Goal: Task Accomplishment & Management: Manage account settings

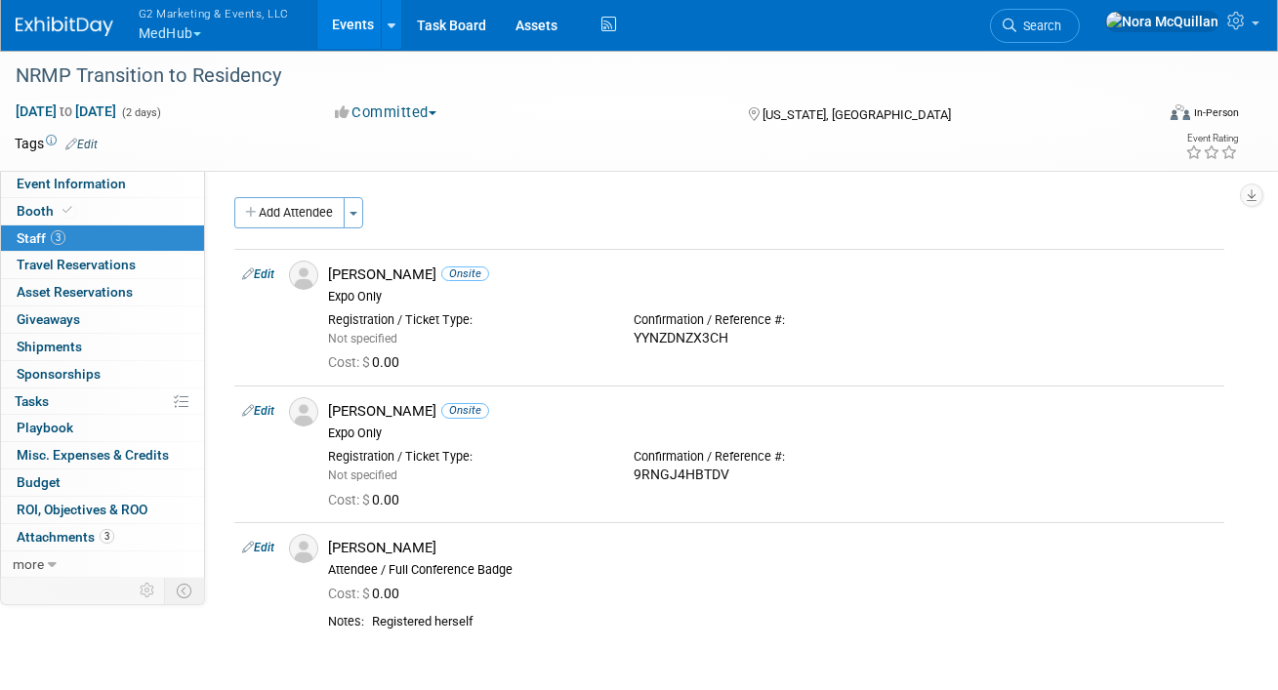
click at [180, 24] on button "G2 Marketing & Events, LLC MedHub" at bounding box center [225, 25] width 177 height 51
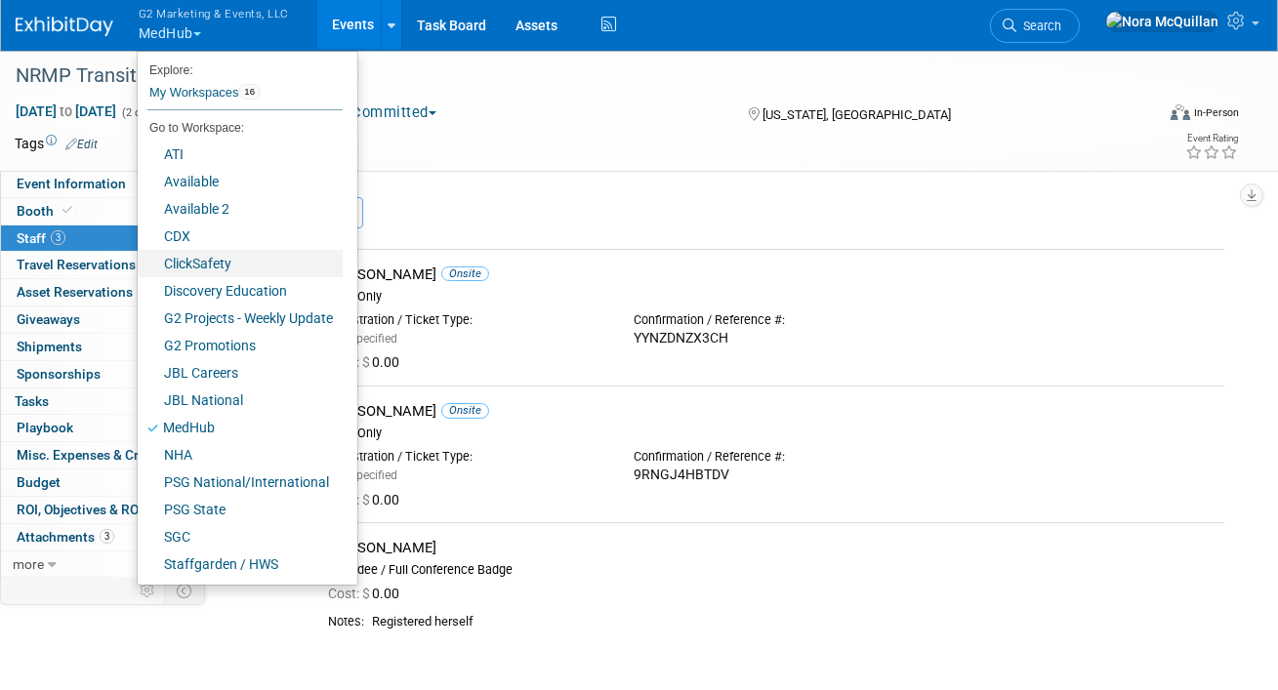
click at [200, 262] on link "ClickSafety" at bounding box center [240, 263] width 205 height 27
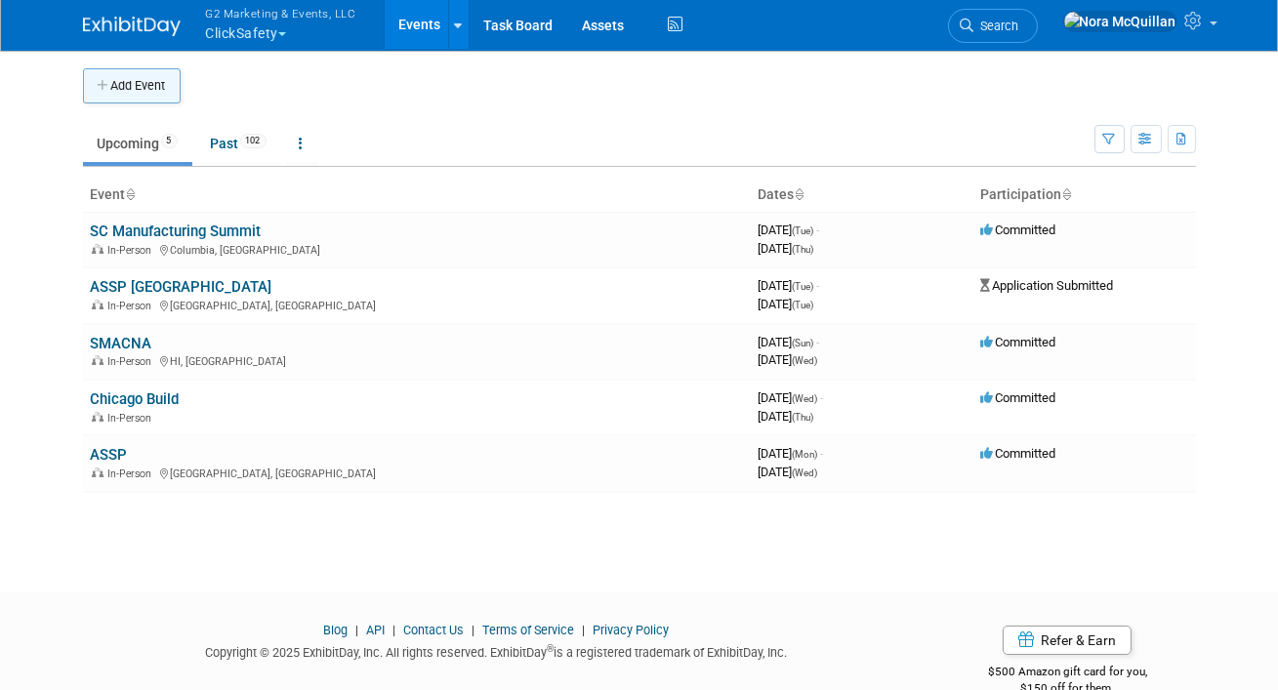
click at [128, 93] on button "Add Event" at bounding box center [132, 85] width 98 height 35
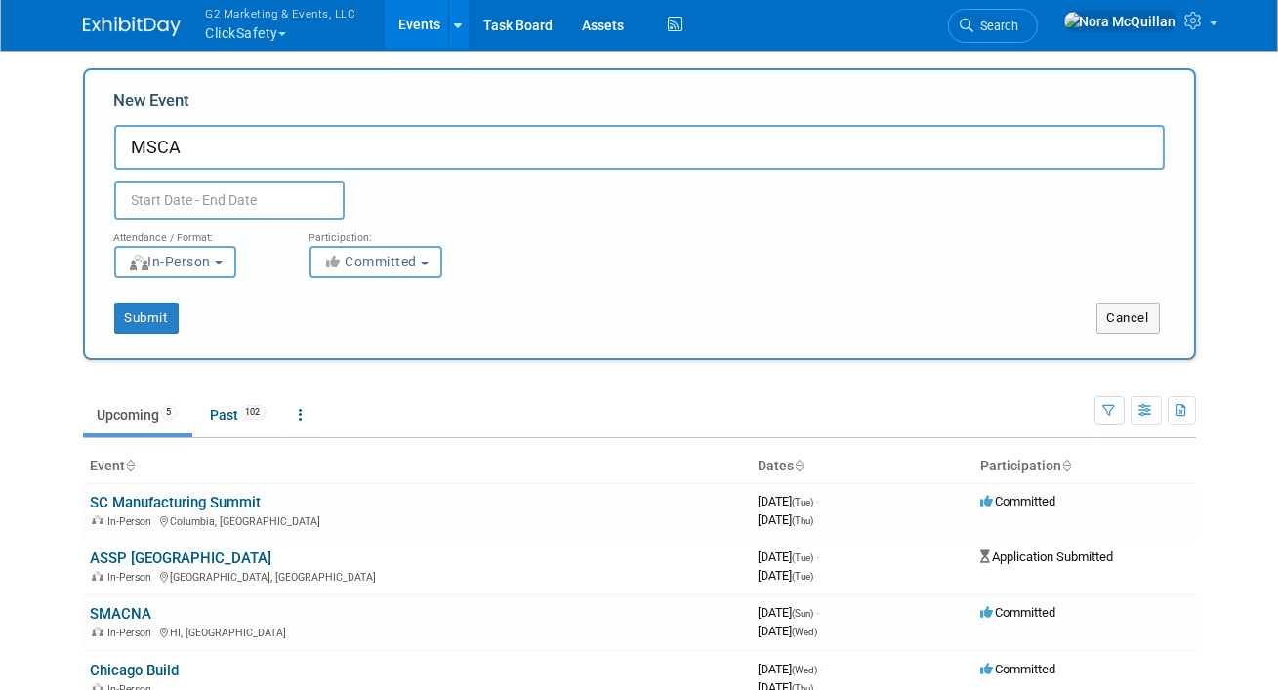
type input "MSCA"
click at [159, 196] on input "text" at bounding box center [229, 200] width 230 height 39
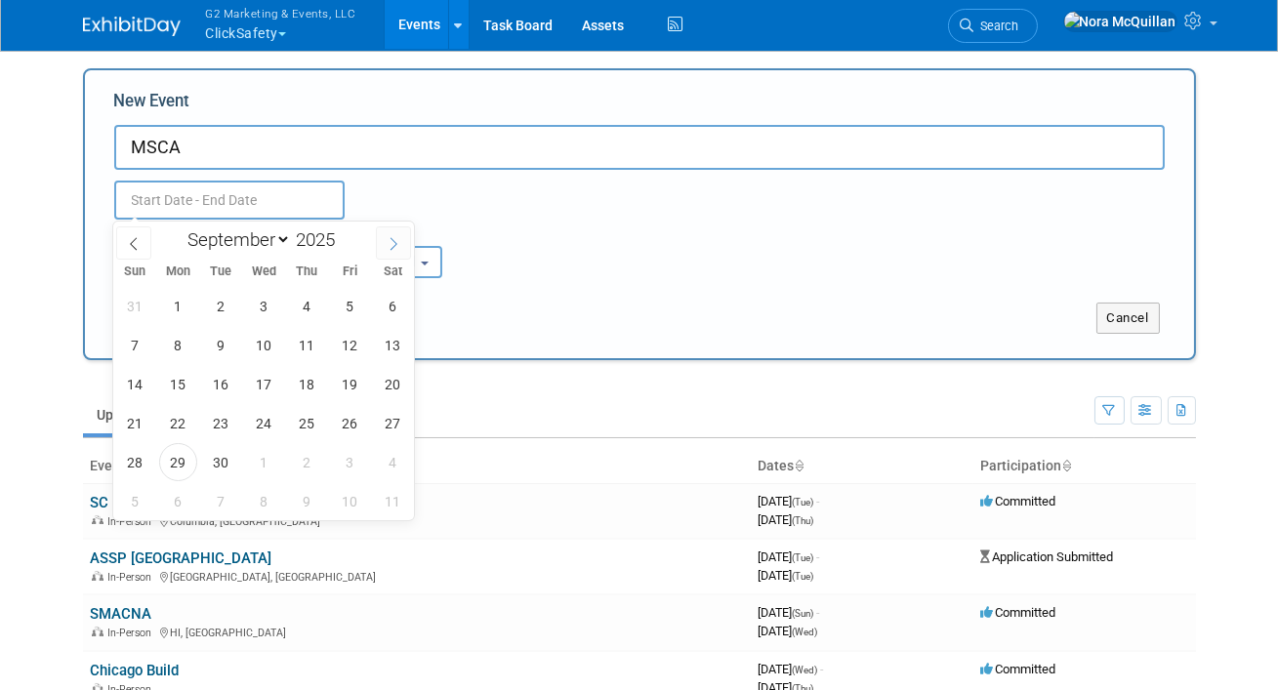
click at [386, 246] on span at bounding box center [393, 243] width 35 height 33
select select "10"
click at [139, 385] on span "9" at bounding box center [135, 384] width 38 height 38
click at [184, 396] on span "10" at bounding box center [178, 384] width 38 height 38
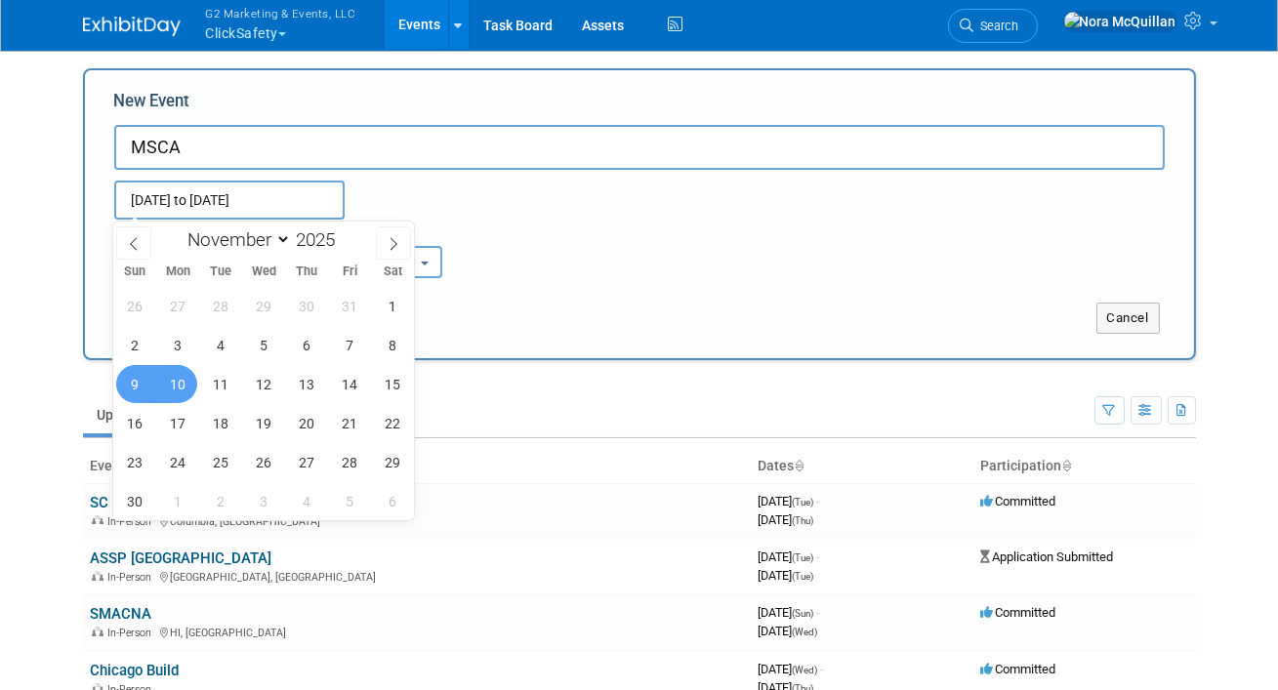
type input "Nov 9, 2025 to Nov 10, 2025"
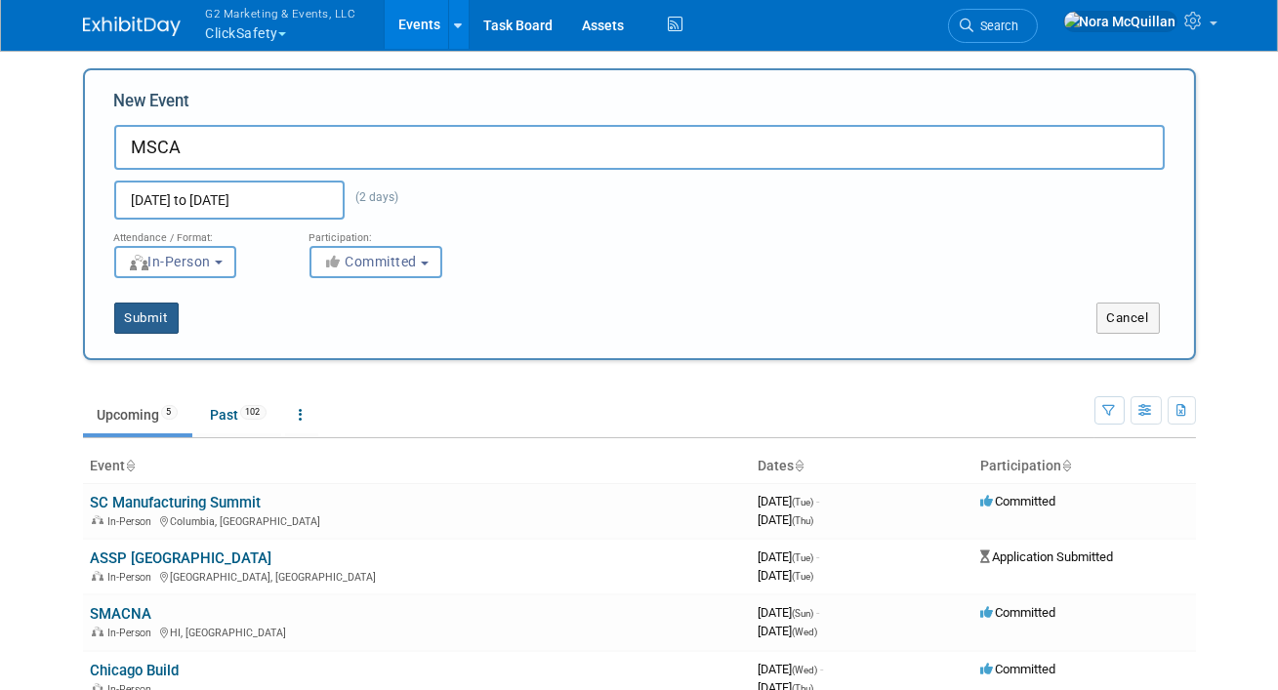
click at [147, 315] on button "Submit" at bounding box center [146, 318] width 64 height 31
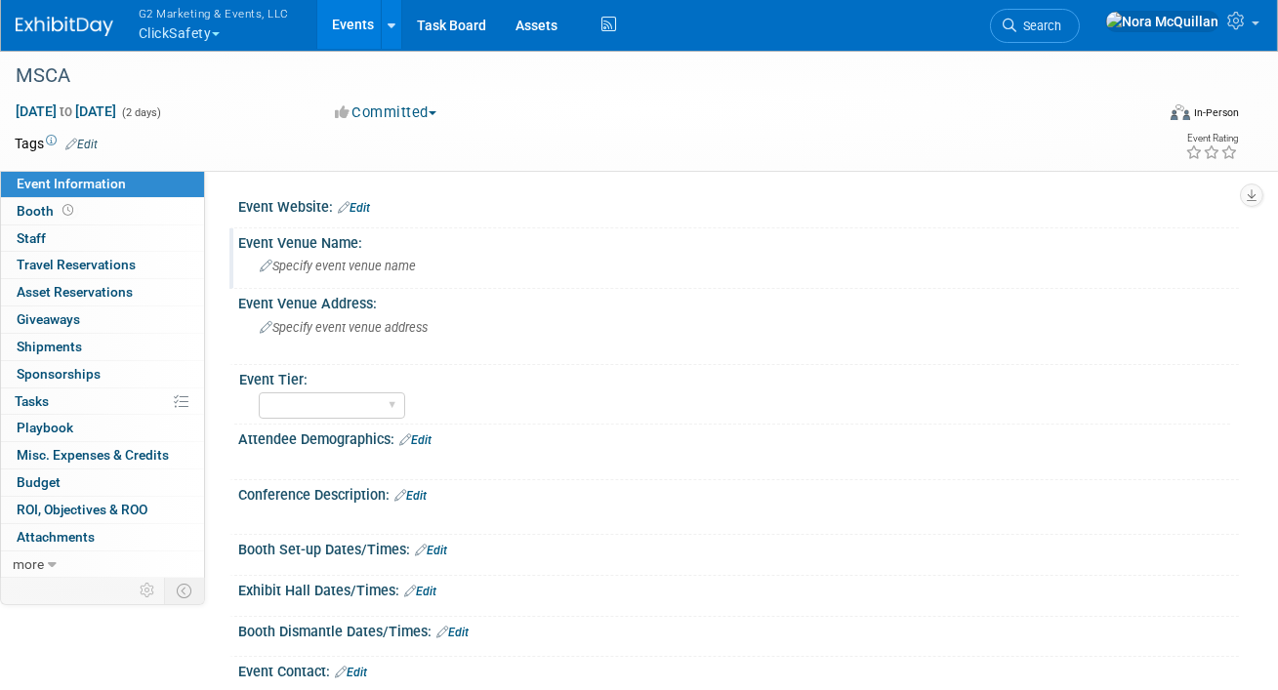
click at [323, 265] on span "Specify event venue name" at bounding box center [338, 266] width 156 height 15
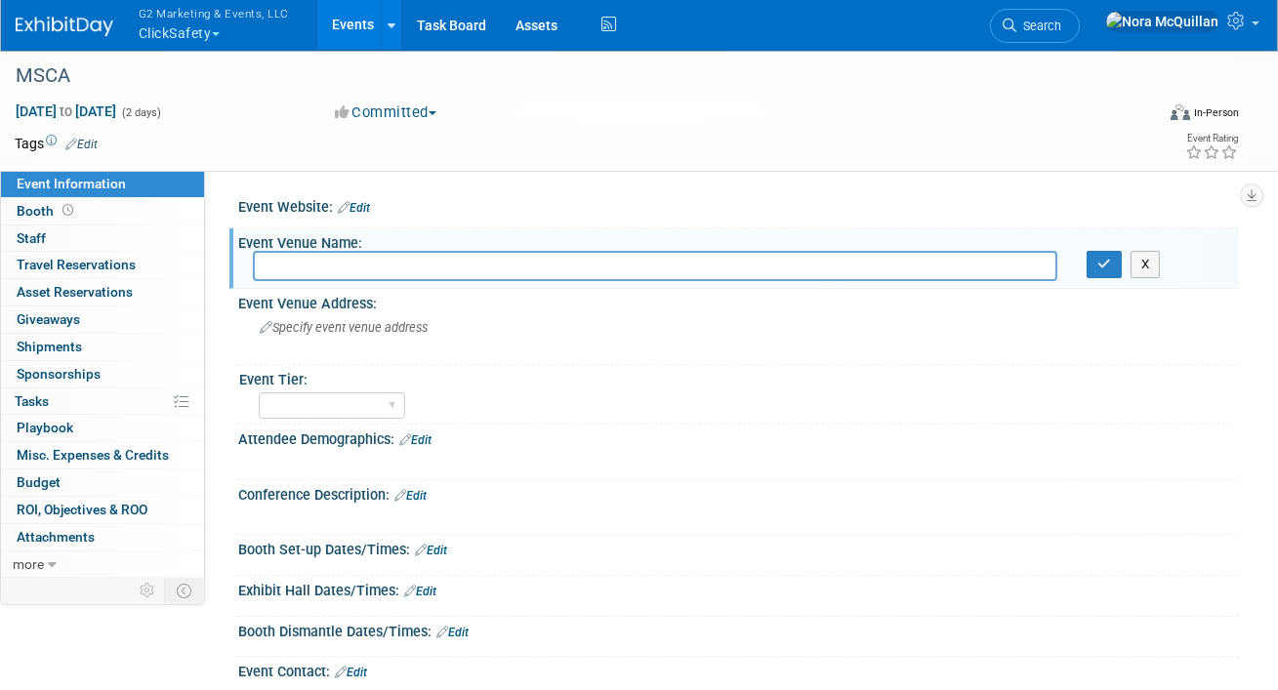
click at [369, 202] on link "Edit" at bounding box center [354, 208] width 32 height 14
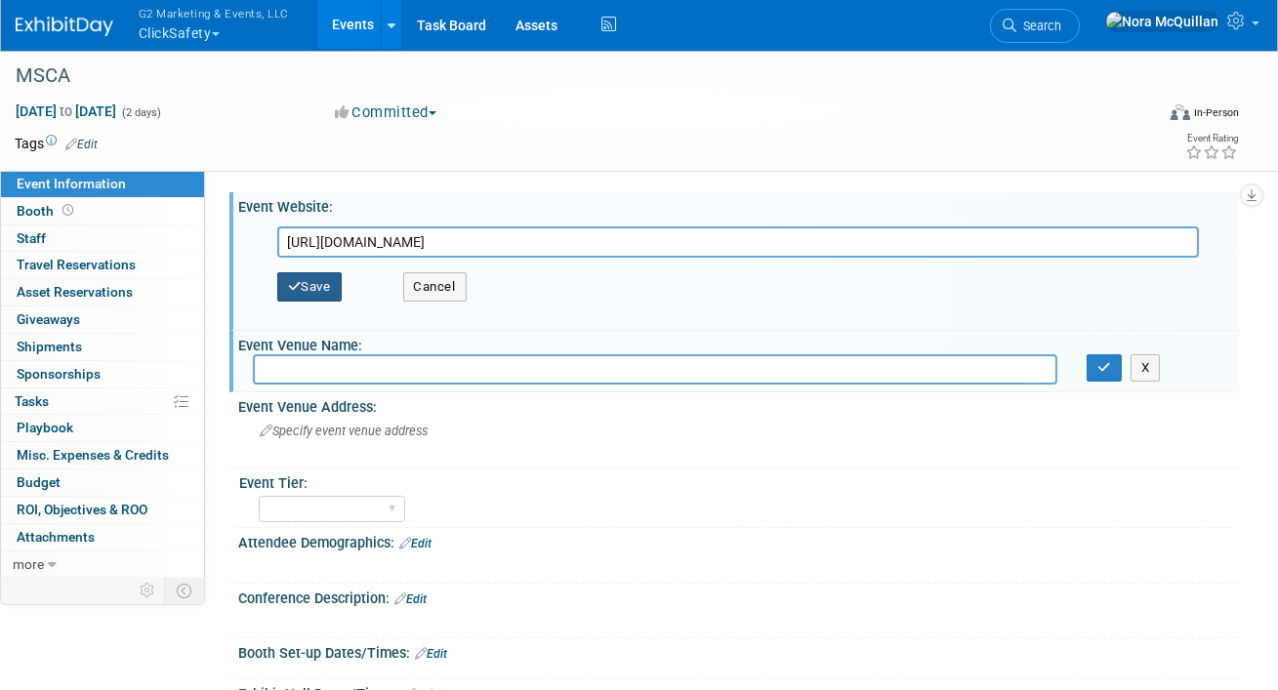
type input "https://www.mcaa.org/events/calendar/2025-msca-annual-education-conference/"
click at [312, 285] on button "Save" at bounding box center [309, 286] width 64 height 29
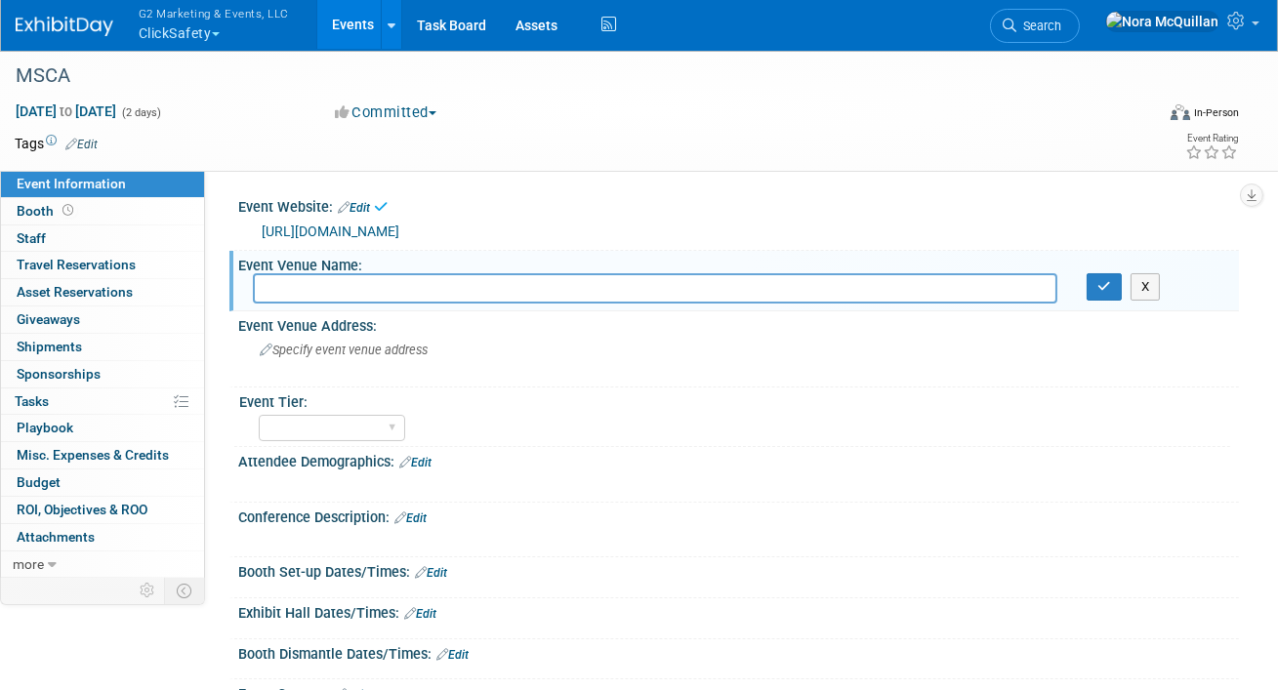
click at [309, 296] on input "text" at bounding box center [655, 288] width 805 height 30
type input "Fairmont Scottsdale Princess"
click at [1098, 297] on button "button" at bounding box center [1104, 286] width 35 height 27
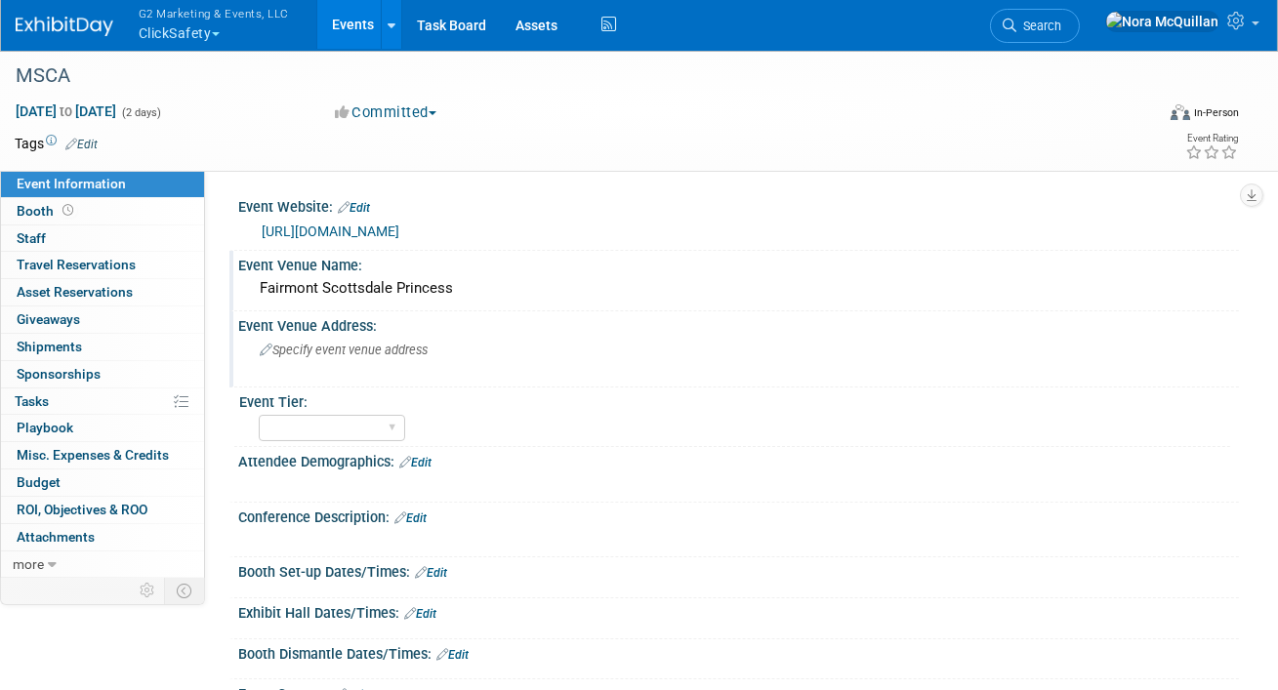
click at [321, 349] on span "Specify event venue address" at bounding box center [344, 350] width 168 height 15
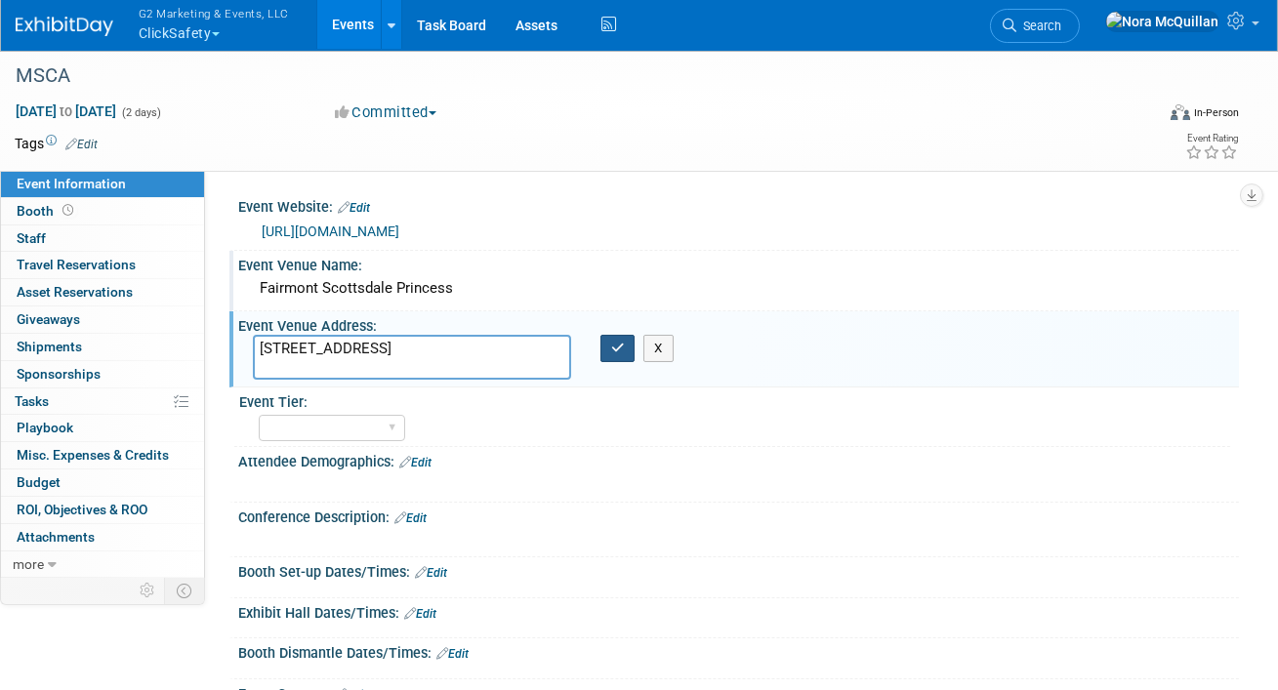
type textarea "7575 E Princess Drive, Scottsdale, AZ"
click at [618, 350] on icon "button" at bounding box center [618, 348] width 14 height 13
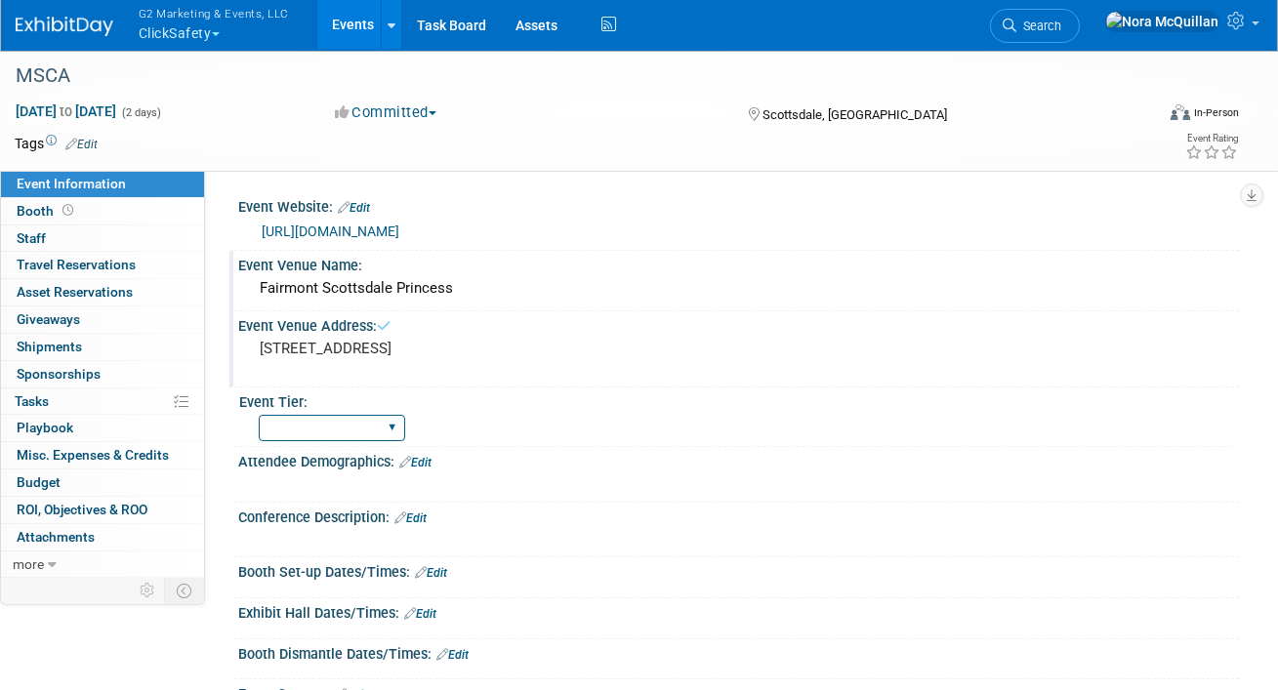
click at [364, 426] on select "Tier 1 (large) Tier 2 (medium) Tier 3 (small)" at bounding box center [332, 428] width 146 height 26
select select "Tier 2 (medium)"
click at [259, 415] on select "Tier 1 (large) Tier 2 (medium) Tier 3 (small)" at bounding box center [332, 428] width 146 height 26
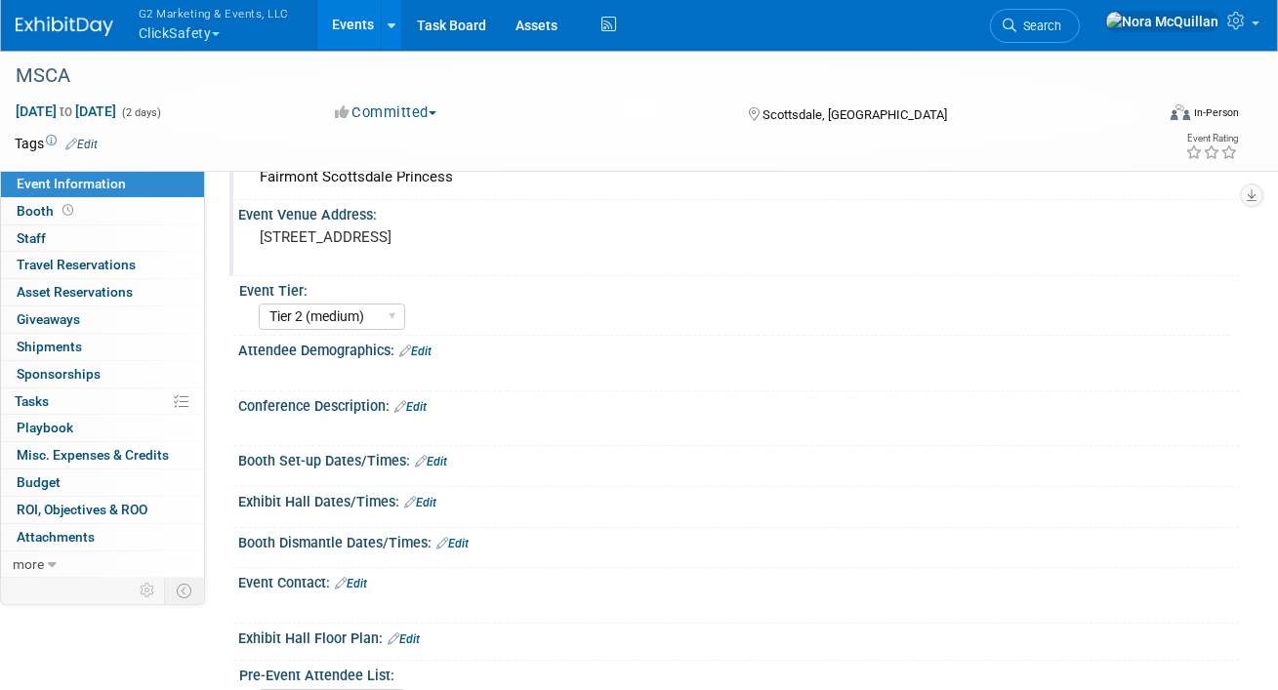
click at [424, 405] on link "Edit" at bounding box center [411, 407] width 32 height 14
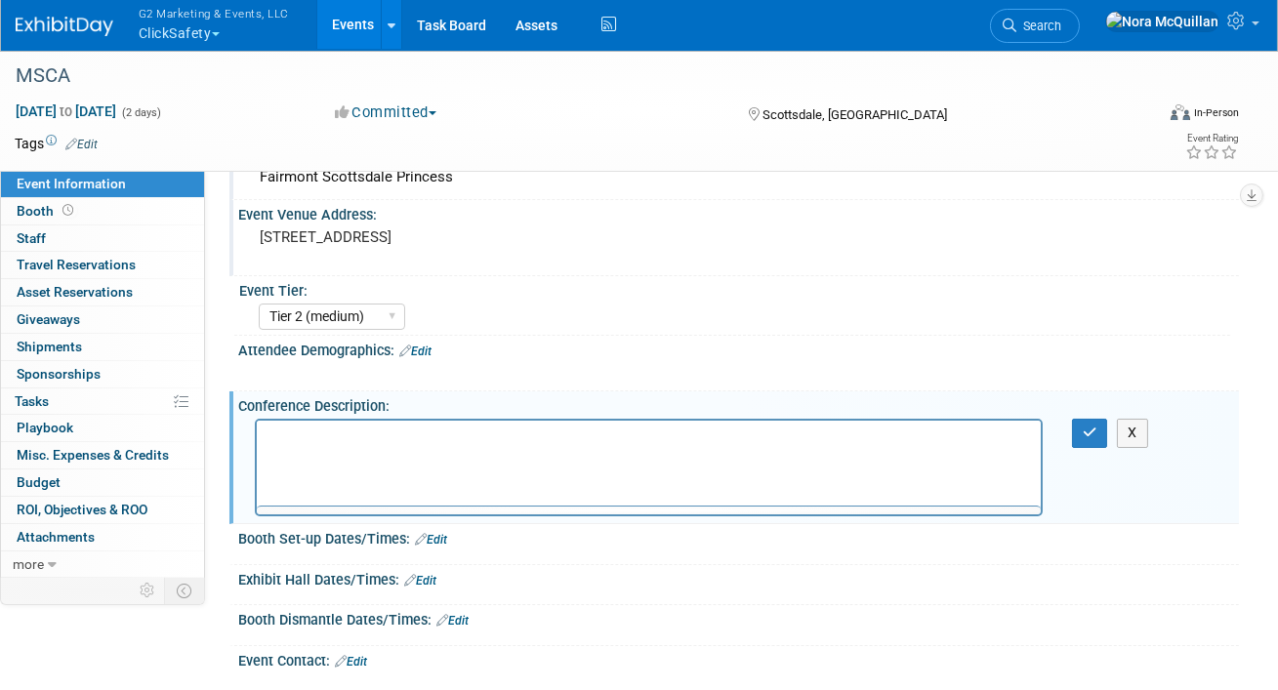
scroll to position [0, 0]
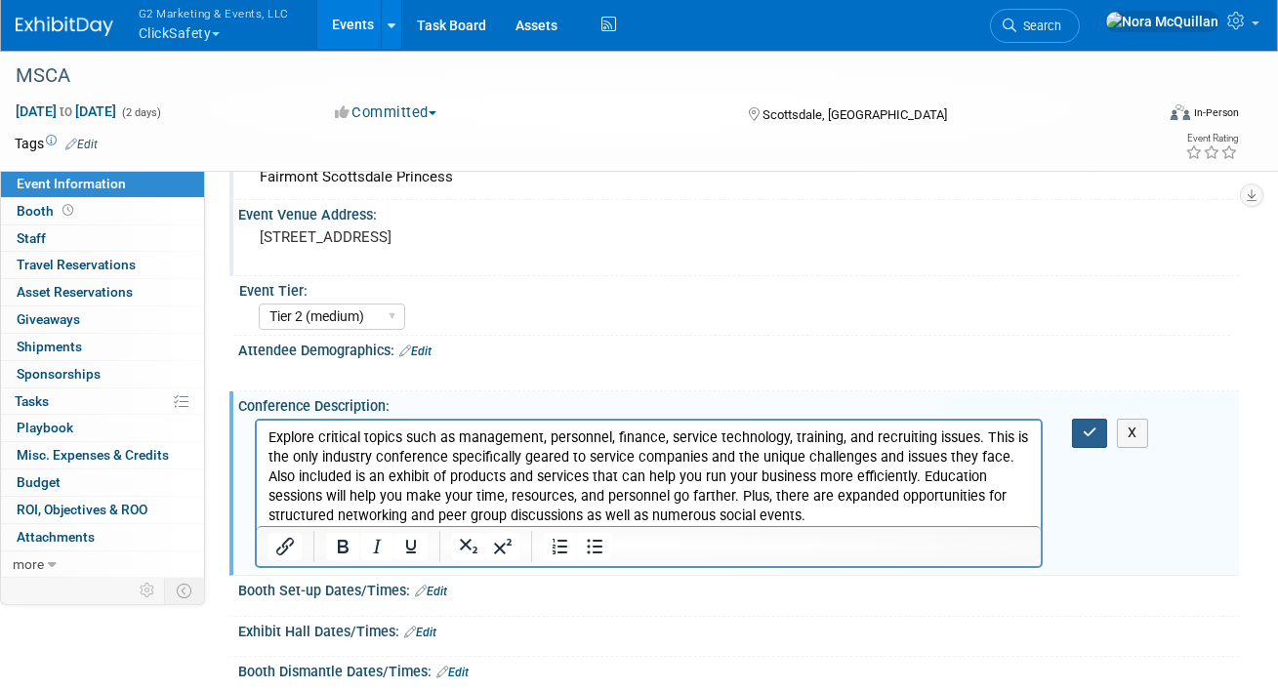
click at [1080, 433] on button "button" at bounding box center [1090, 433] width 36 height 28
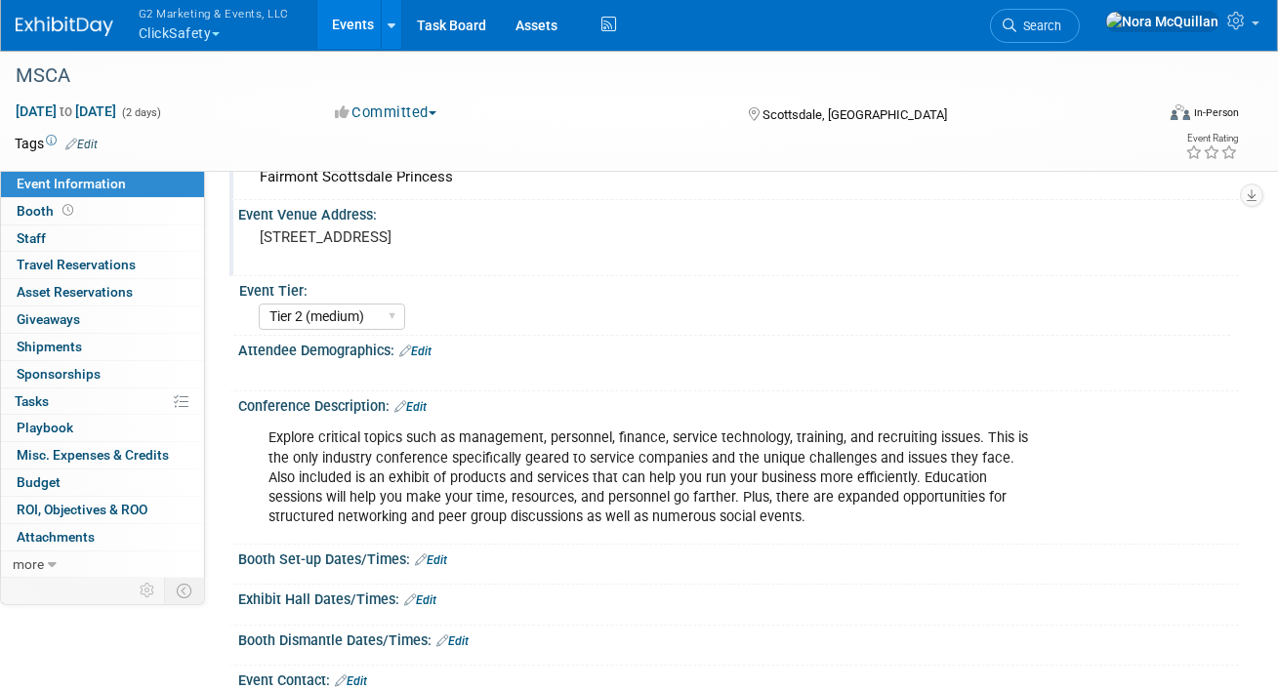
click at [432, 346] on link "Edit" at bounding box center [415, 352] width 32 height 14
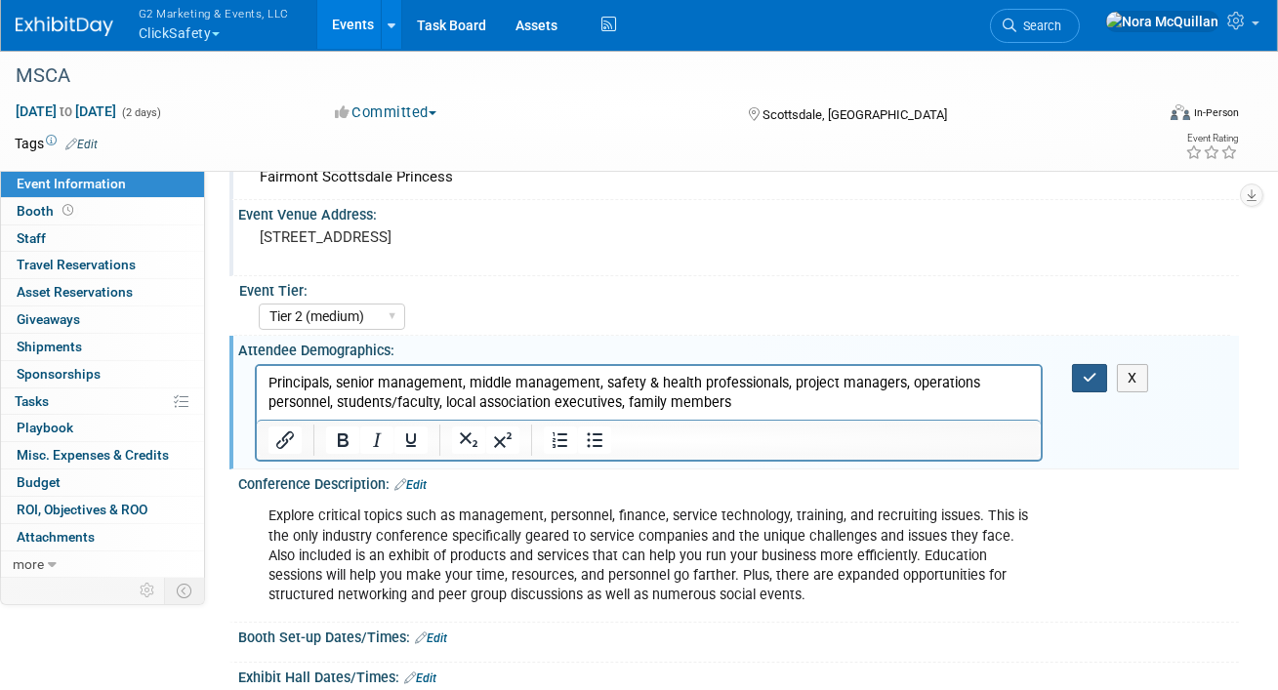
click at [1086, 374] on icon "button" at bounding box center [1090, 378] width 15 height 14
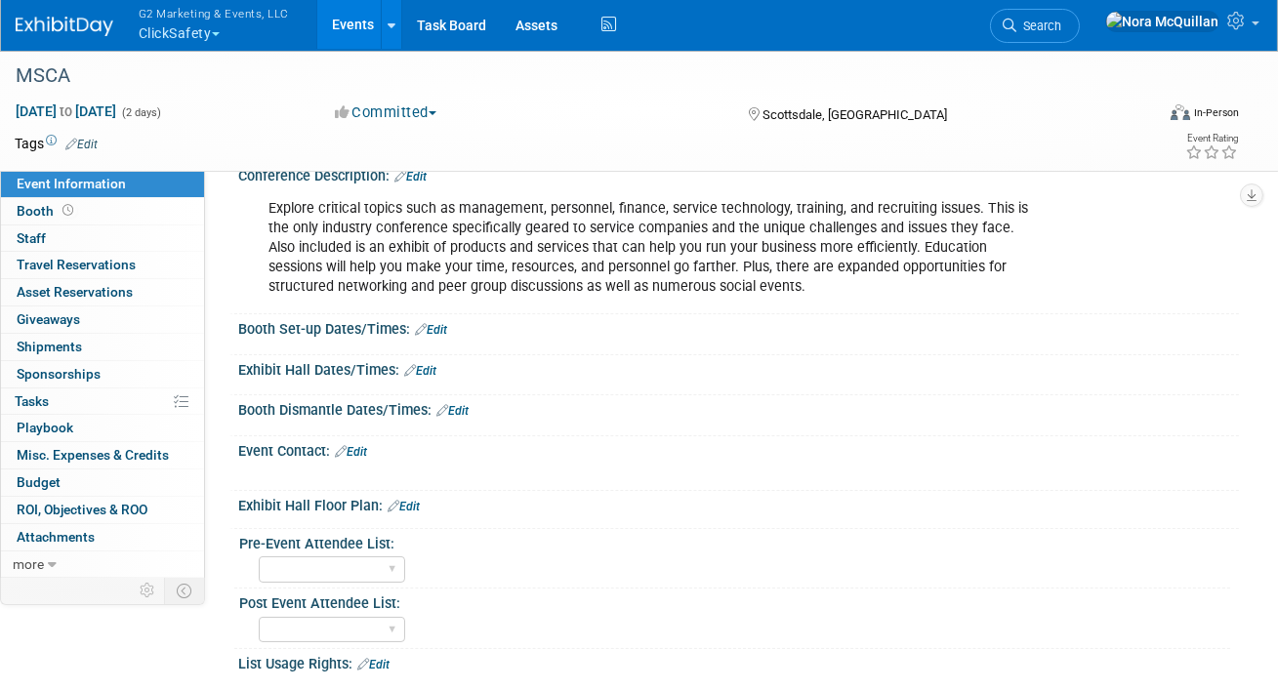
scroll to position [380, 0]
click at [441, 328] on link "Edit" at bounding box center [431, 331] width 32 height 14
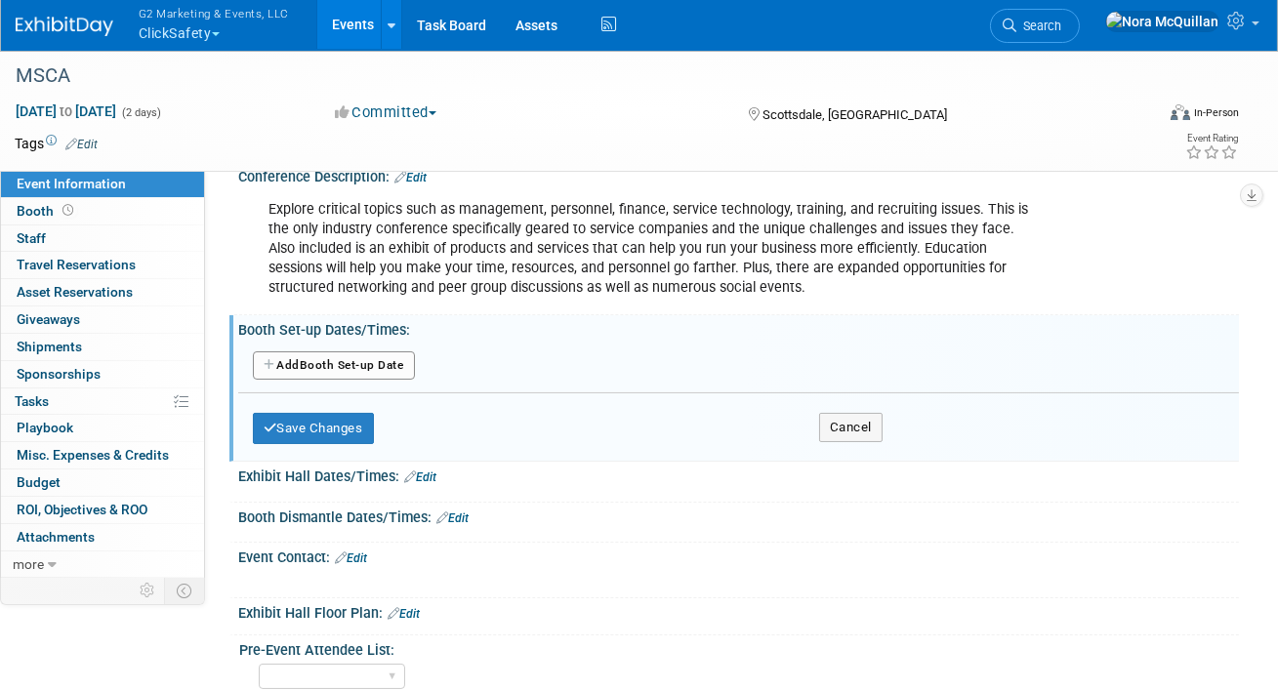
click at [357, 362] on button "Add Another Booth Set-up Date" at bounding box center [334, 366] width 162 height 29
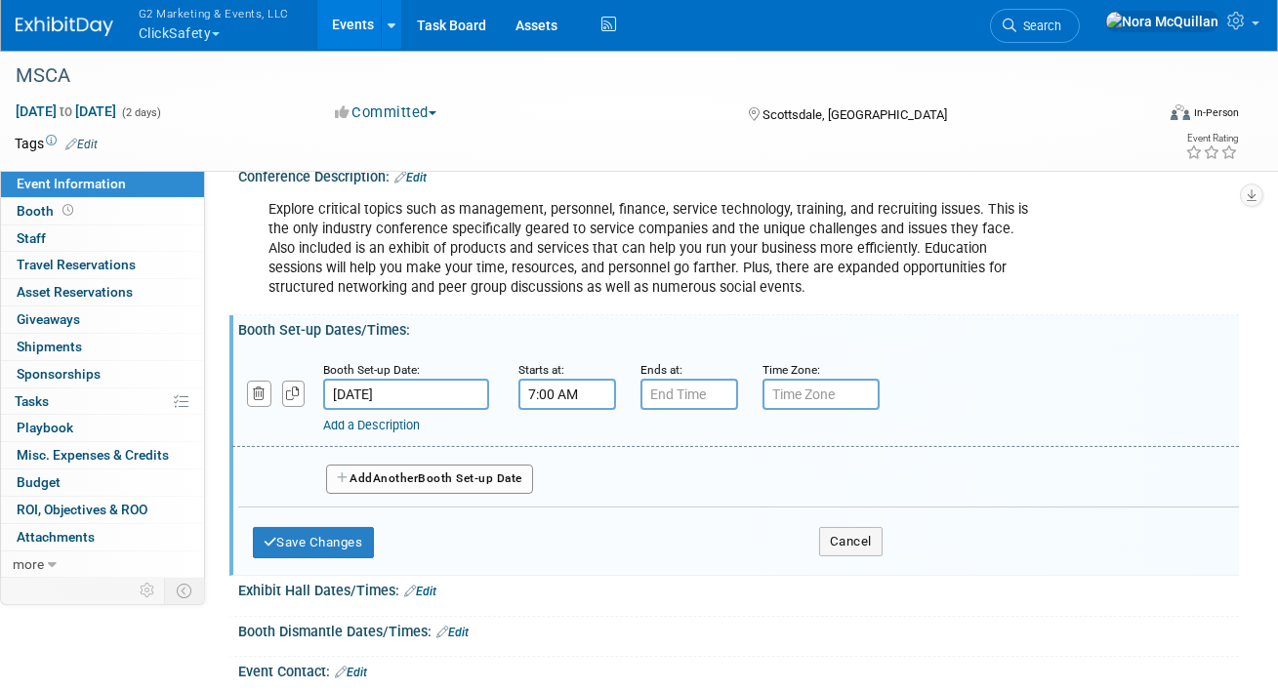
click at [558, 389] on input "7:00 AM" at bounding box center [568, 394] width 98 height 31
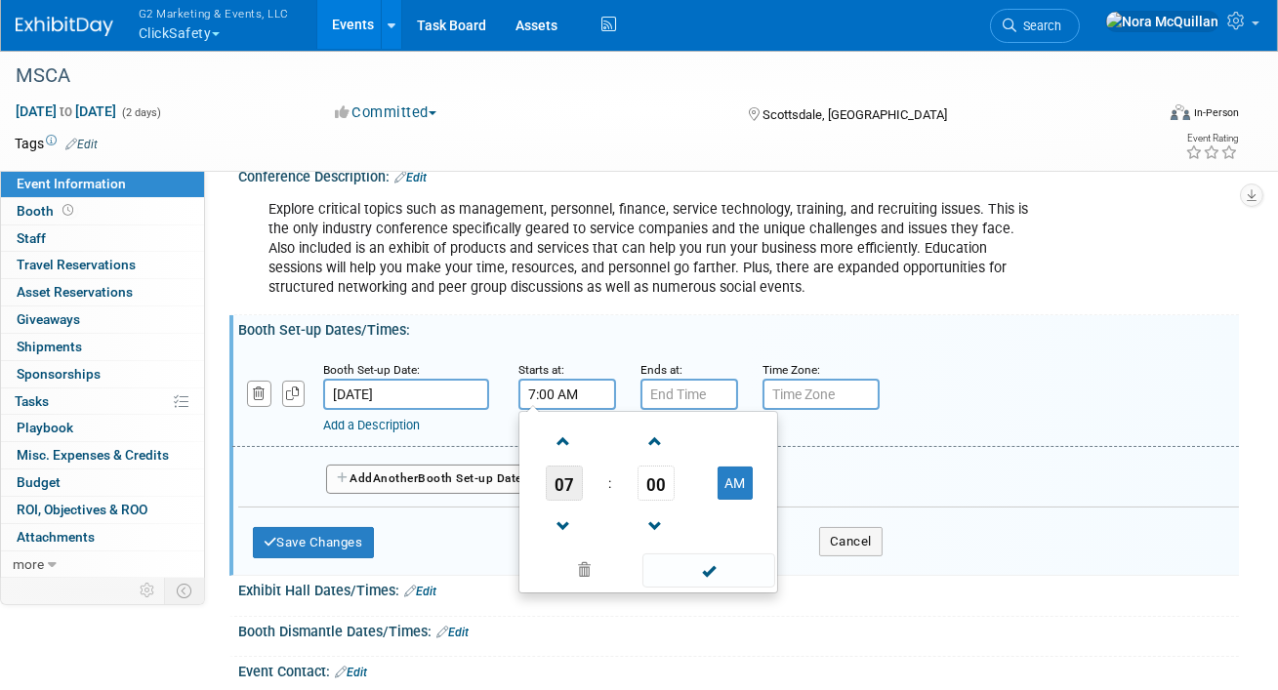
click at [556, 497] on span "07" at bounding box center [564, 483] width 37 height 35
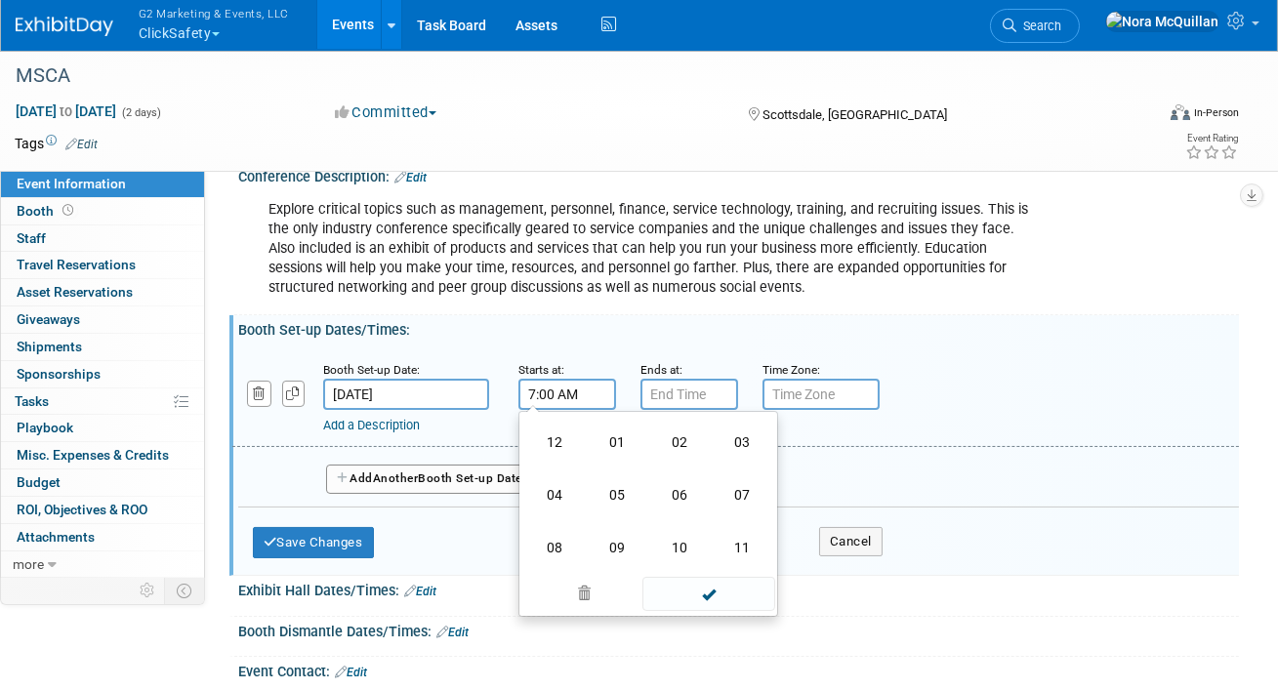
click at [682, 453] on td "02" at bounding box center [679, 442] width 62 height 53
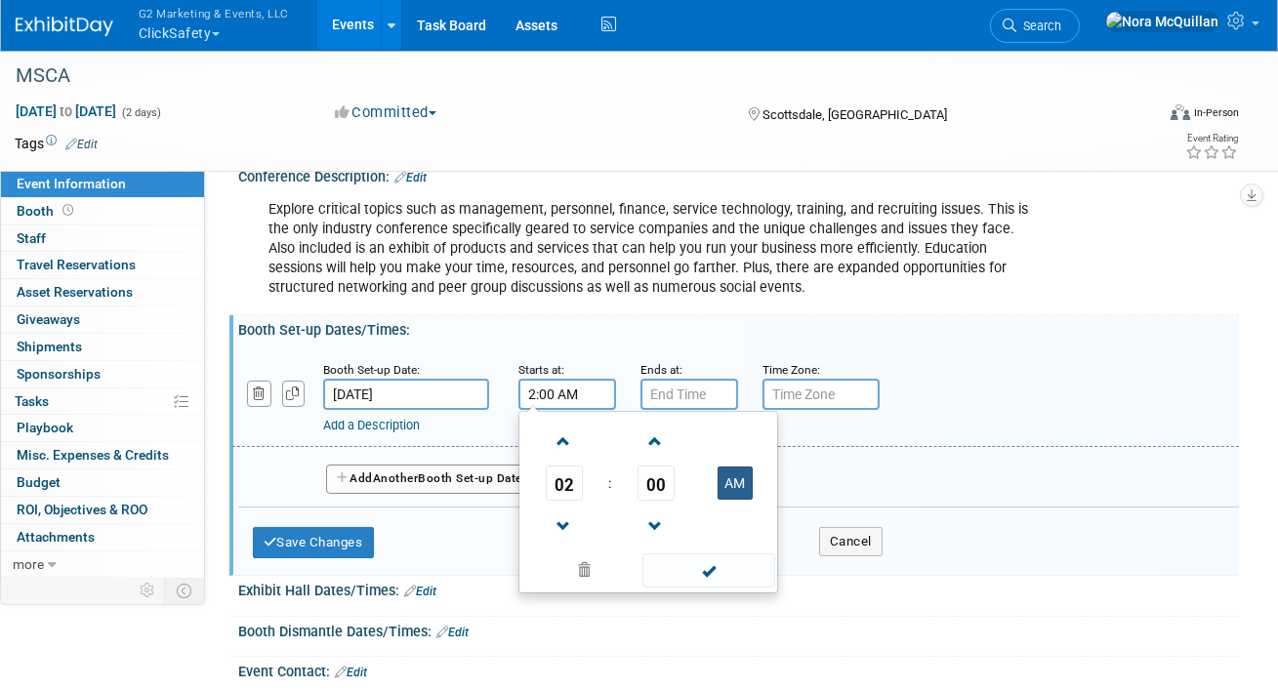
click at [727, 482] on button "AM" at bounding box center [735, 483] width 35 height 33
type input "2:00 PM"
click at [661, 399] on input "7:00 PM" at bounding box center [690, 394] width 98 height 31
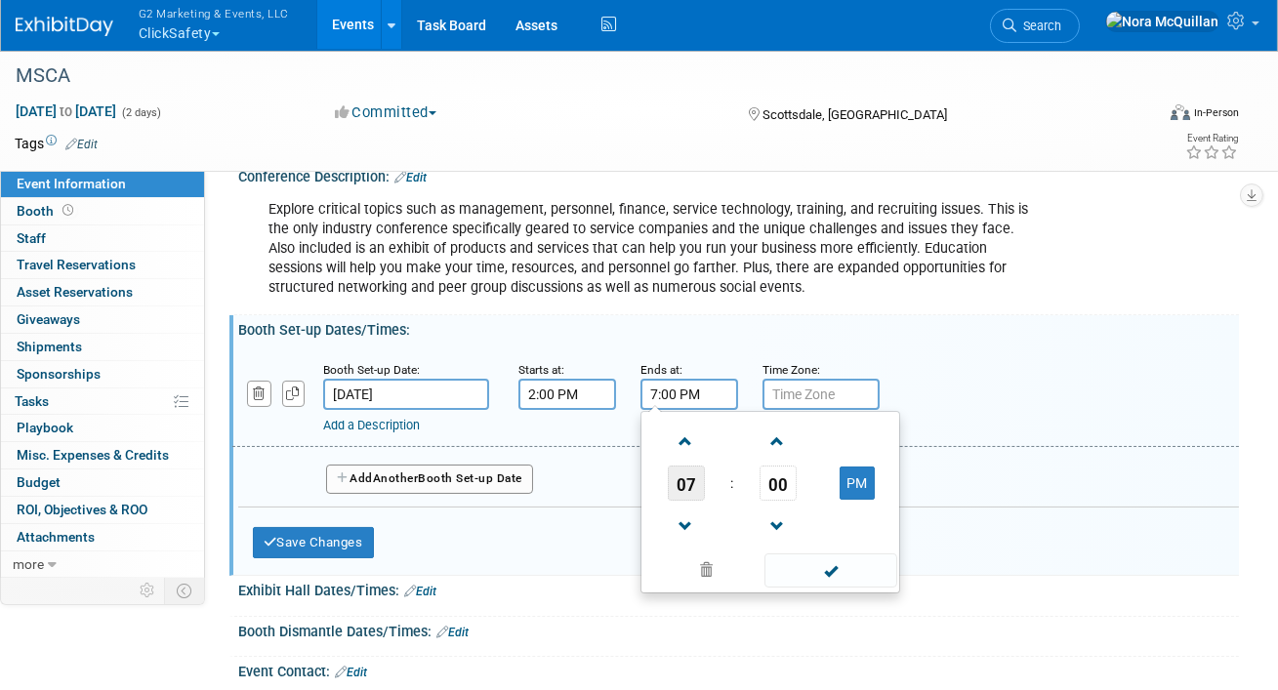
click at [680, 466] on span "07" at bounding box center [686, 483] width 37 height 35
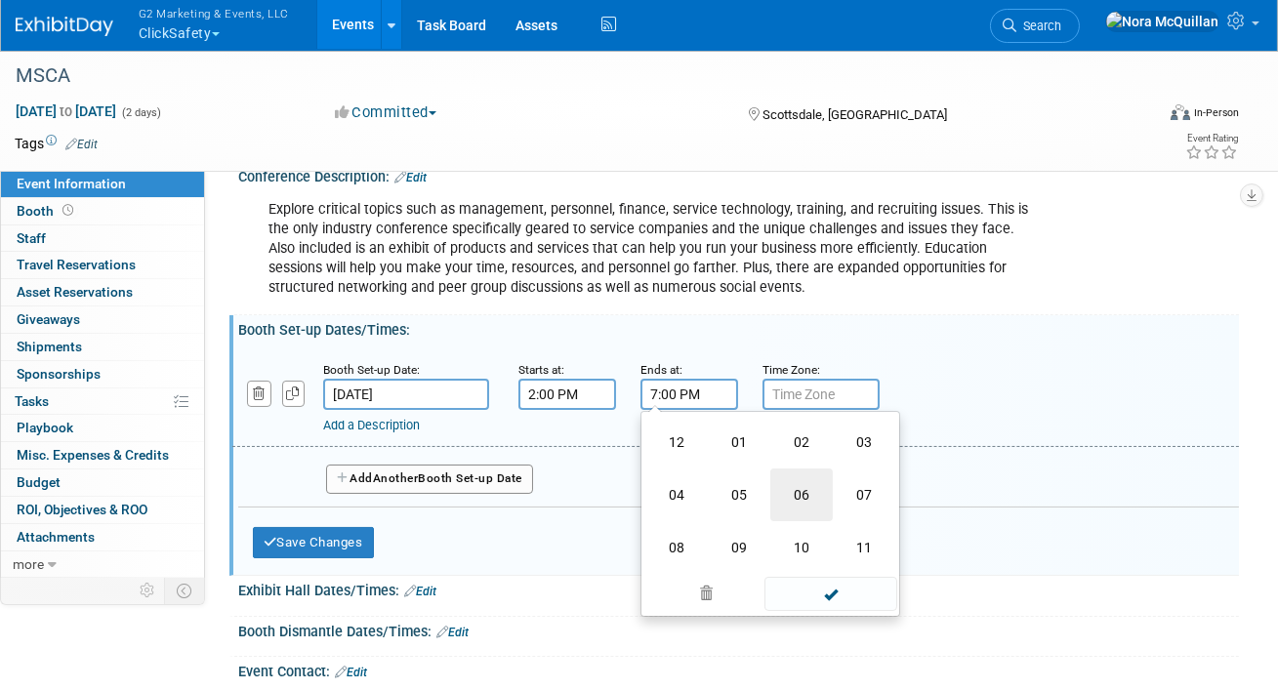
click at [789, 499] on td "06" at bounding box center [801, 495] width 62 height 53
type input "6:00 PM"
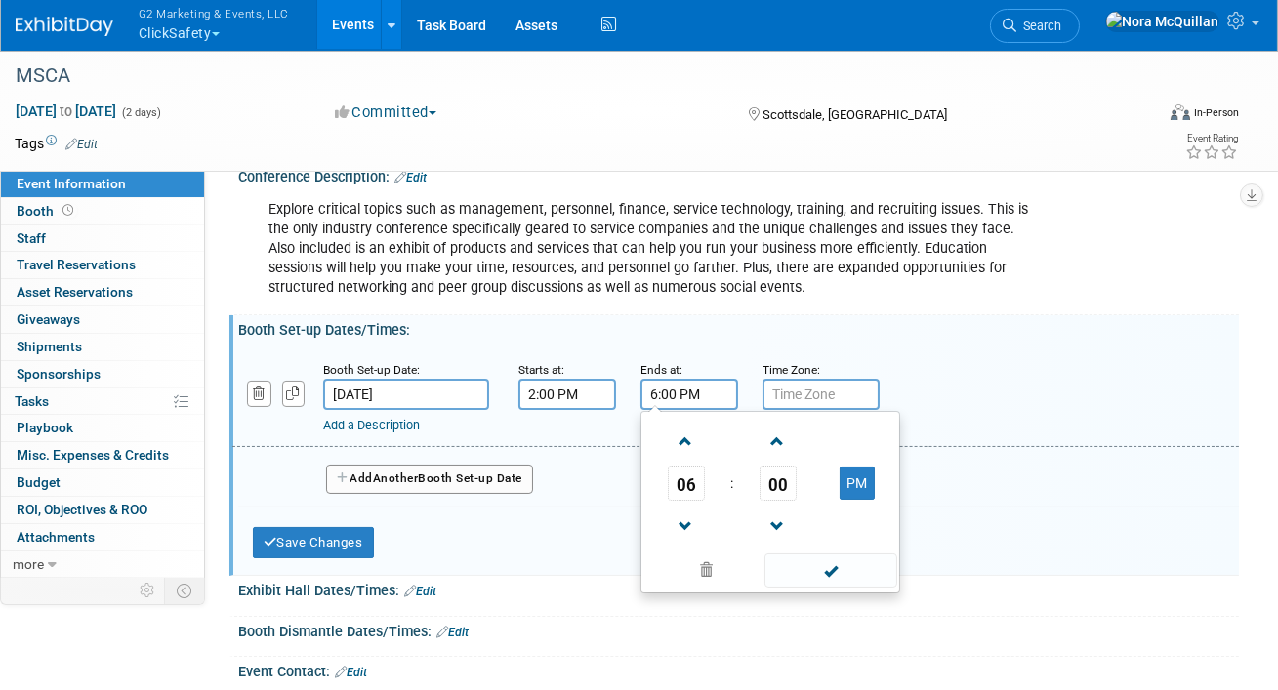
click at [787, 411] on div "06 : 00 PM 12 01 02 03 04 05 06 07 08 09 10 11 00 05 10 15 20 25 30 35 40 45 50…" at bounding box center [771, 502] width 260 height 183
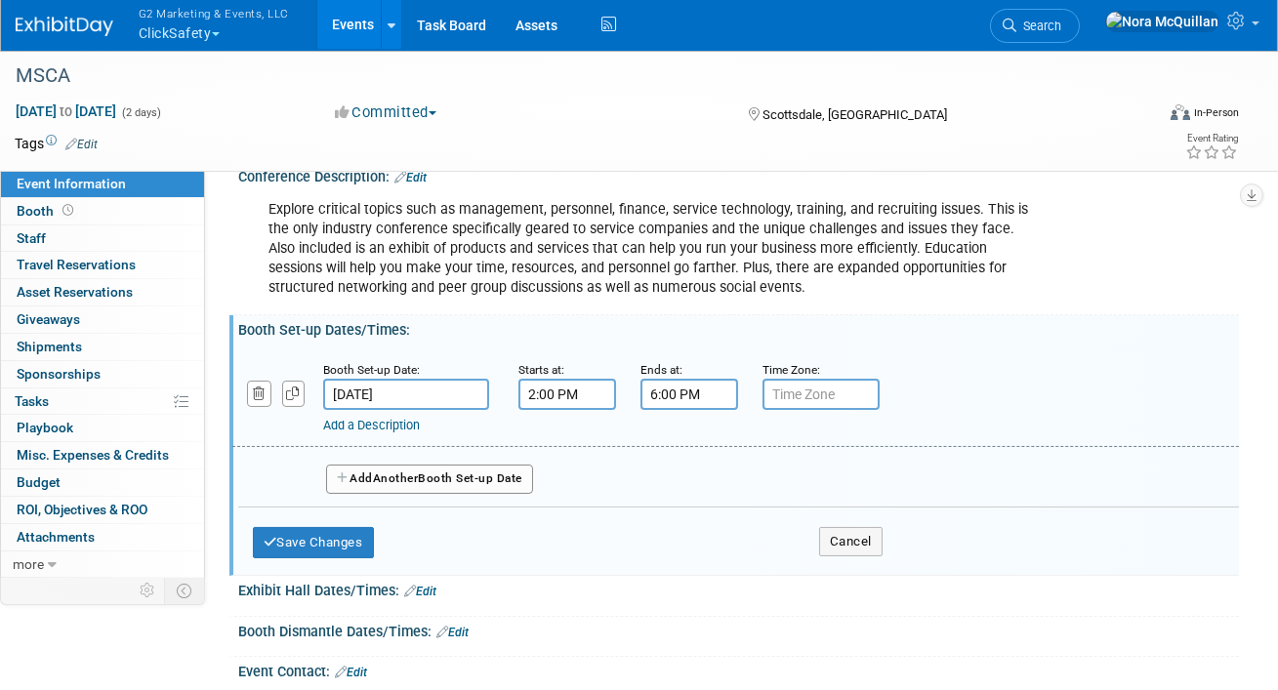
click at [787, 398] on input "text" at bounding box center [821, 394] width 117 height 31
type input "MST"
click at [334, 542] on button "Save Changes" at bounding box center [313, 542] width 121 height 31
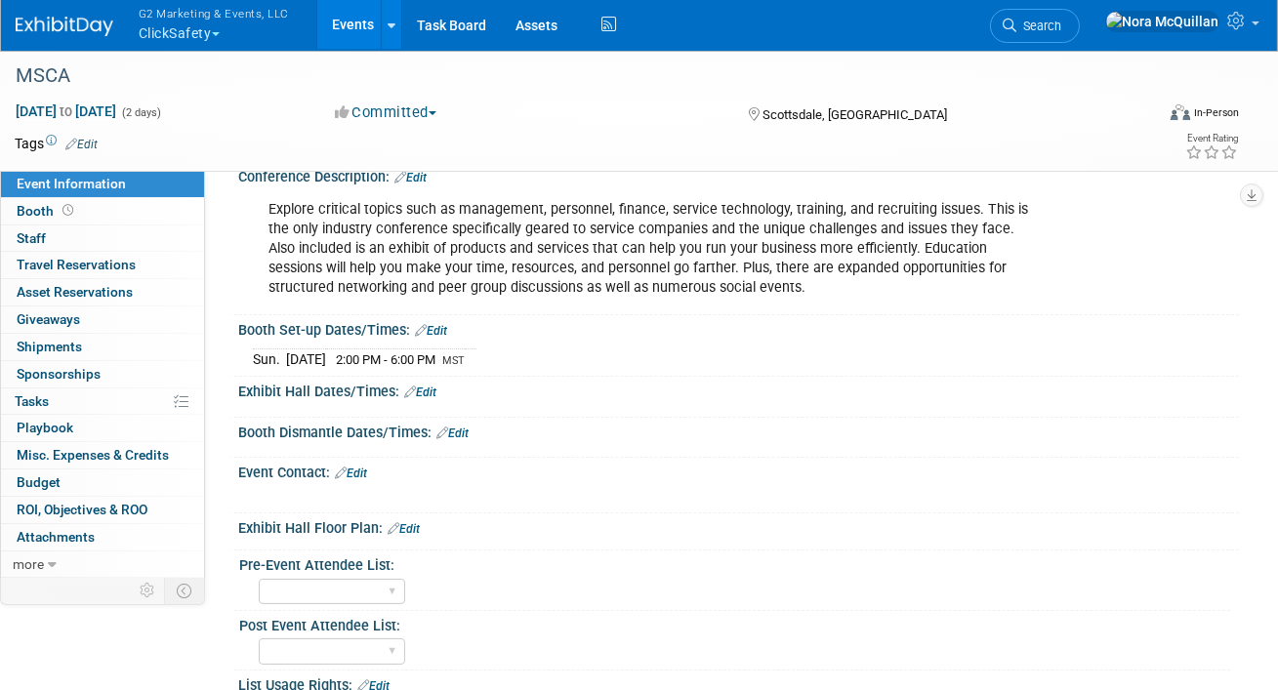
click at [425, 393] on link "Edit" at bounding box center [420, 393] width 32 height 14
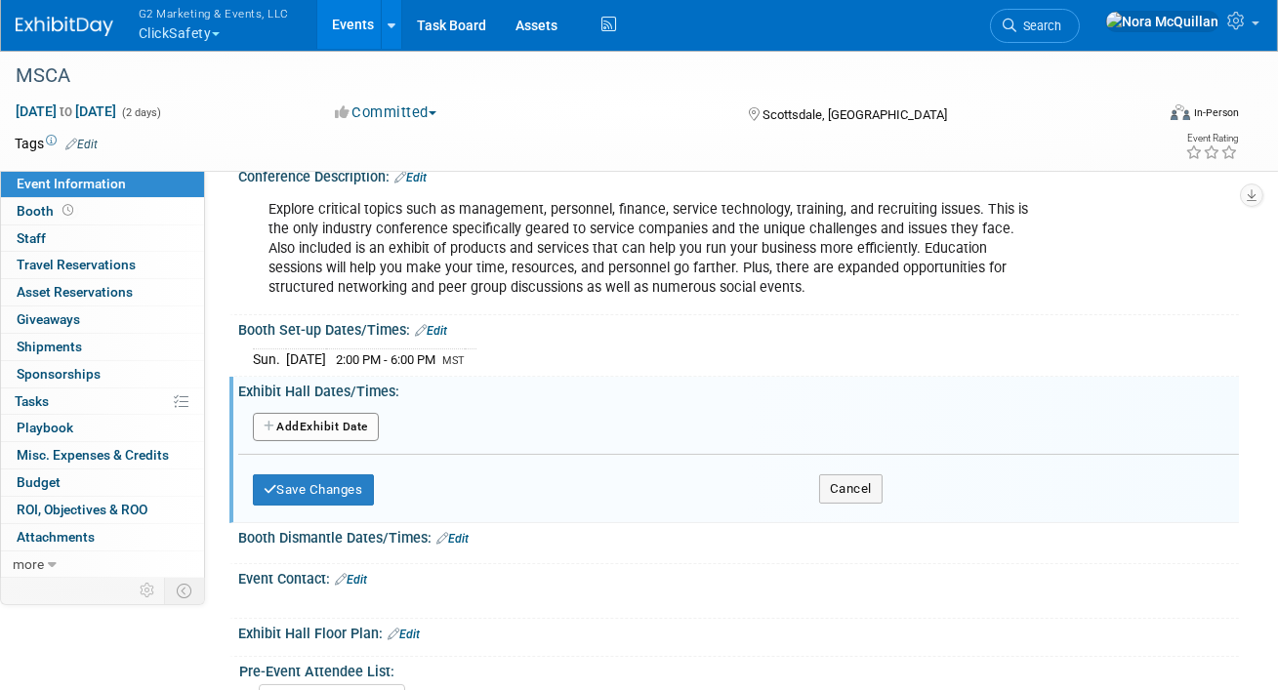
click at [313, 428] on button "Add Another Exhibit Date" at bounding box center [316, 427] width 126 height 29
select select "10"
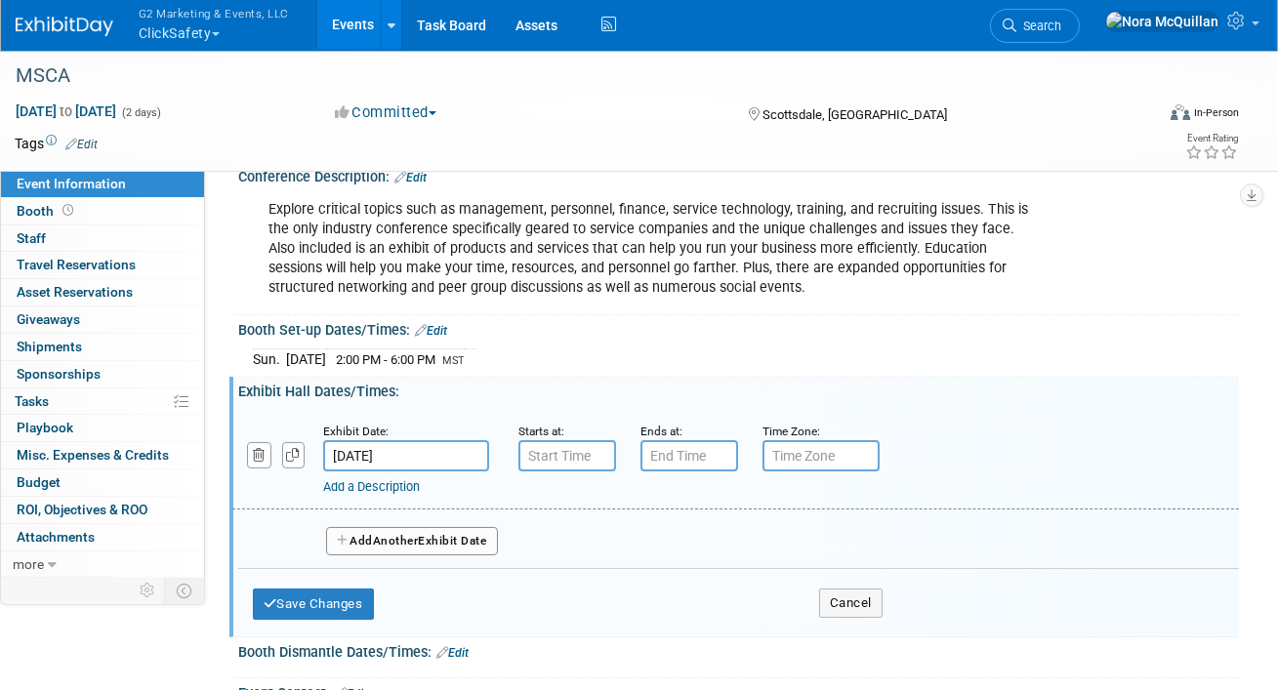
click at [340, 453] on input "Nov 9, 2025" at bounding box center [406, 455] width 166 height 31
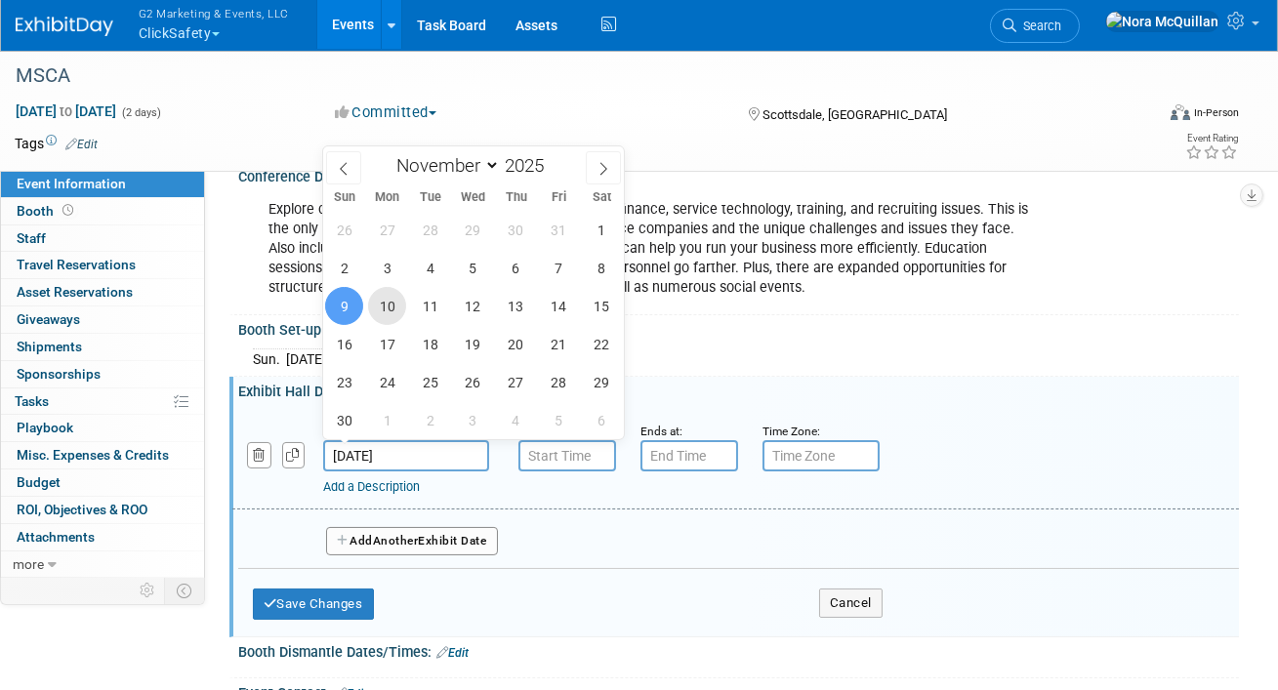
click at [384, 310] on span "10" at bounding box center [387, 306] width 38 height 38
type input "Nov 10, 2025"
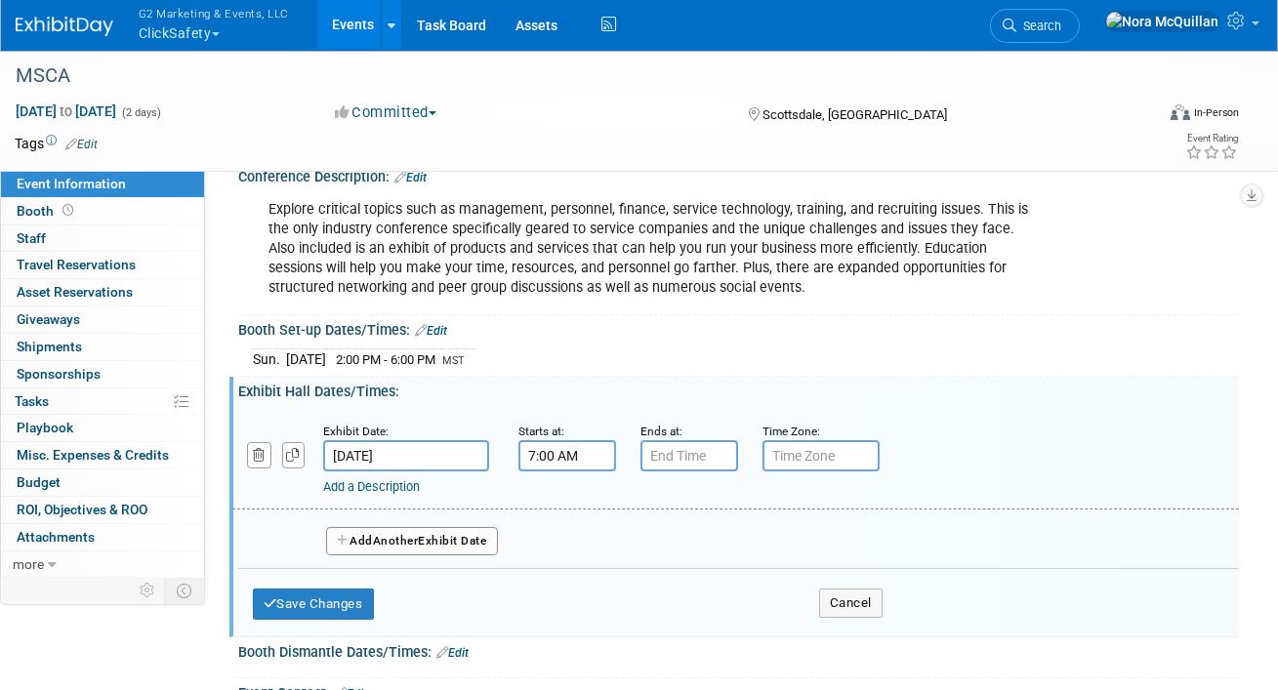
click at [532, 458] on input "7:00 AM" at bounding box center [568, 455] width 98 height 31
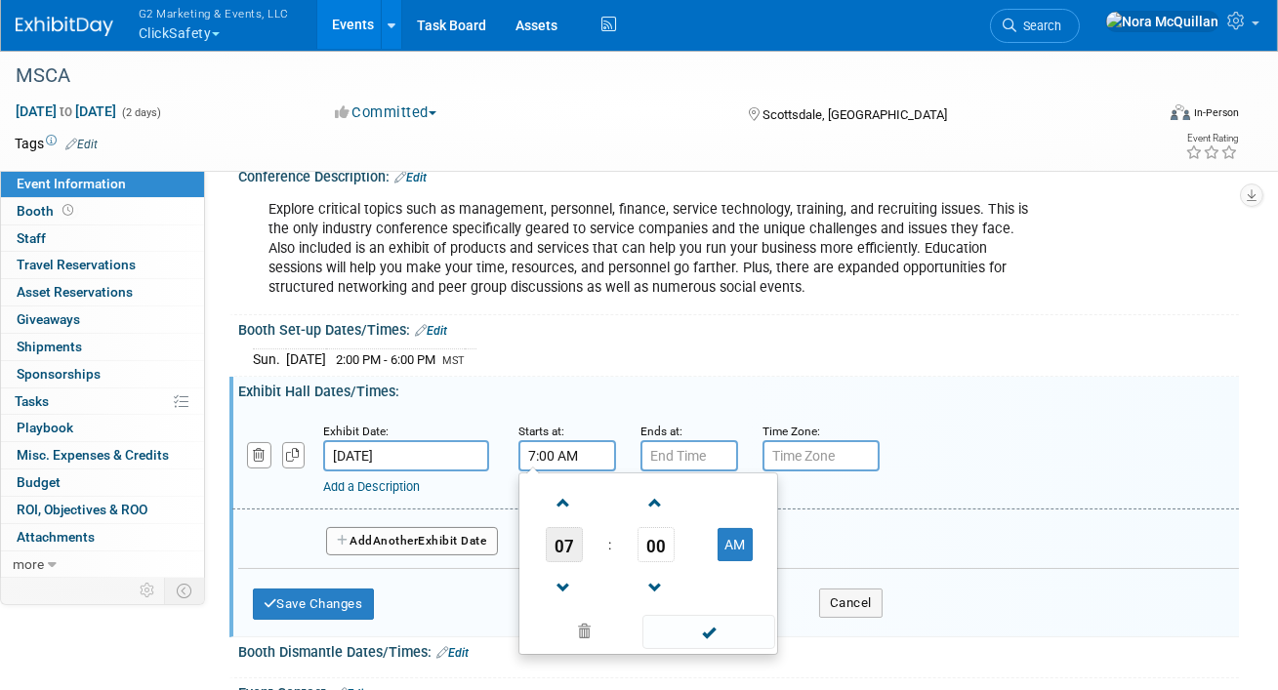
click at [560, 542] on span "07" at bounding box center [564, 544] width 37 height 35
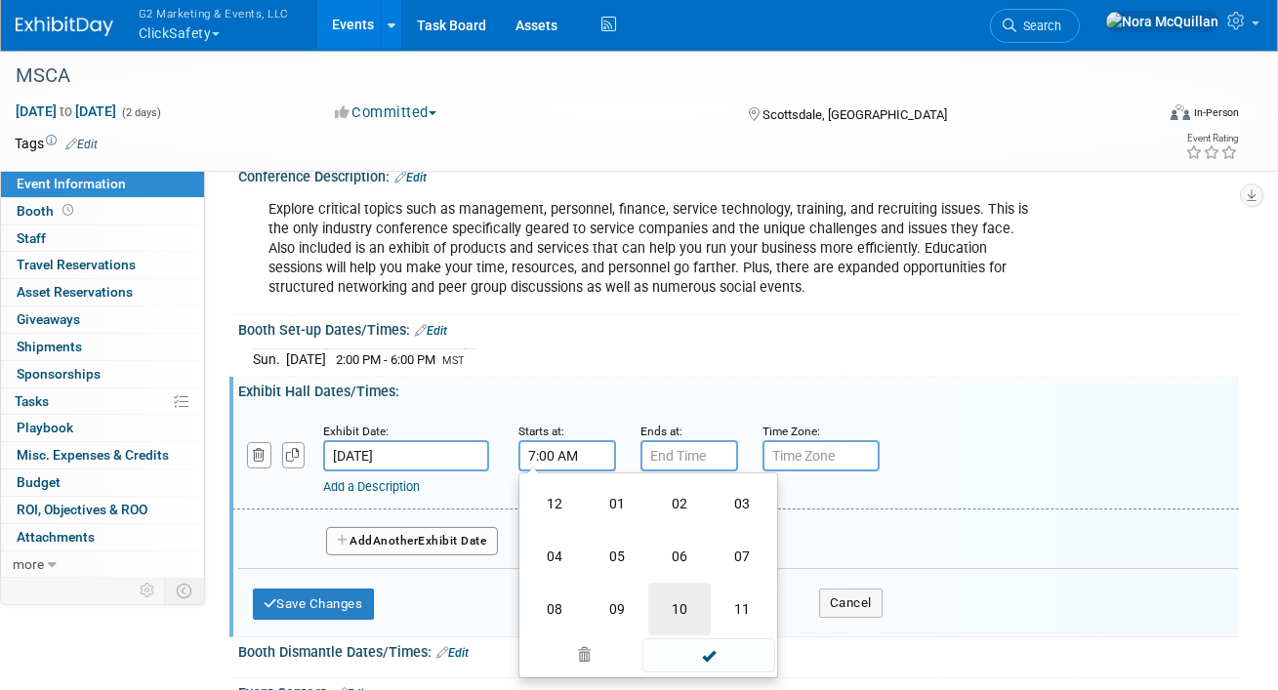
click at [669, 611] on td "10" at bounding box center [679, 609] width 62 height 53
type input "10:00 AM"
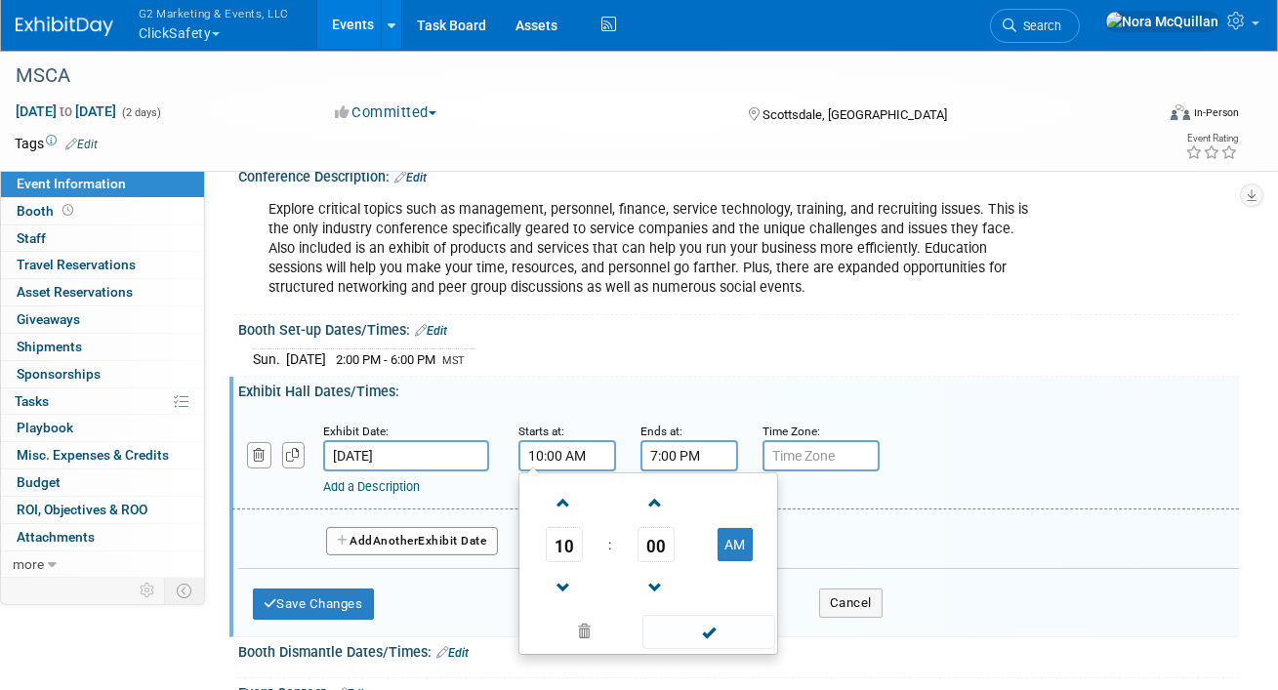
click at [670, 458] on input "7:00 PM" at bounding box center [690, 455] width 98 height 31
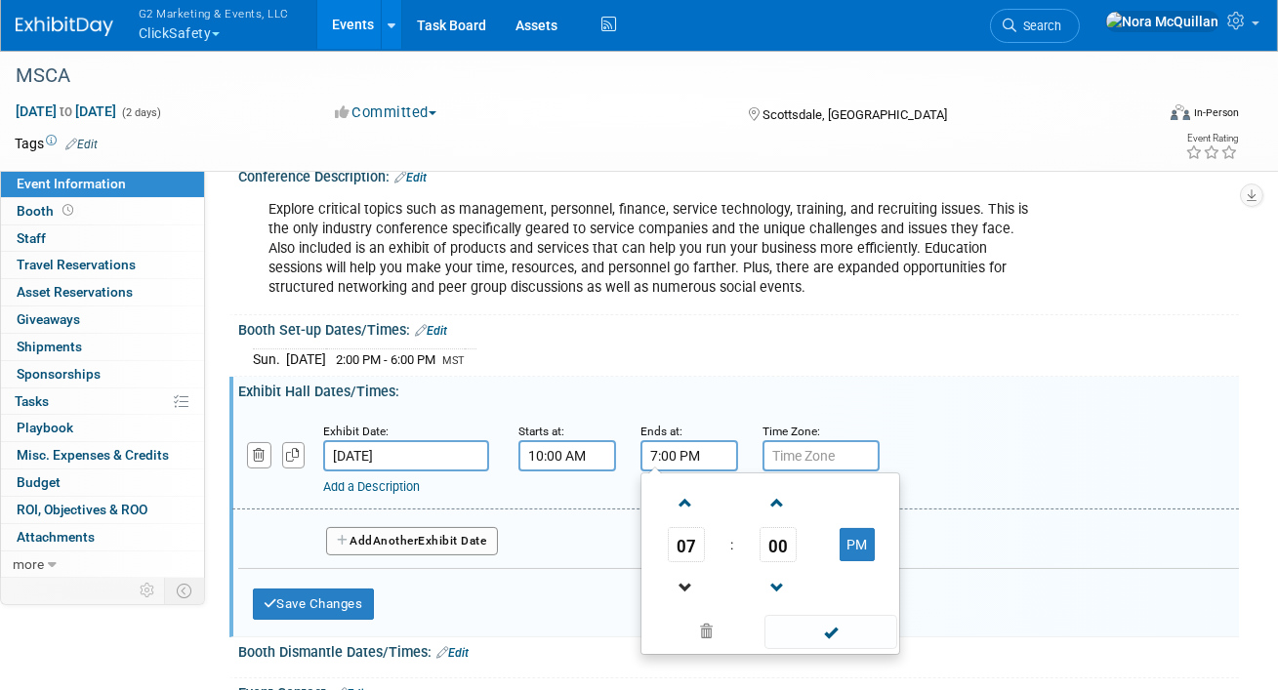
click at [677, 562] on link at bounding box center [686, 587] width 37 height 50
click at [682, 536] on span "06" at bounding box center [686, 544] width 37 height 35
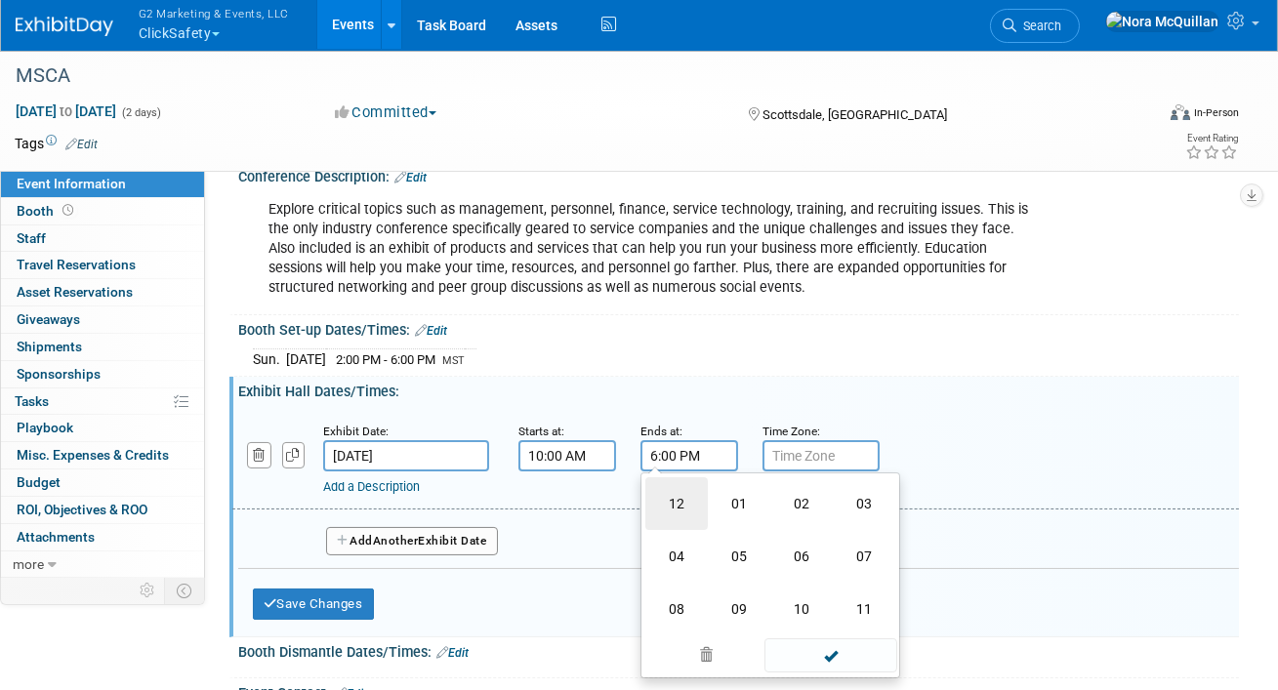
click at [674, 500] on td "12" at bounding box center [676, 504] width 62 height 53
type input "12:00 PM"
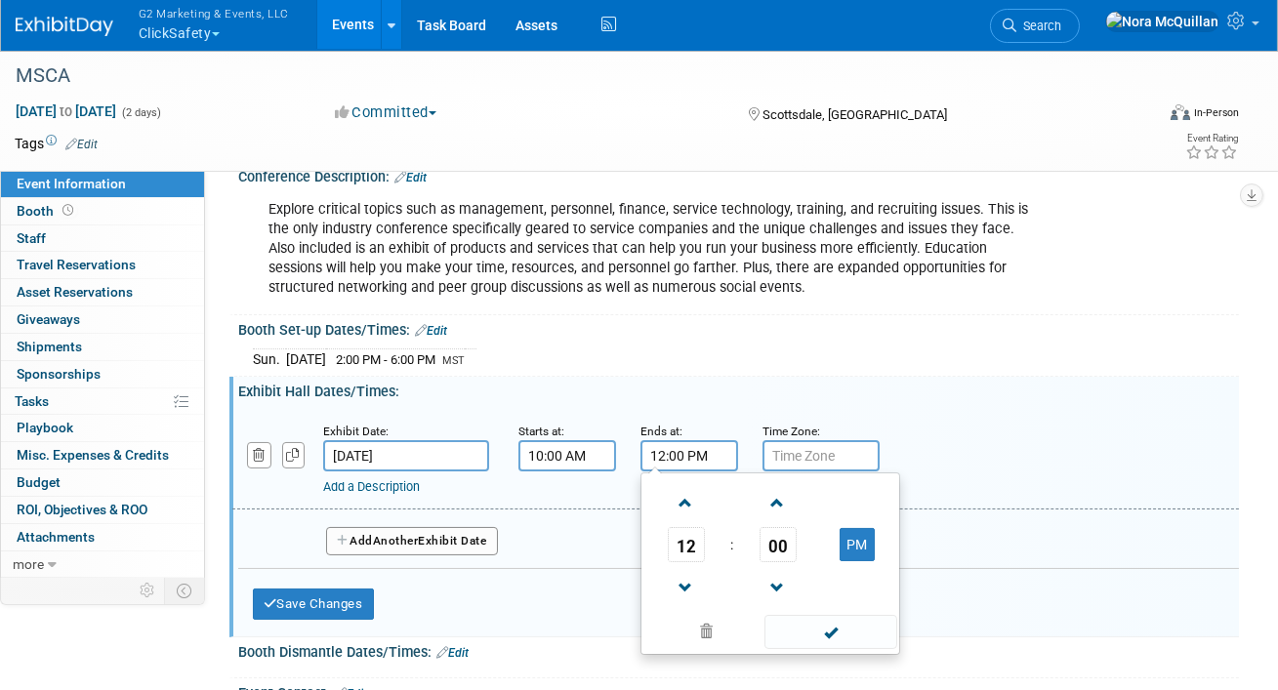
click at [805, 457] on input "text" at bounding box center [821, 455] width 117 height 31
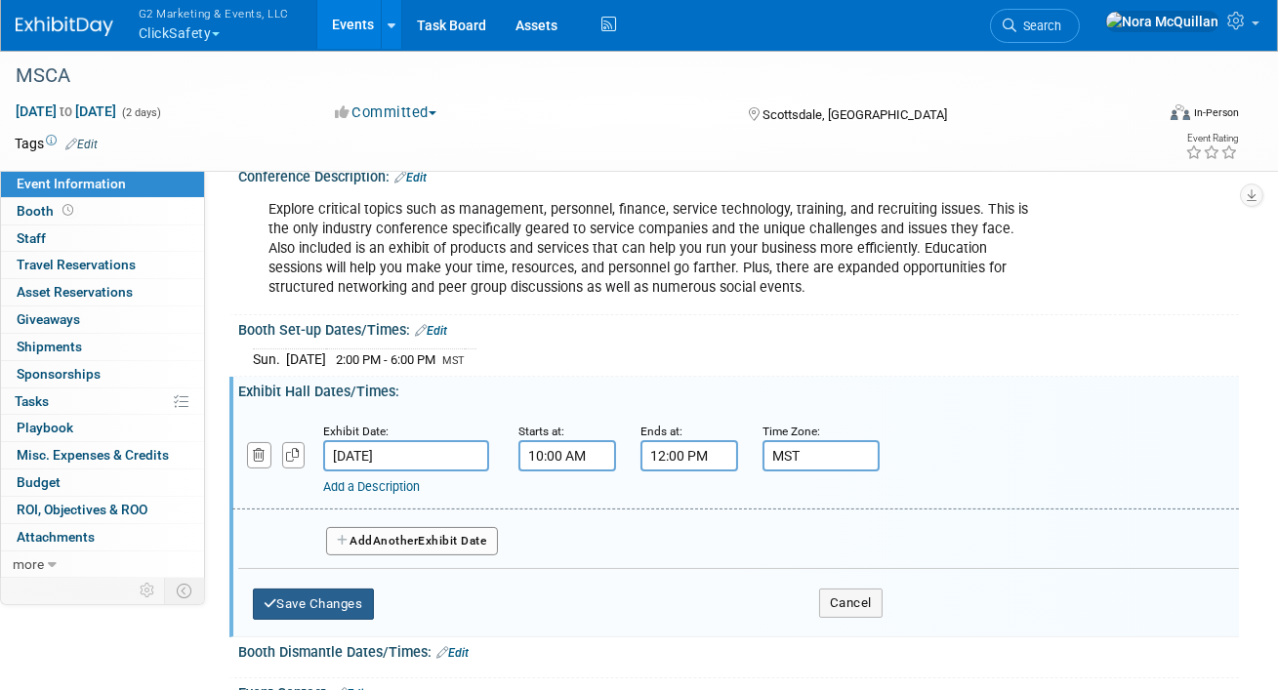
type input "MST"
click at [340, 594] on button "Save Changes" at bounding box center [313, 604] width 121 height 31
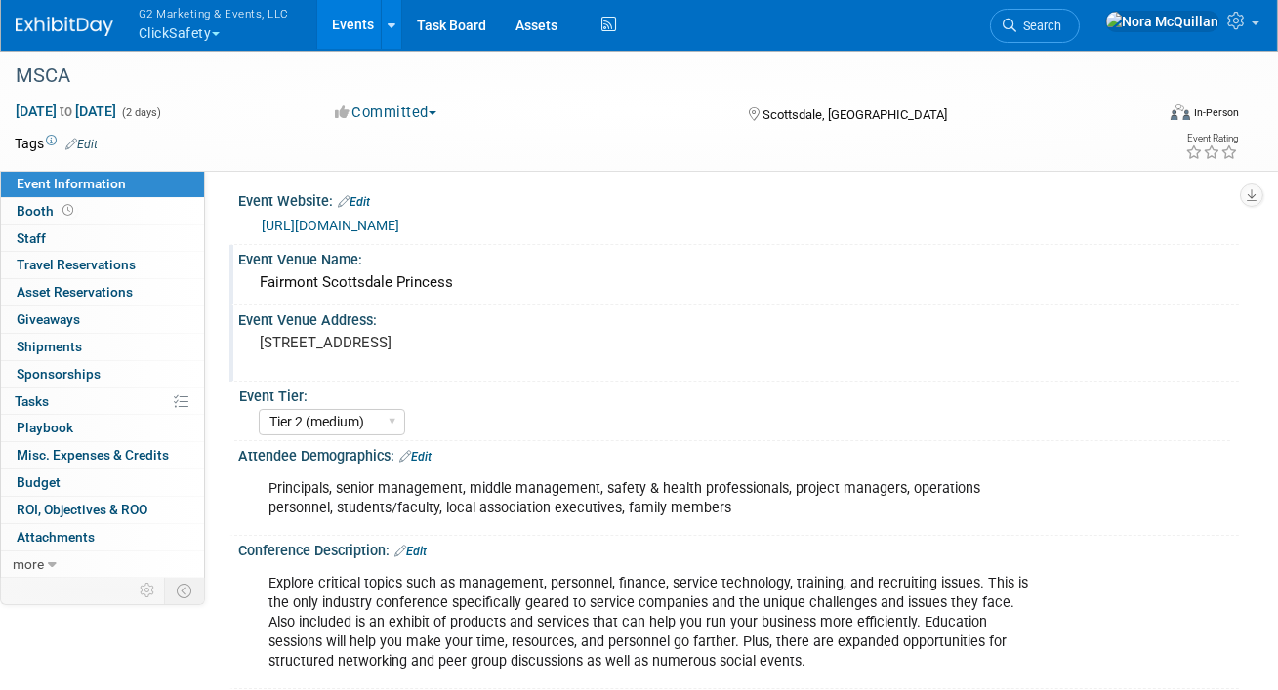
scroll to position [0, 0]
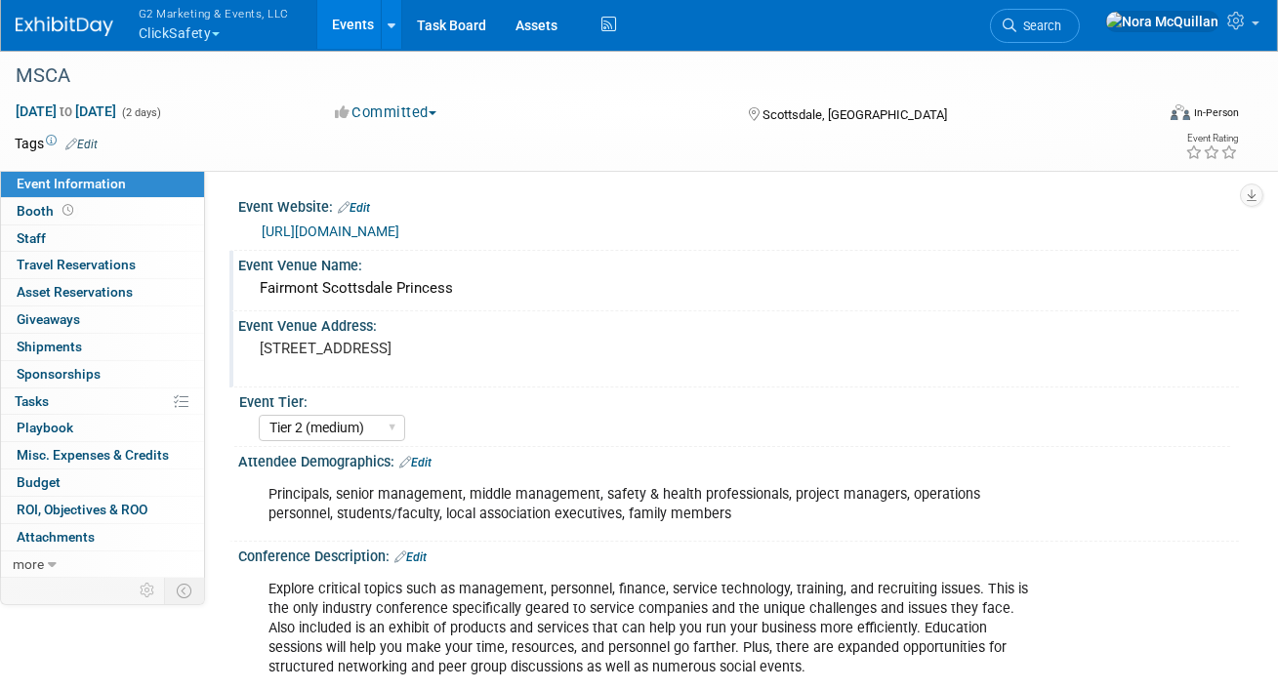
click at [358, 336] on div "7575 E Princess Drive, Scottsdale, AZ" at bounding box center [447, 357] width 388 height 45
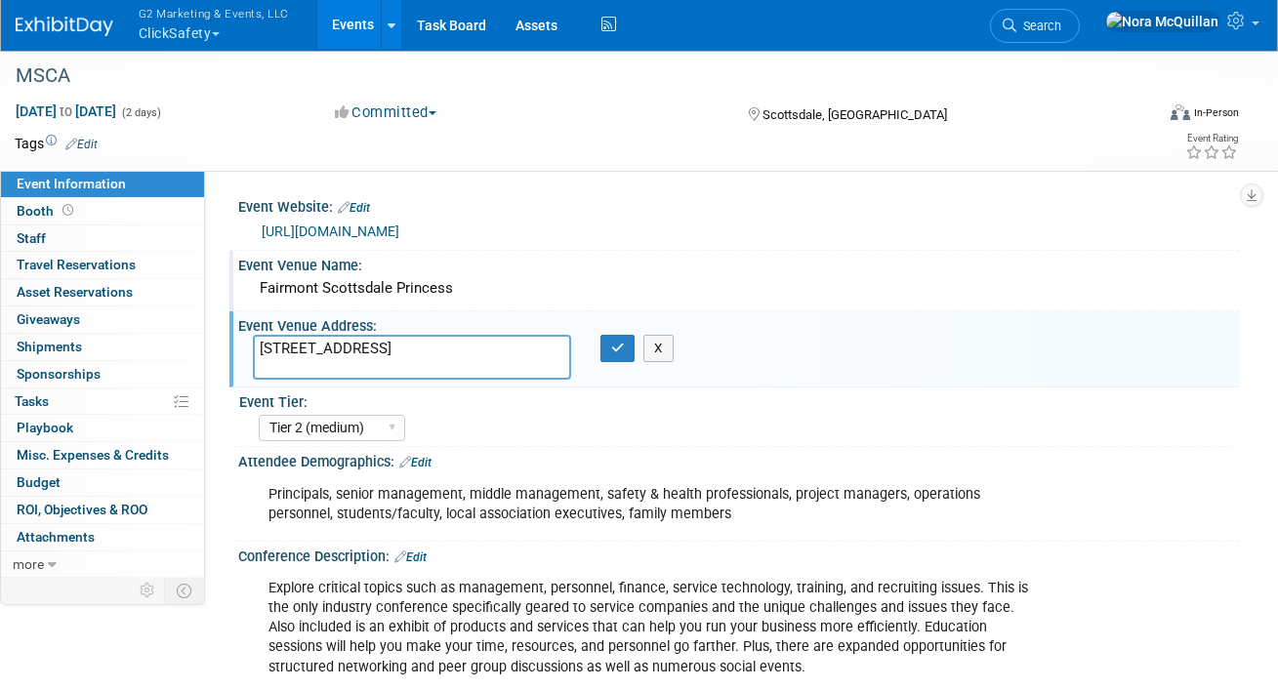
click at [260, 347] on textarea "7575 E Princess Drive, Scottsdale, AZ" at bounding box center [412, 357] width 318 height 45
type textarea "Palomino Ballroom 1-7 7575 E Princess Drive, Scottsdale, AZ"
click at [611, 349] on icon "button" at bounding box center [618, 348] width 14 height 13
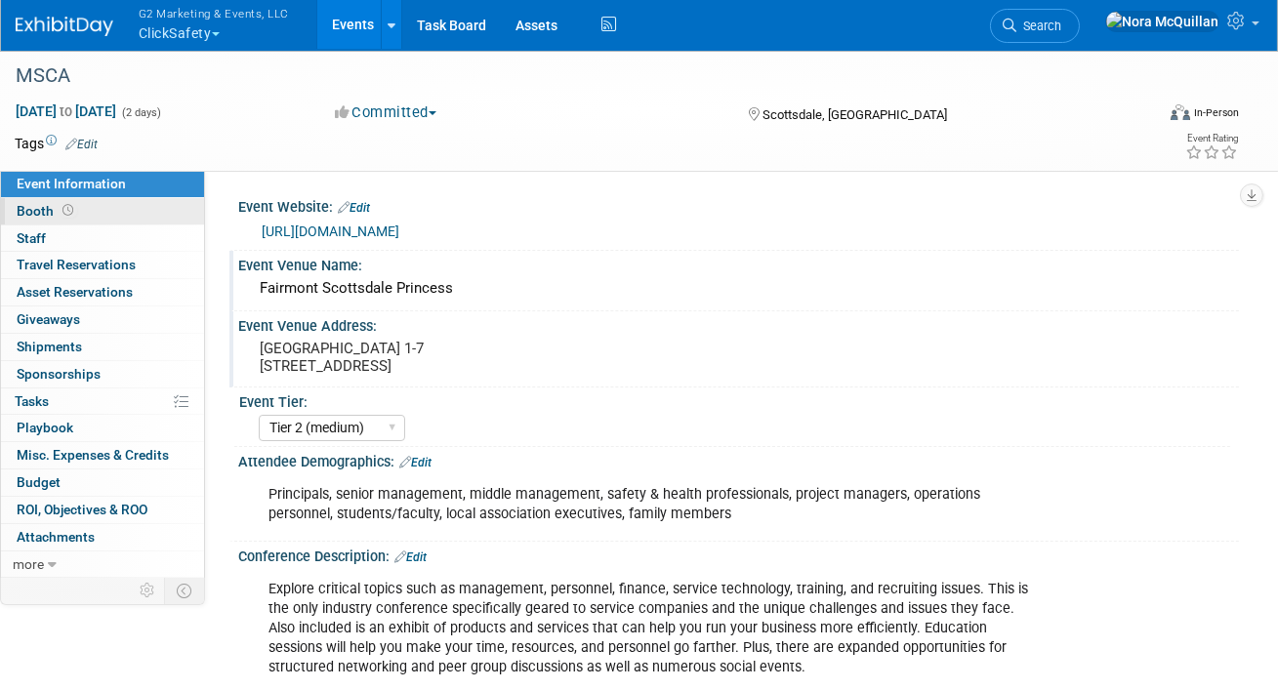
click at [76, 212] on link "Booth" at bounding box center [102, 211] width 203 height 26
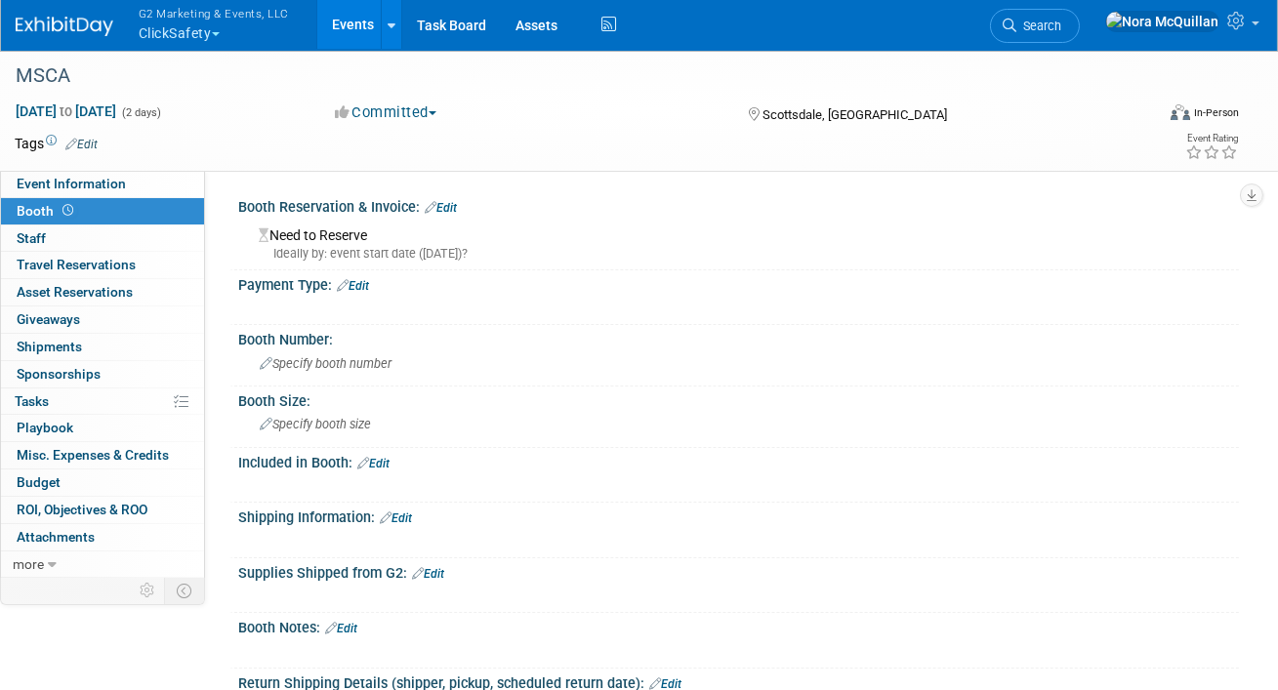
click at [447, 212] on link "Edit" at bounding box center [441, 208] width 32 height 14
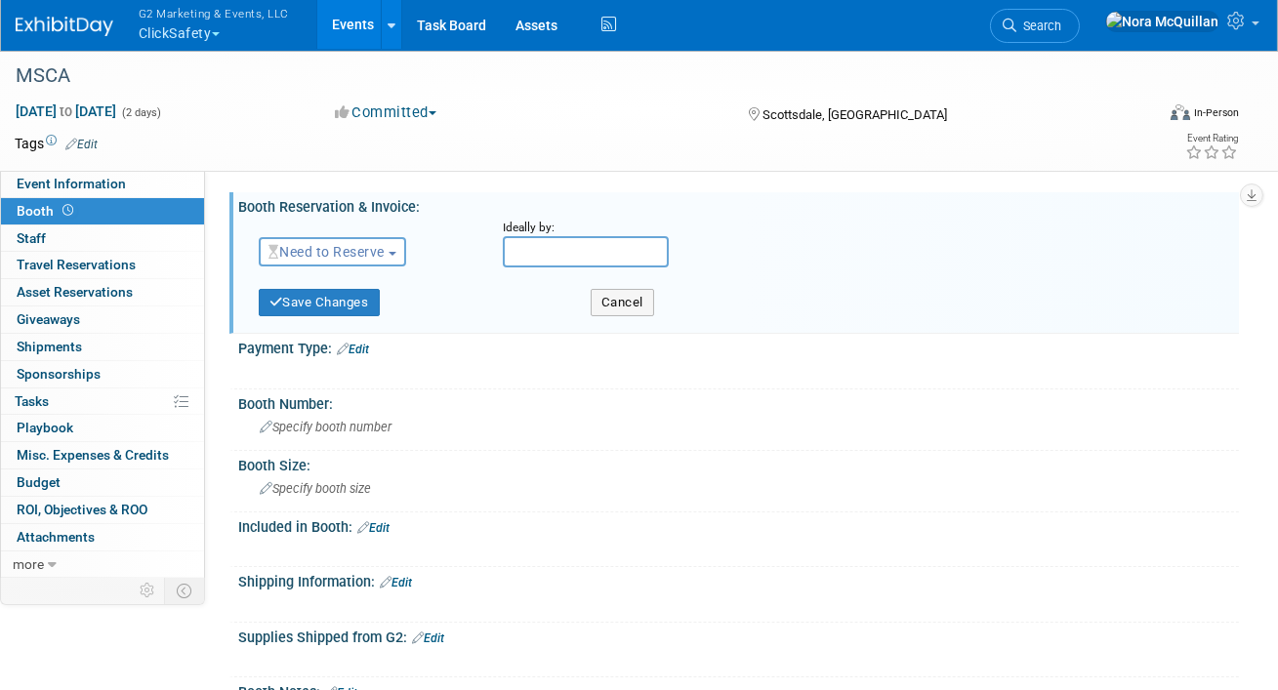
click at [385, 249] on span "Need to Reserve" at bounding box center [327, 252] width 116 height 16
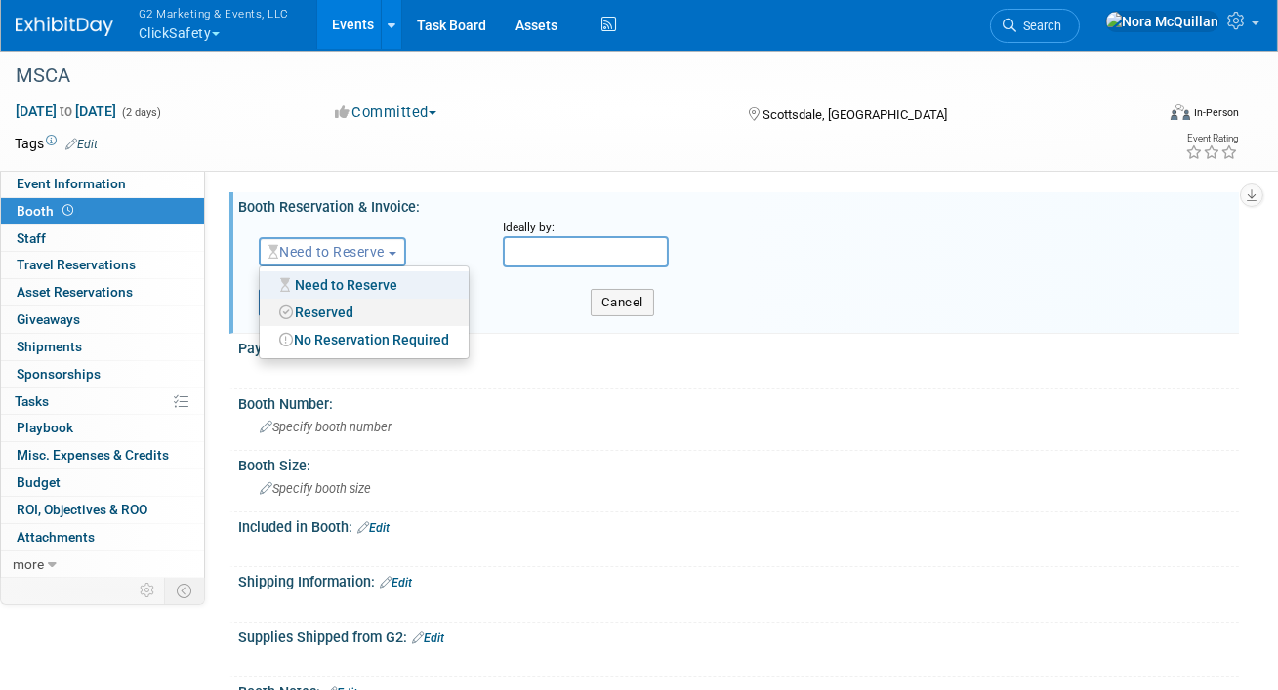
click at [357, 306] on link "Reserved" at bounding box center [364, 312] width 209 height 27
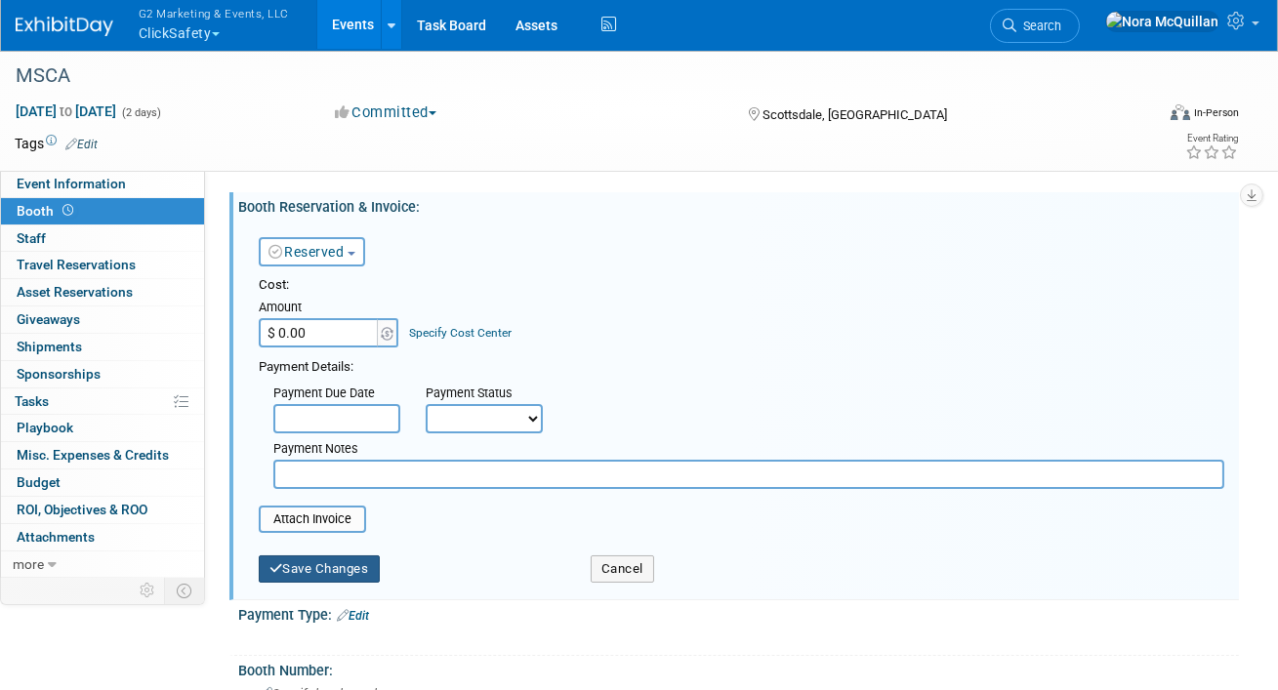
click at [319, 565] on button "Save Changes" at bounding box center [319, 569] width 121 height 27
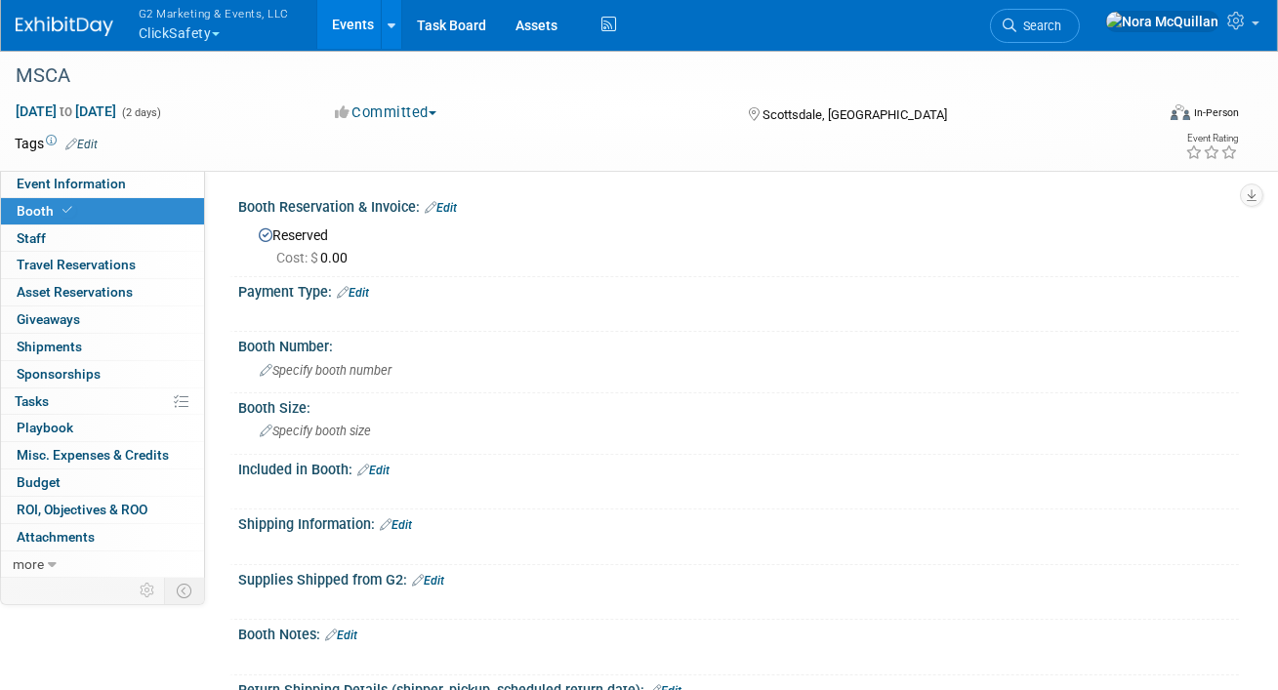
click at [383, 468] on link "Edit" at bounding box center [373, 471] width 32 height 14
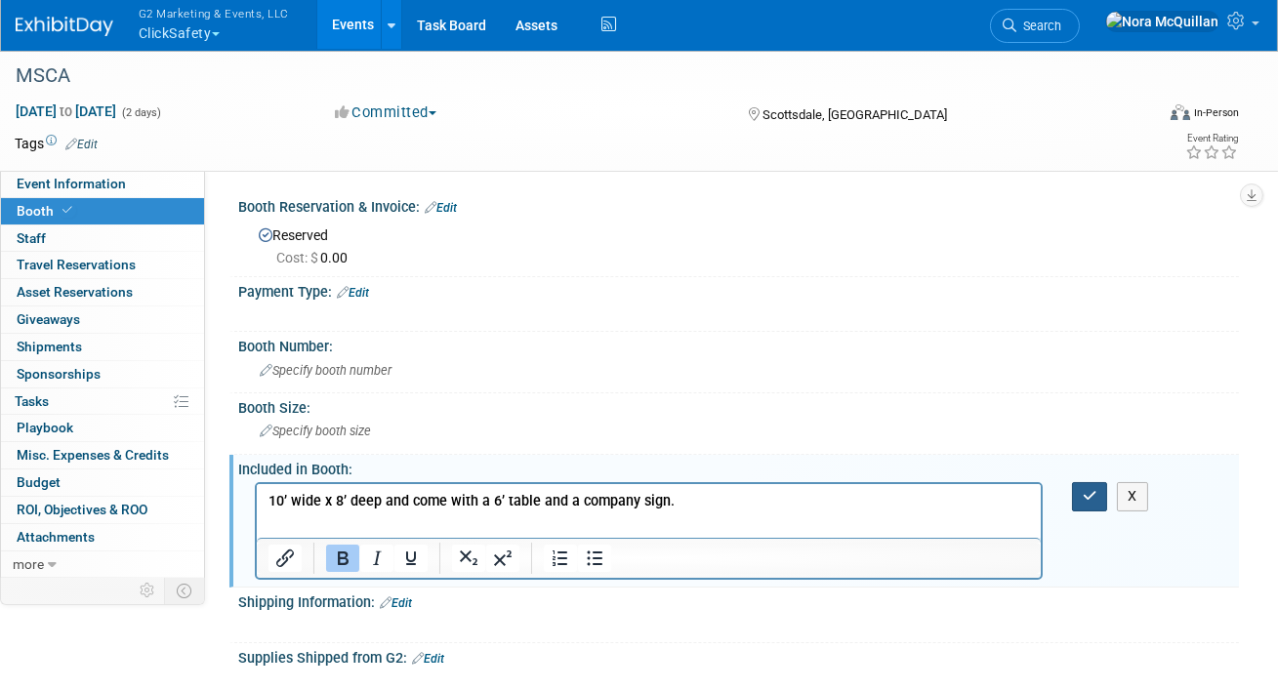
click at [1096, 500] on icon "button" at bounding box center [1090, 496] width 15 height 14
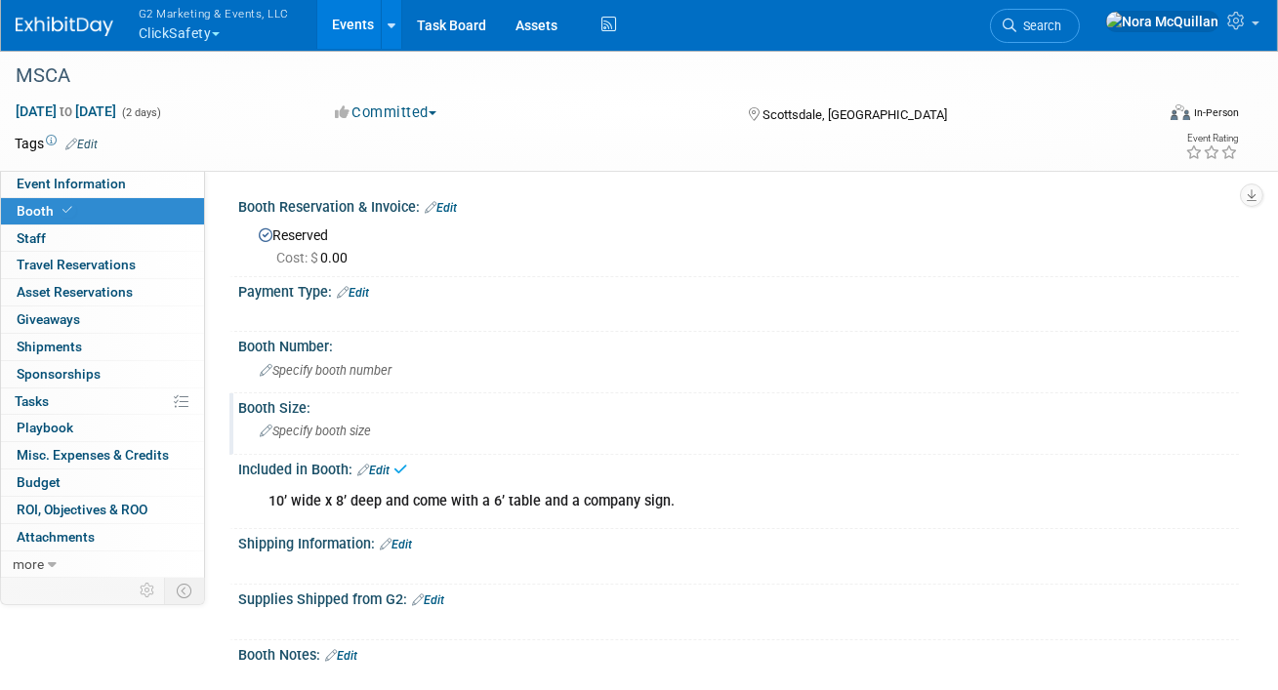
click at [365, 434] on span "Specify booth size" at bounding box center [315, 431] width 111 height 15
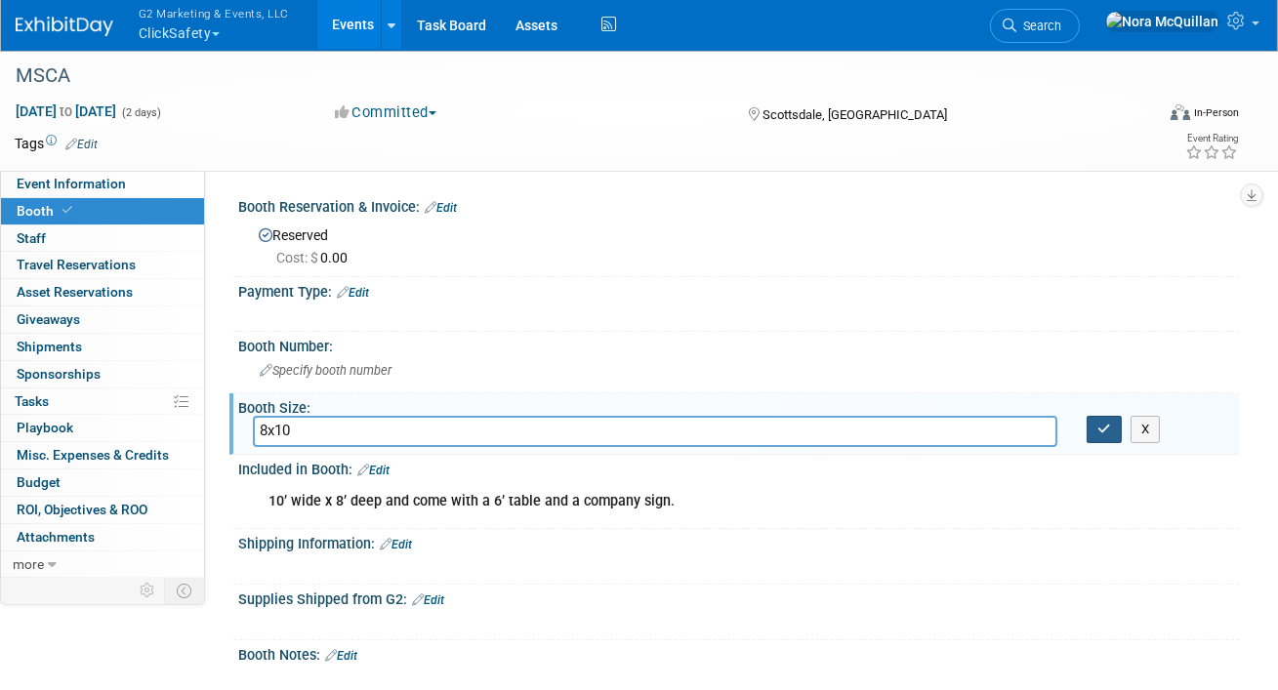
type input "8x10"
click at [1090, 435] on button "button" at bounding box center [1104, 429] width 35 height 27
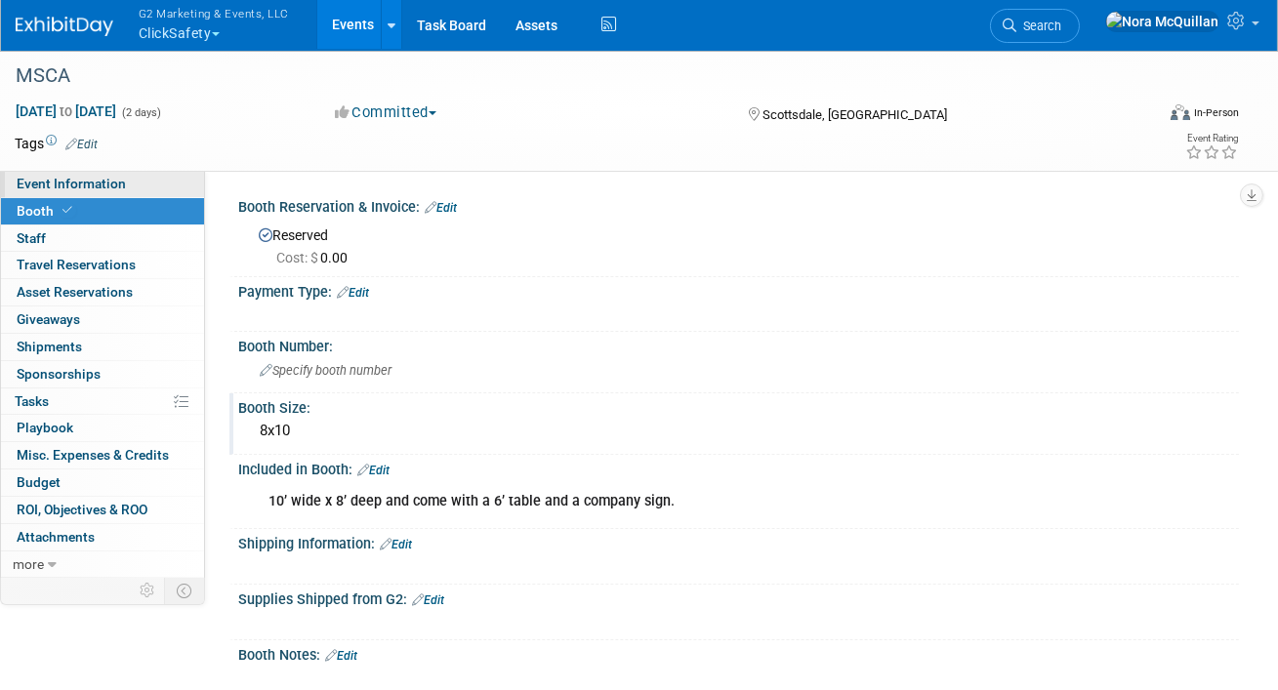
click at [66, 187] on span "Event Information" at bounding box center [71, 184] width 109 height 16
select select "Tier 2 (medium)"
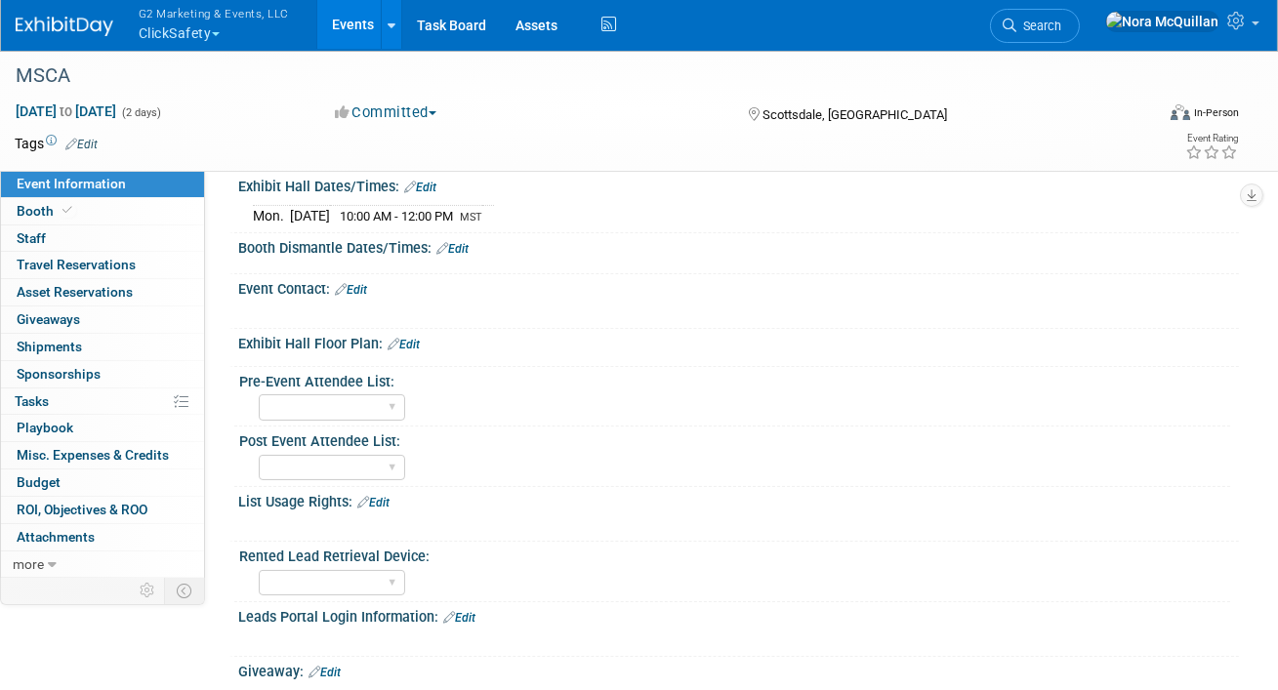
scroll to position [581, 0]
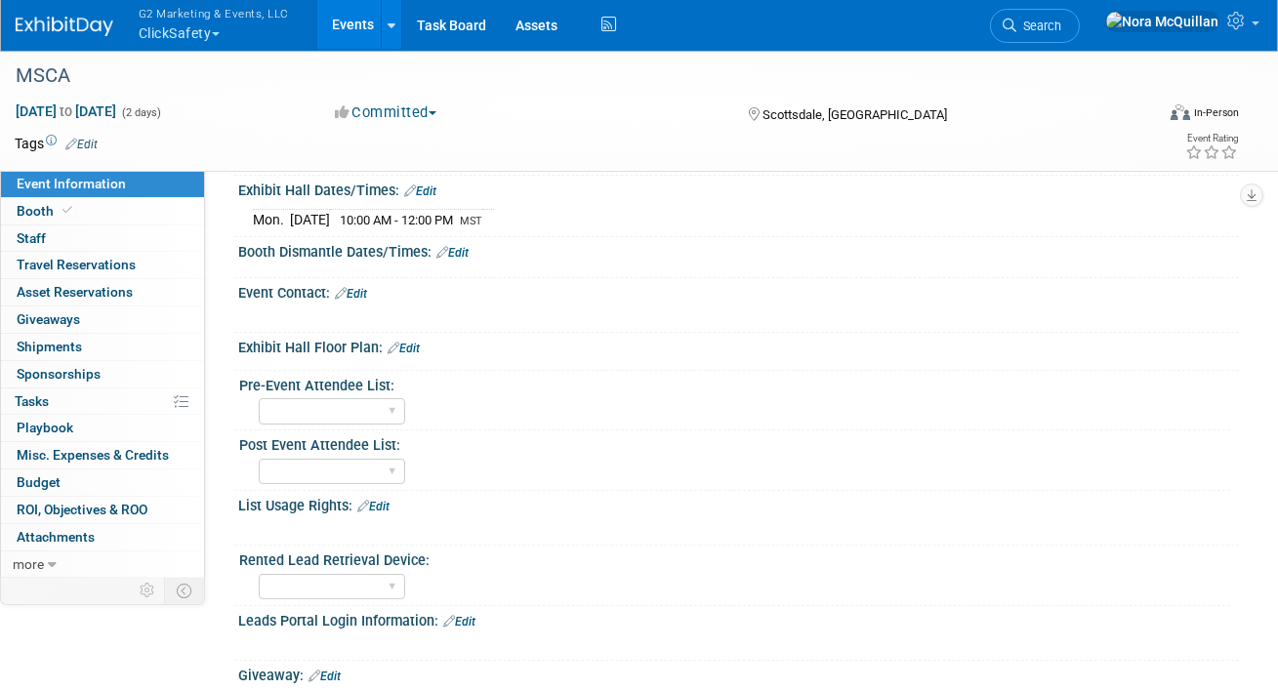
click at [357, 287] on link "Edit" at bounding box center [351, 294] width 32 height 14
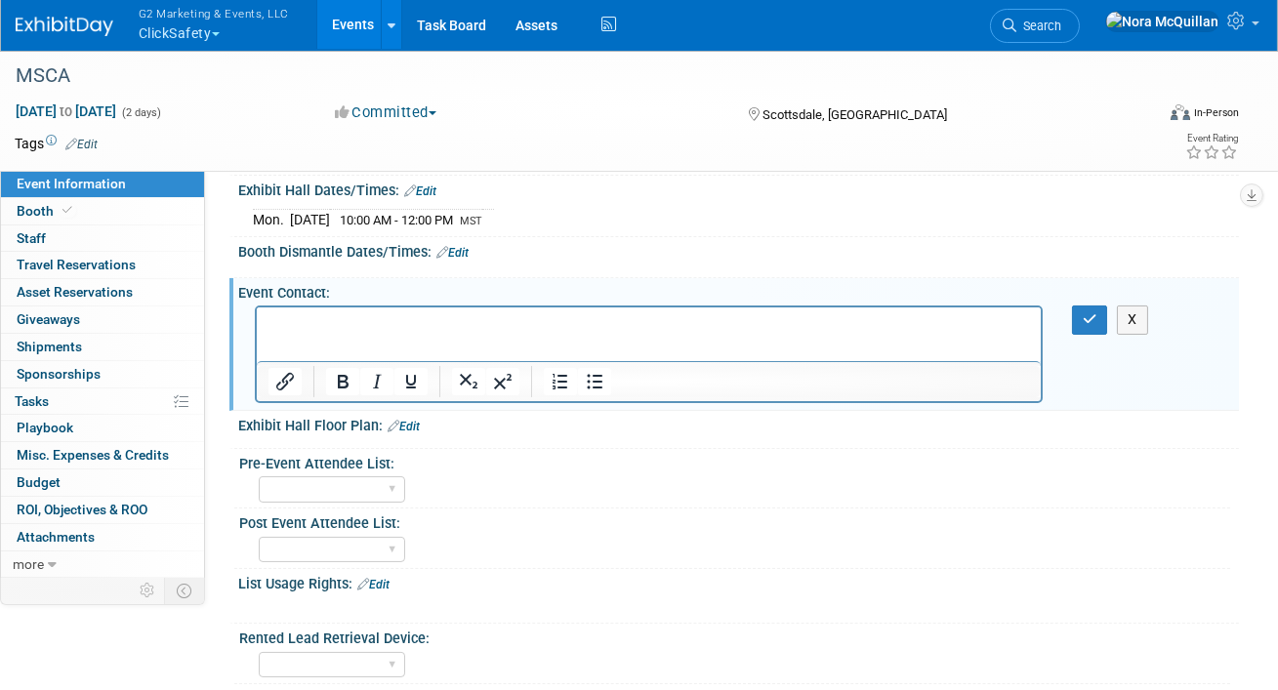
scroll to position [0, 0]
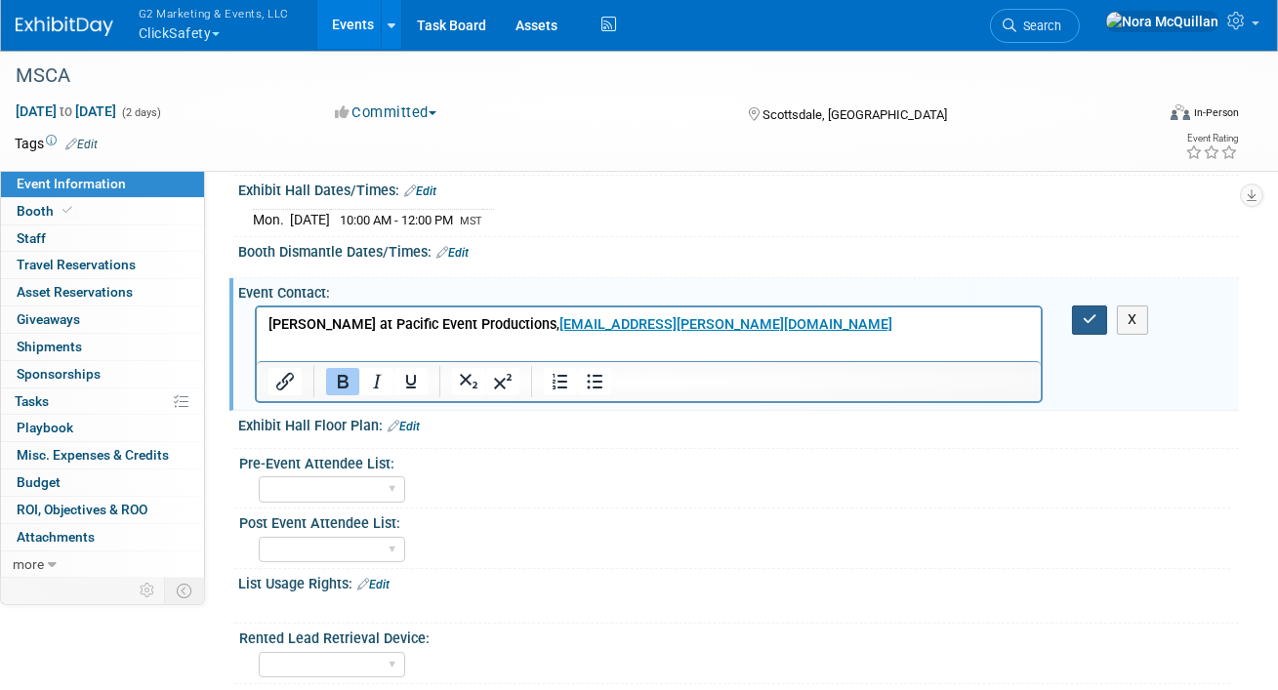
click at [1086, 307] on button "button" at bounding box center [1090, 320] width 36 height 28
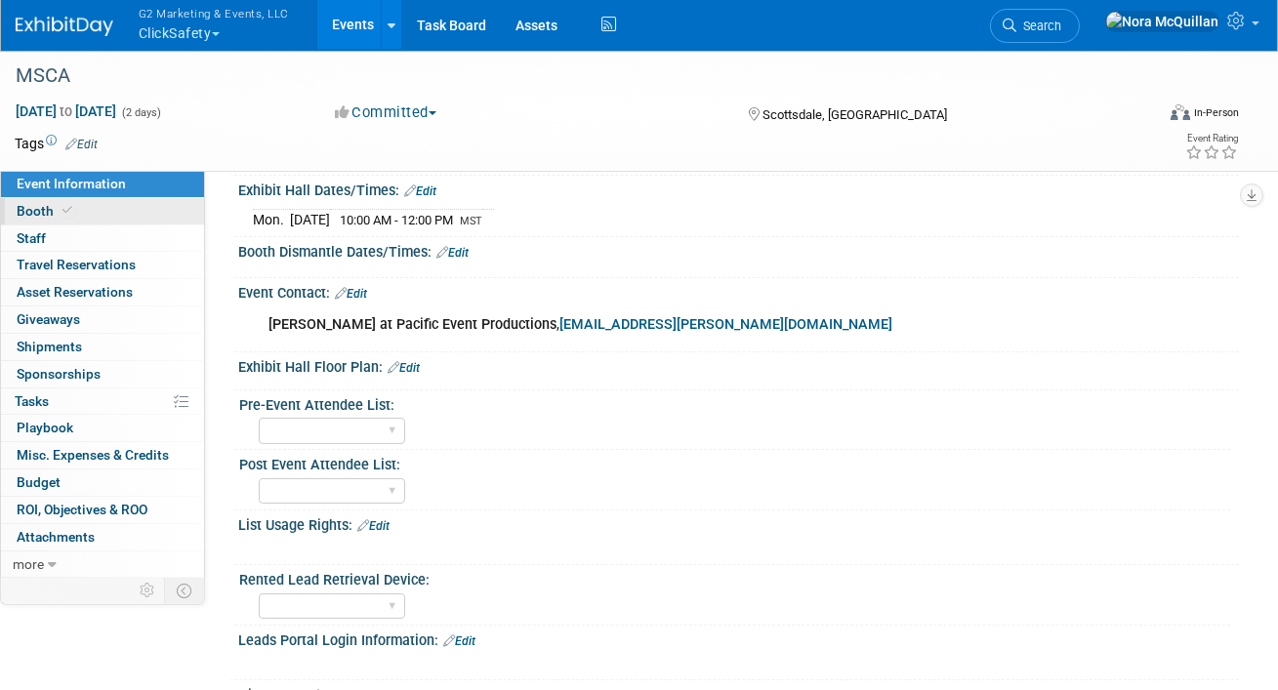
click at [102, 215] on link "Booth" at bounding box center [102, 211] width 203 height 26
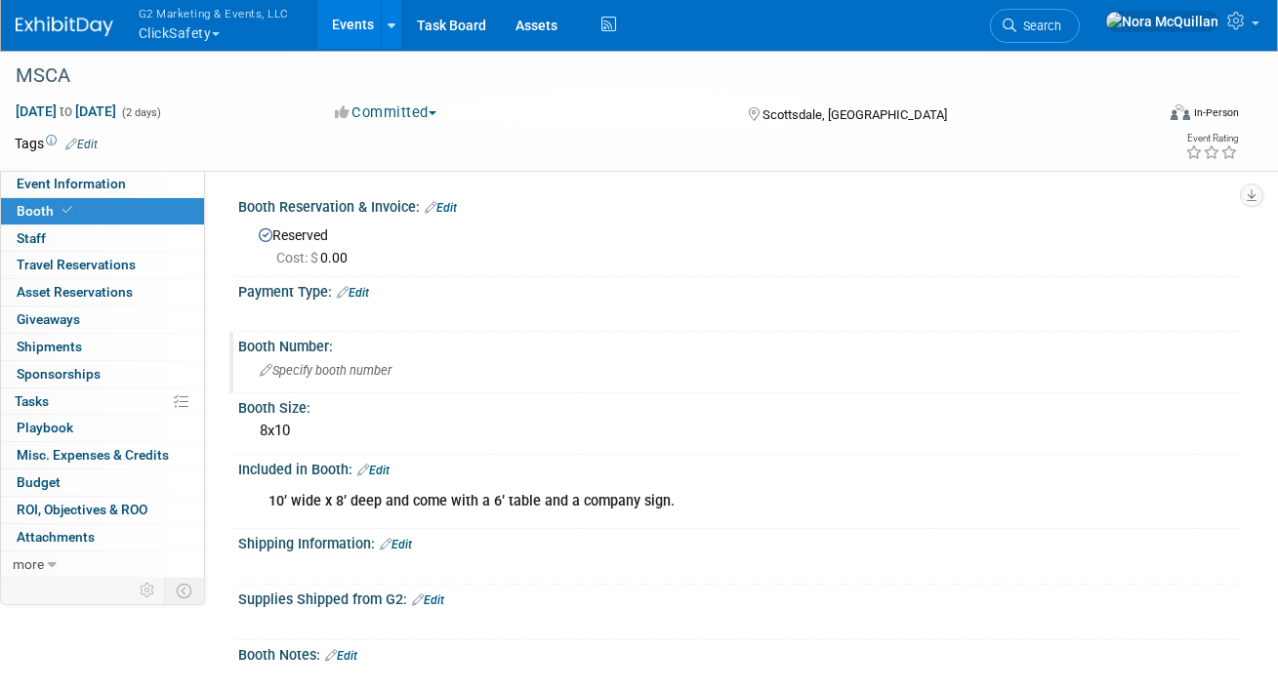
click at [325, 371] on span "Specify booth number" at bounding box center [326, 370] width 132 height 15
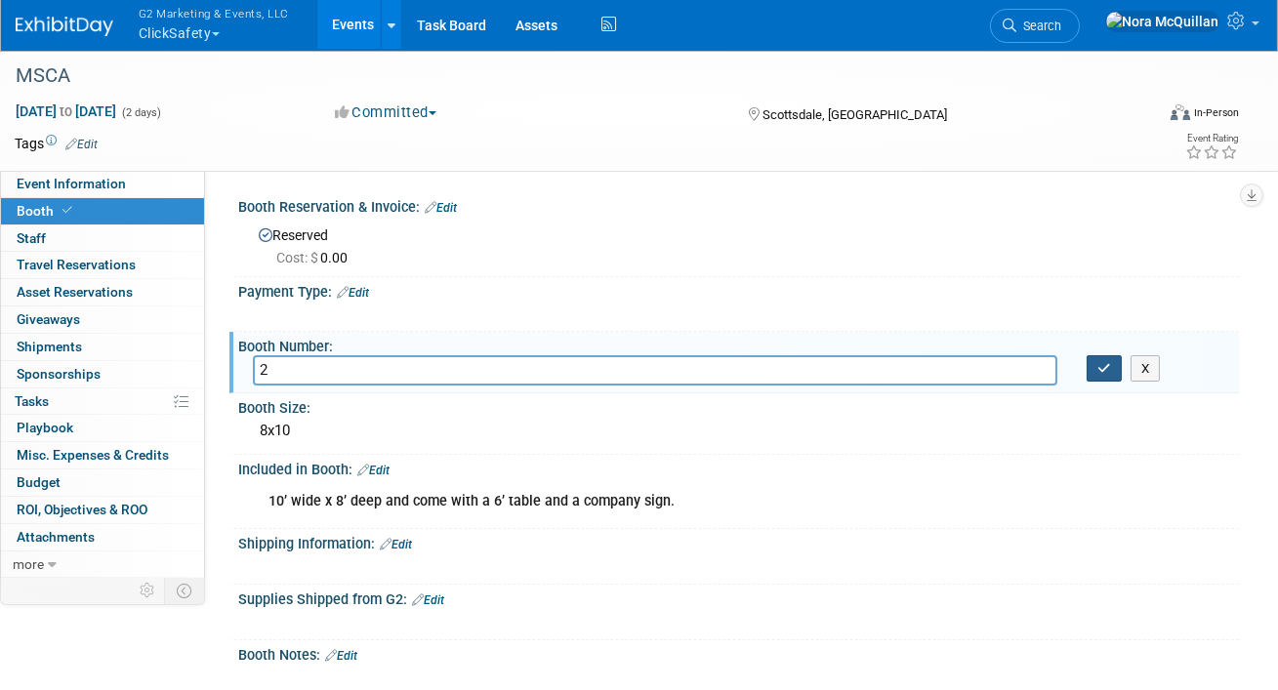
type input "2"
click at [1101, 362] on icon "button" at bounding box center [1105, 368] width 14 height 13
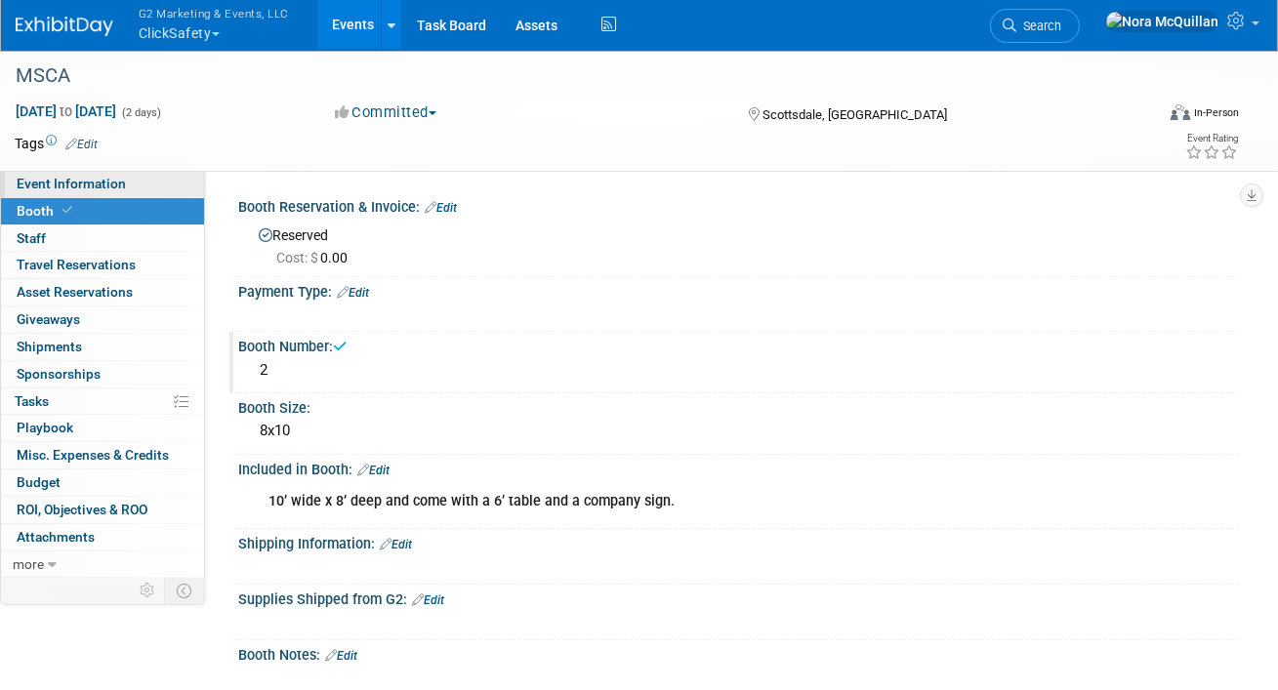
click at [98, 186] on span "Event Information" at bounding box center [71, 184] width 109 height 16
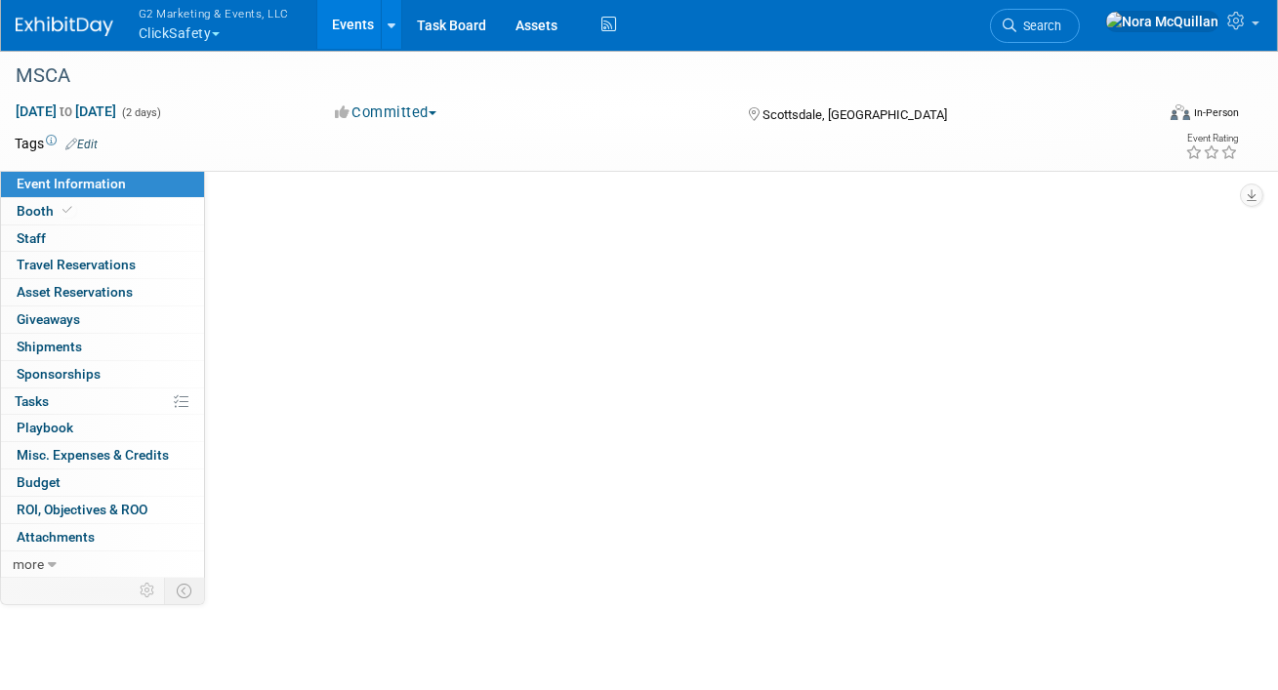
select select "Tier 2 (medium)"
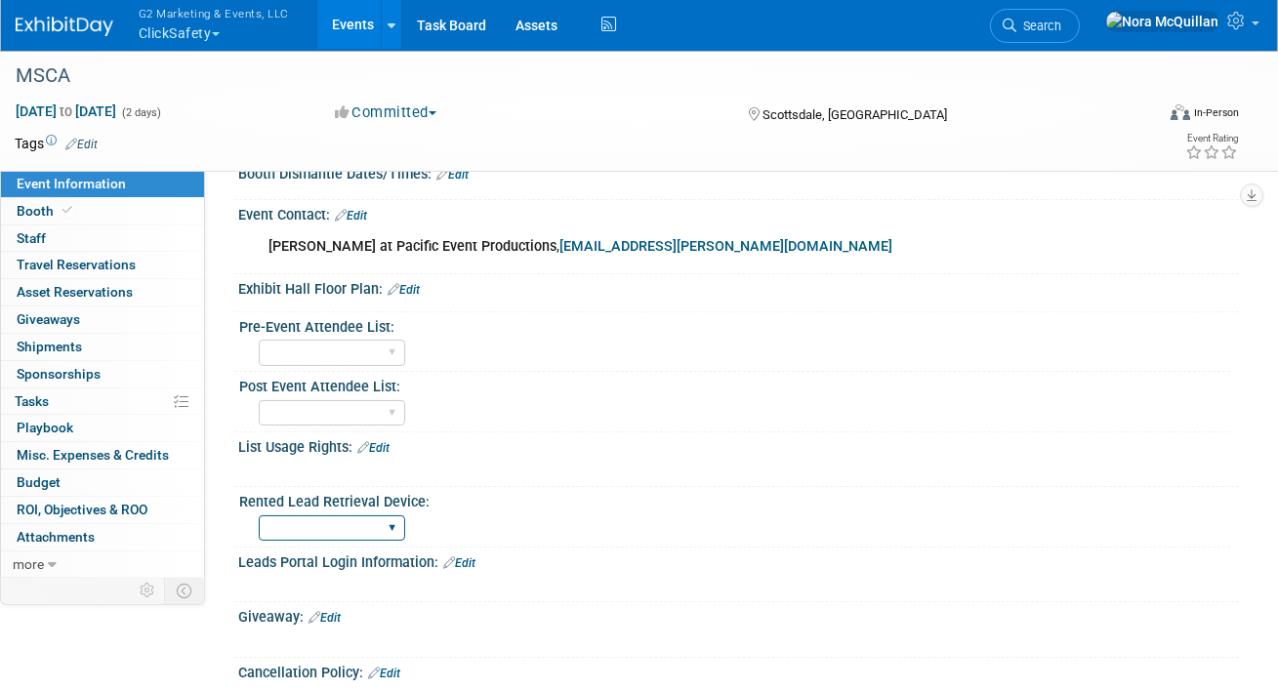
scroll to position [658, 0]
click at [415, 284] on link "Edit" at bounding box center [404, 291] width 32 height 14
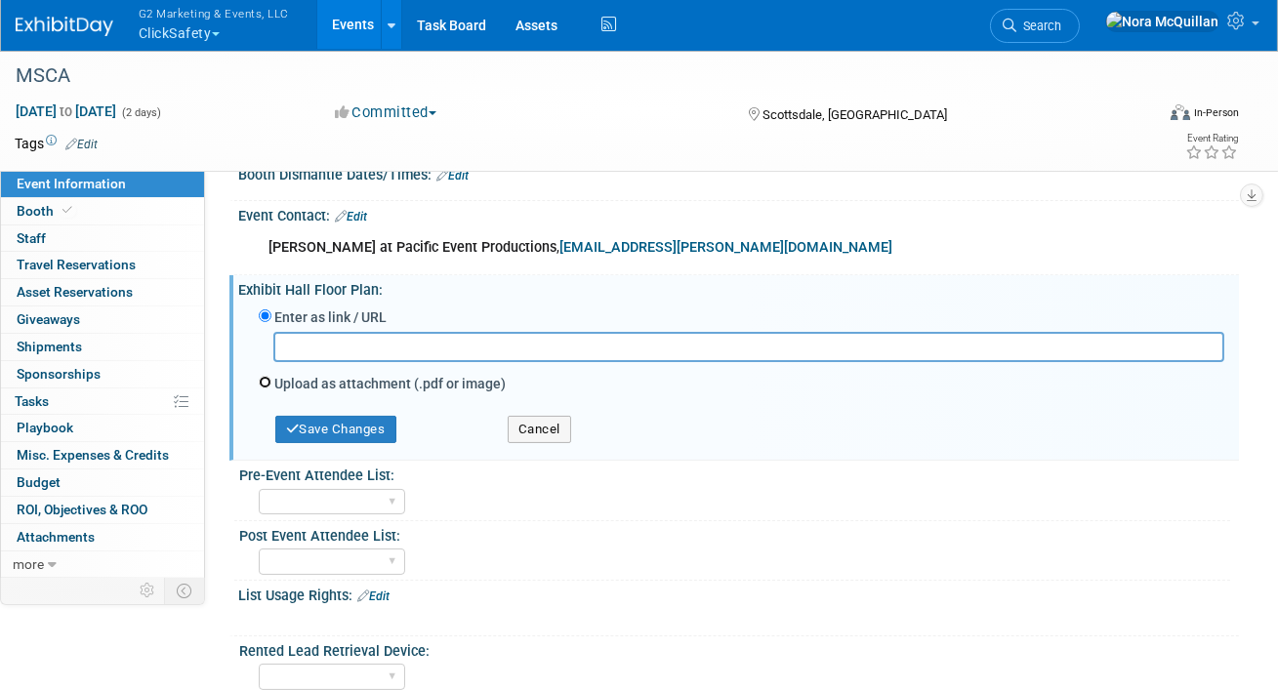
click at [265, 383] on input "Upload as attachment (.pdf or image)" at bounding box center [265, 382] width 13 height 13
radio input "true"
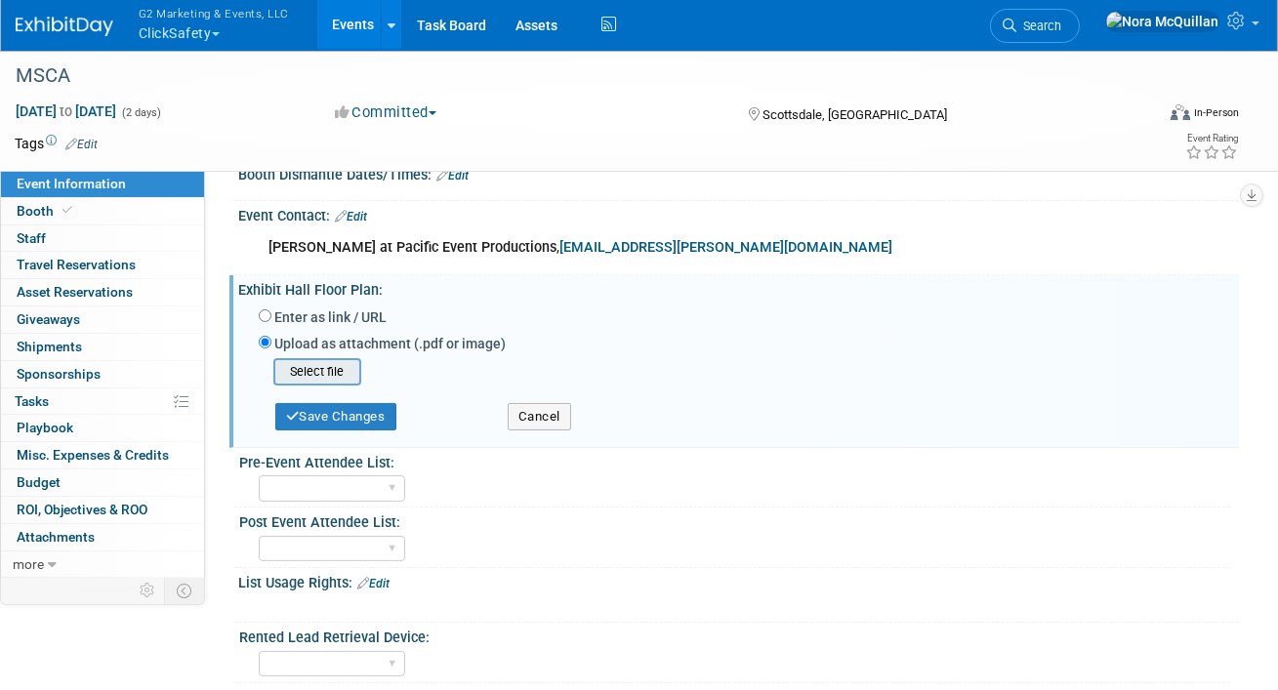
click at [321, 367] on input "file" at bounding box center [243, 371] width 232 height 23
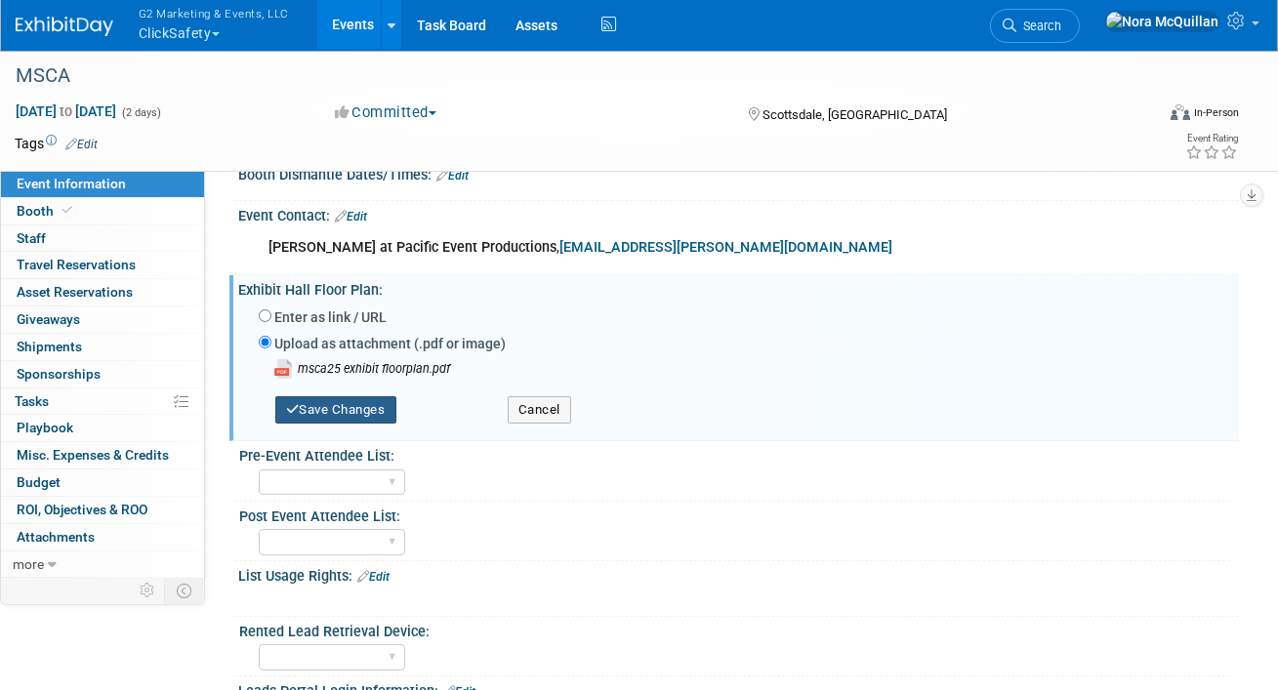
click at [360, 409] on button "Save Changes" at bounding box center [335, 409] width 121 height 27
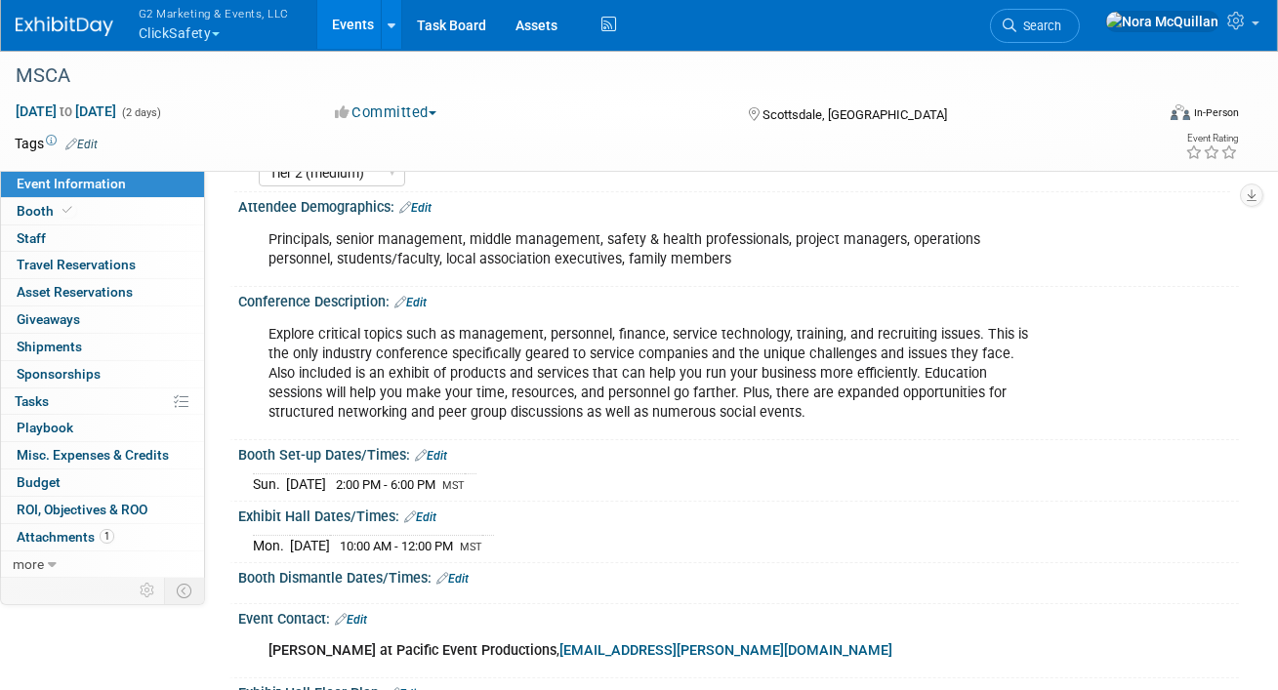
scroll to position [394, 0]
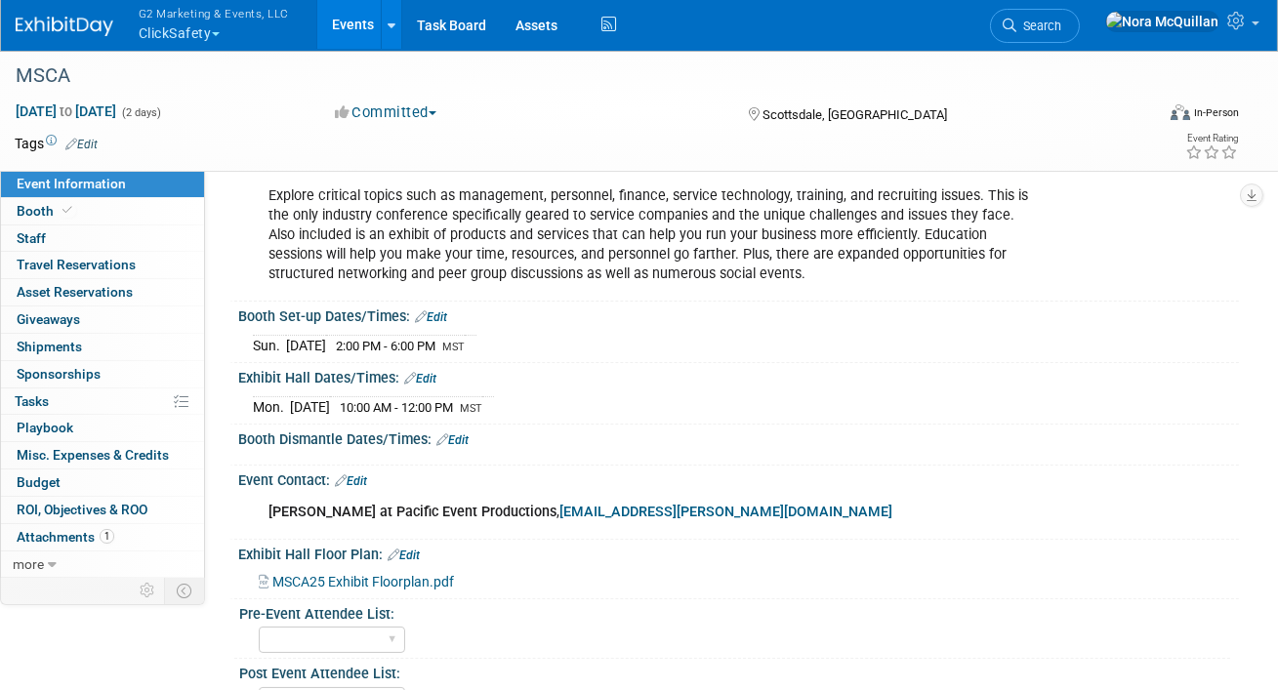
click at [469, 437] on link "Edit" at bounding box center [453, 441] width 32 height 14
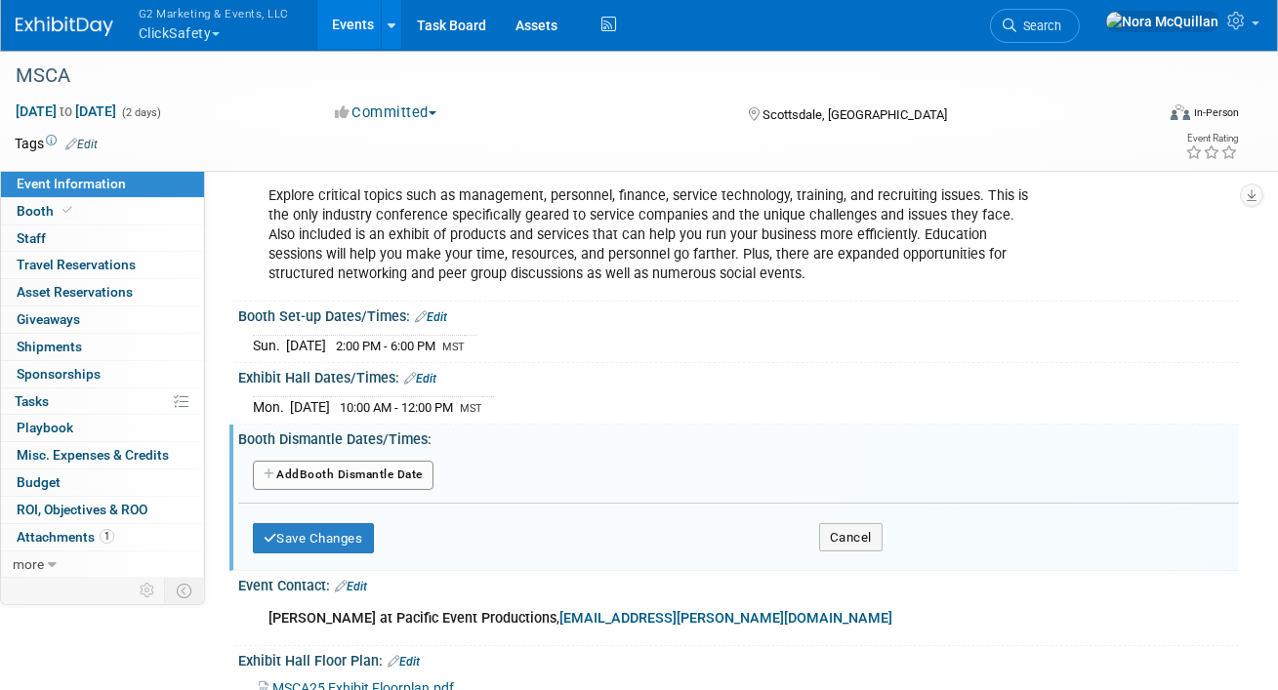
click at [294, 471] on button "Add Another Booth Dismantle Date" at bounding box center [343, 475] width 181 height 29
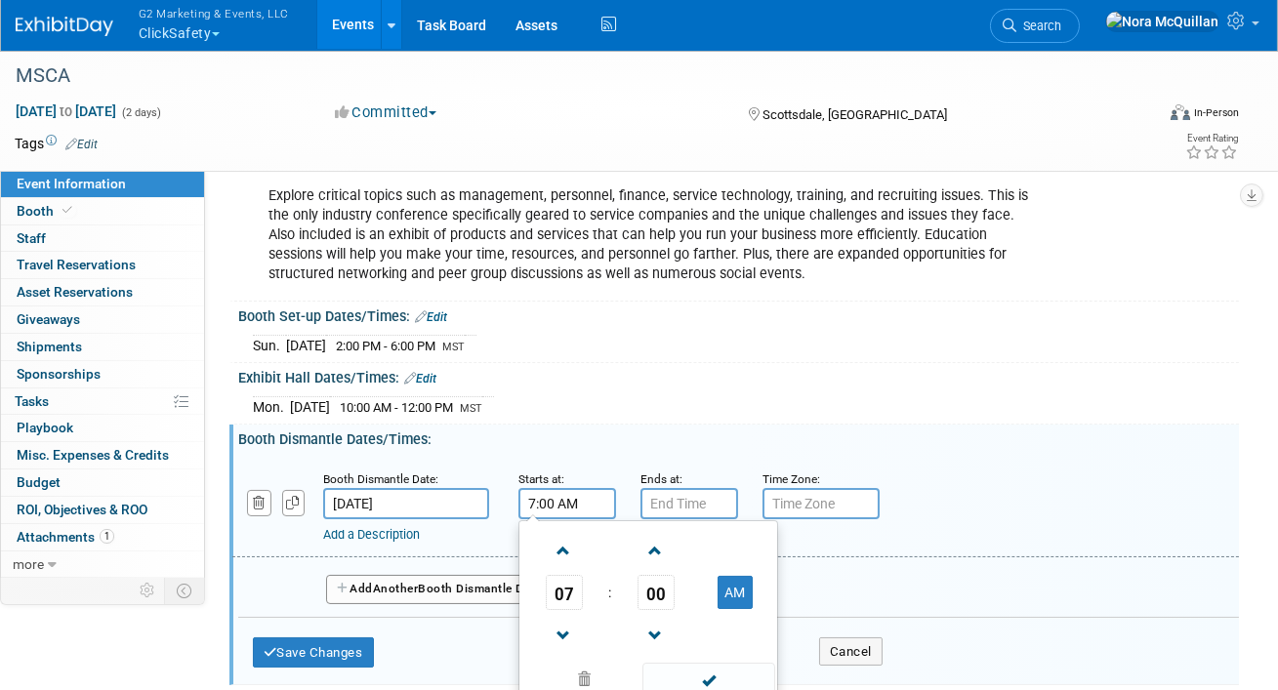
click at [541, 500] on input "7:00 AM" at bounding box center [568, 503] width 98 height 31
click at [566, 596] on span "07" at bounding box center [564, 592] width 37 height 35
click at [553, 551] on td "12" at bounding box center [554, 551] width 62 height 53
click at [737, 592] on button "AM" at bounding box center [735, 592] width 35 height 33
type input "12:00 PM"
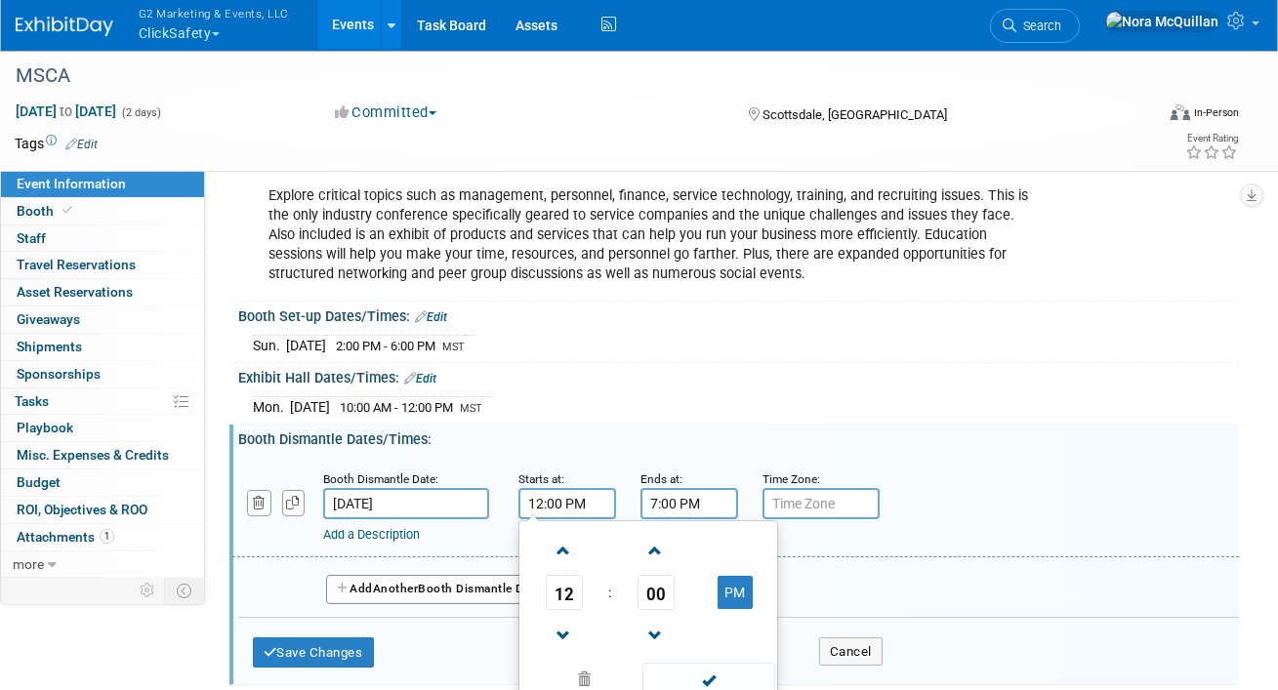
click at [691, 503] on input "7:00 PM" at bounding box center [690, 503] width 98 height 31
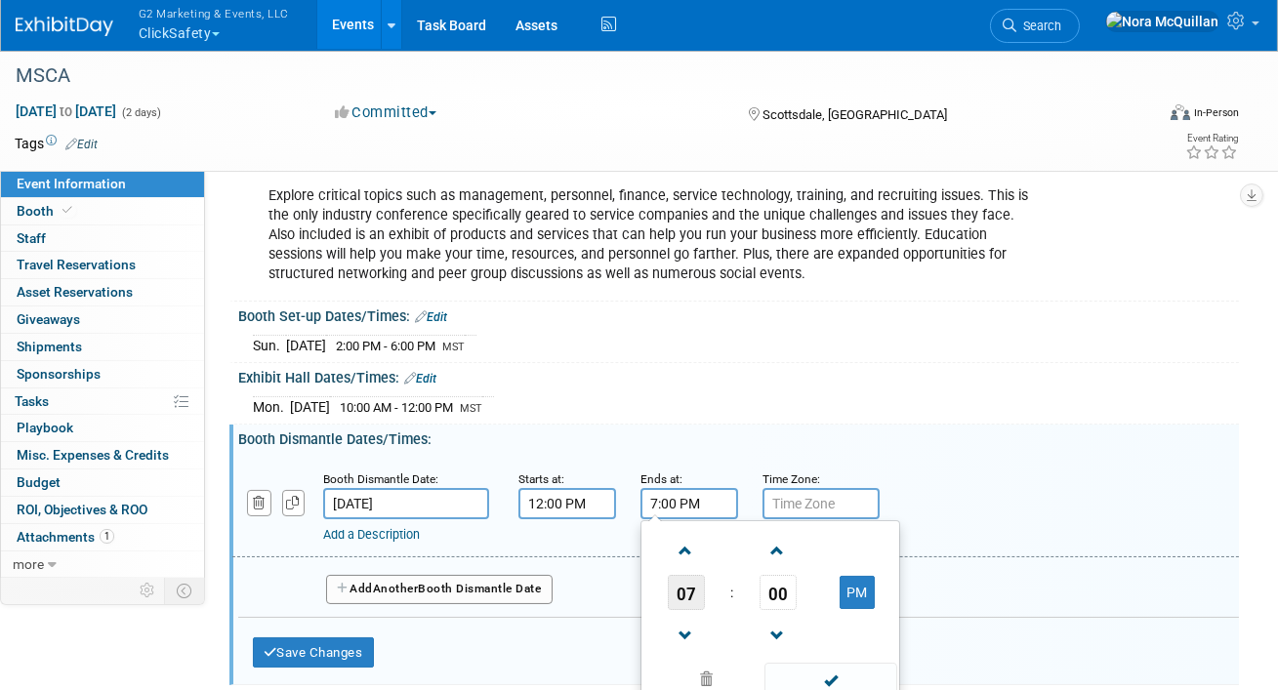
click at [689, 586] on span "07" at bounding box center [686, 592] width 37 height 35
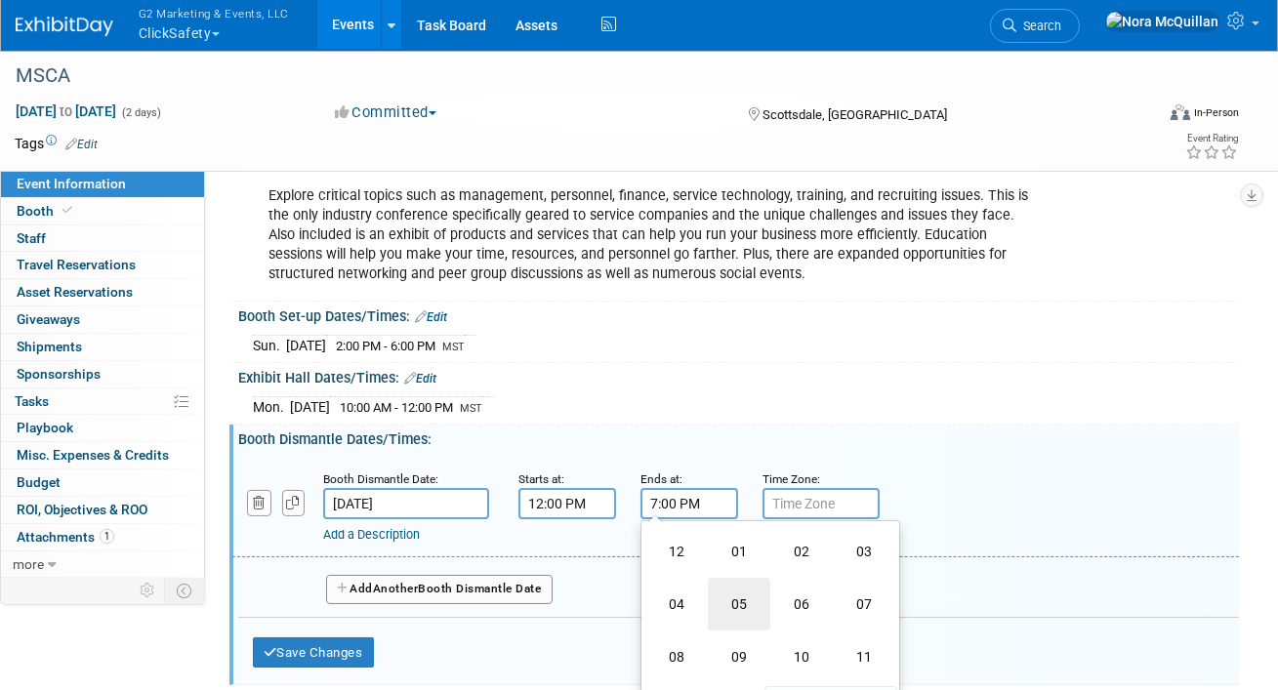
click at [729, 592] on td "05" at bounding box center [739, 604] width 62 height 53
type input "5:00 PM"
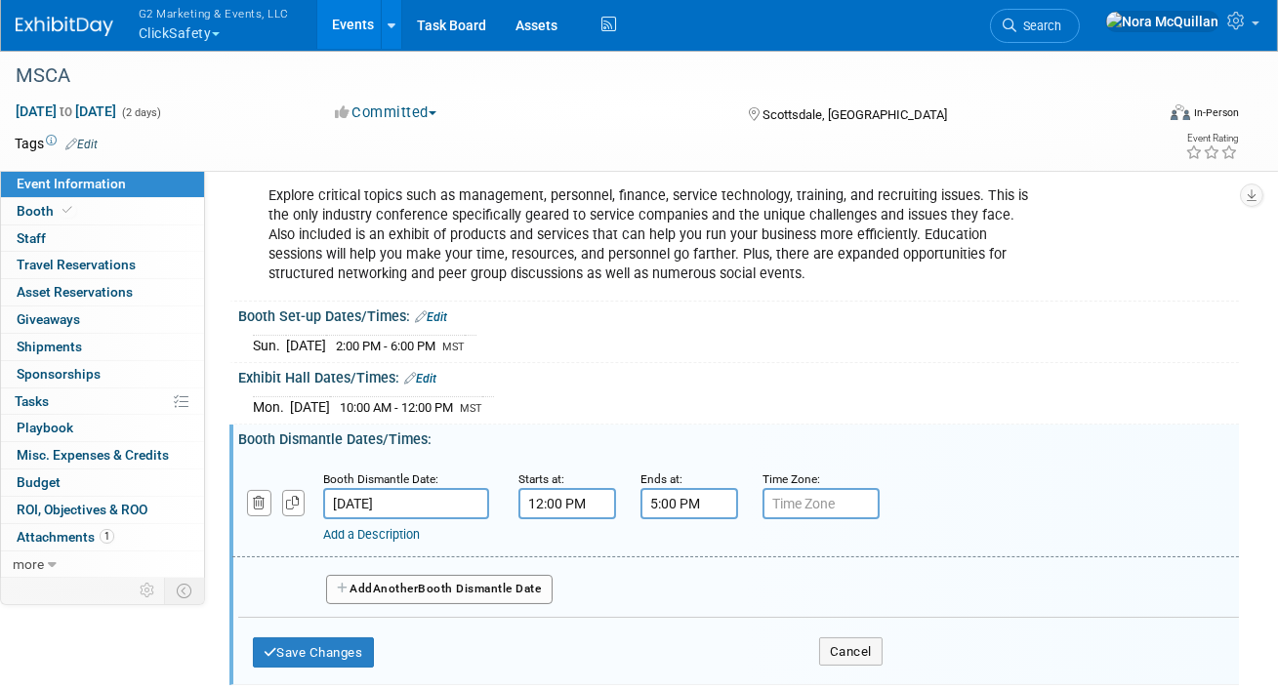
click at [794, 505] on input "text" at bounding box center [821, 503] width 117 height 31
type input "MST"
click at [349, 642] on button "Save Changes" at bounding box center [313, 653] width 121 height 31
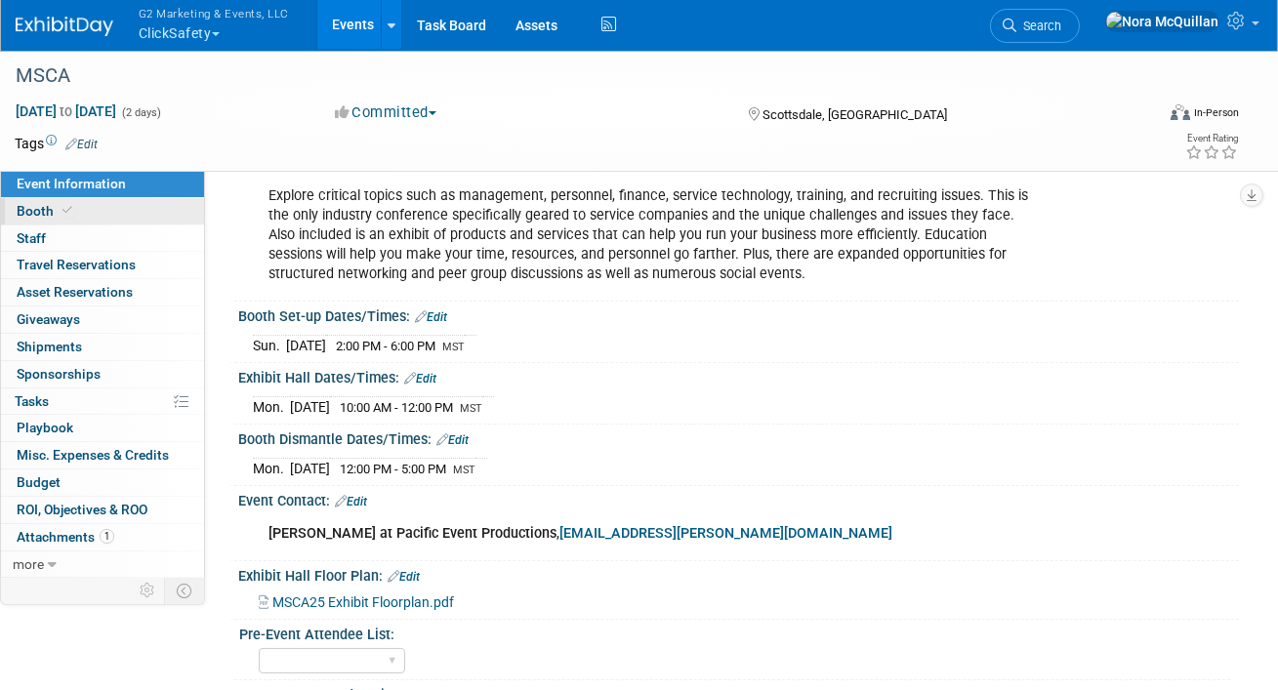
click at [66, 214] on icon at bounding box center [67, 210] width 10 height 11
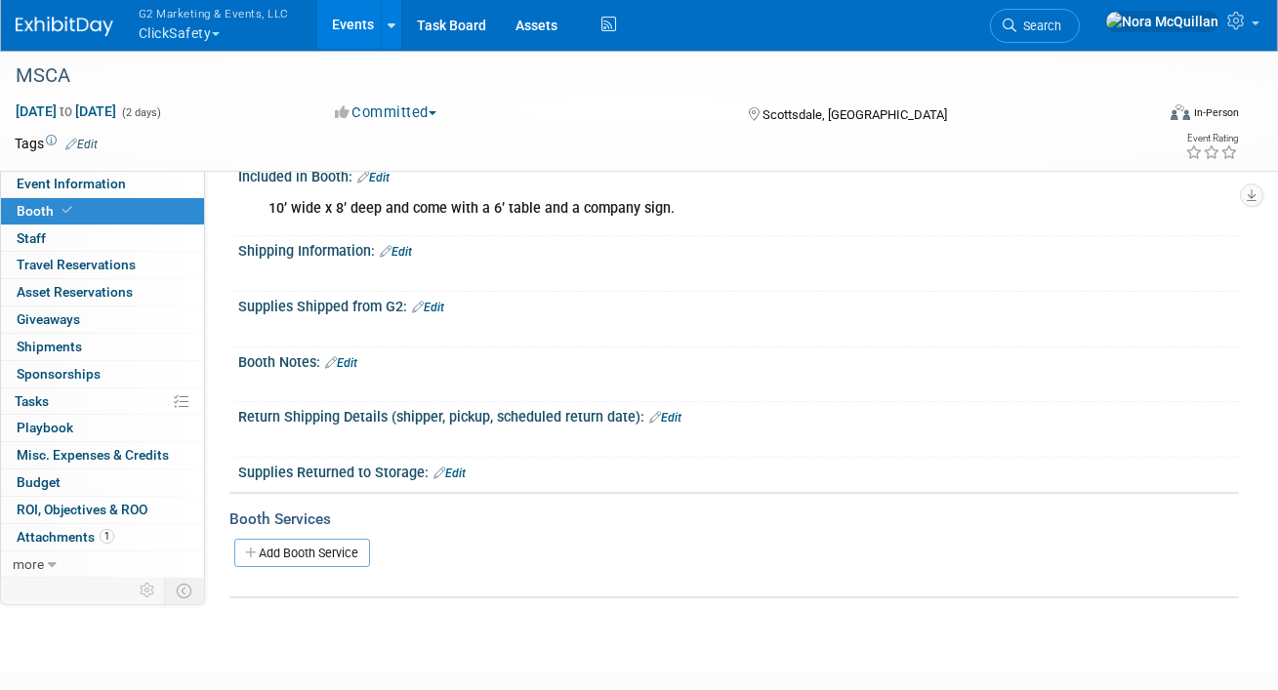
scroll to position [296, 0]
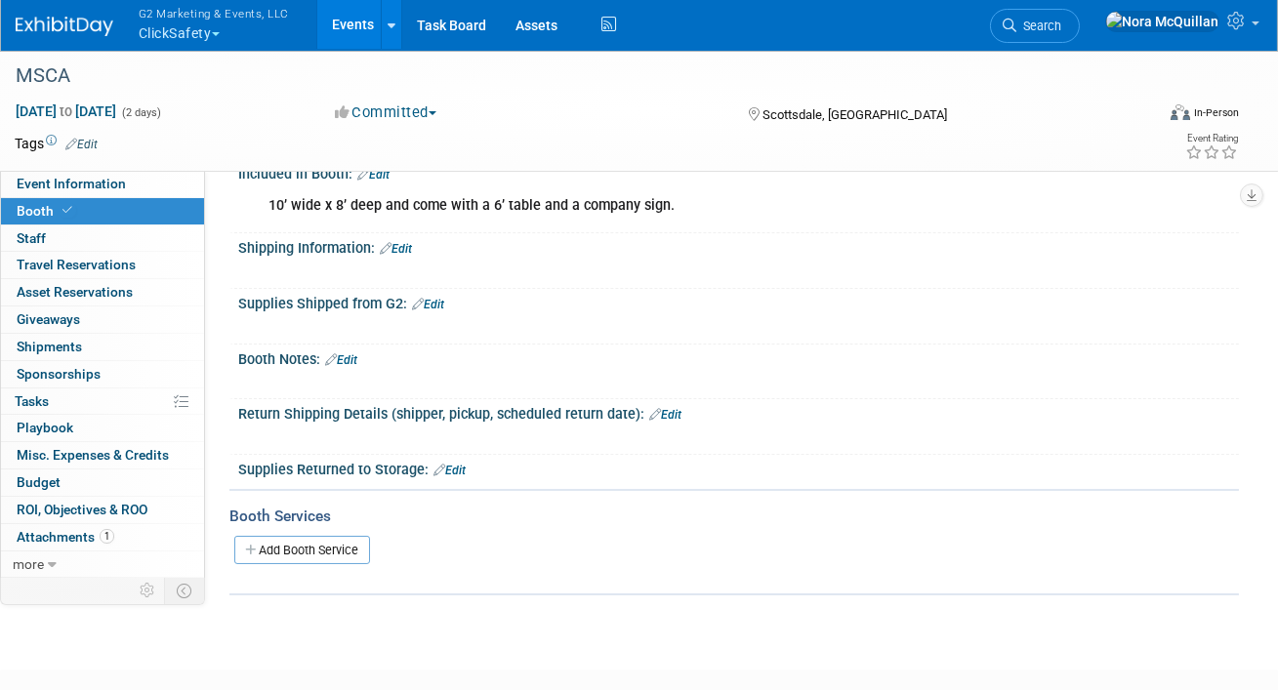
click at [403, 248] on link "Edit" at bounding box center [396, 249] width 32 height 14
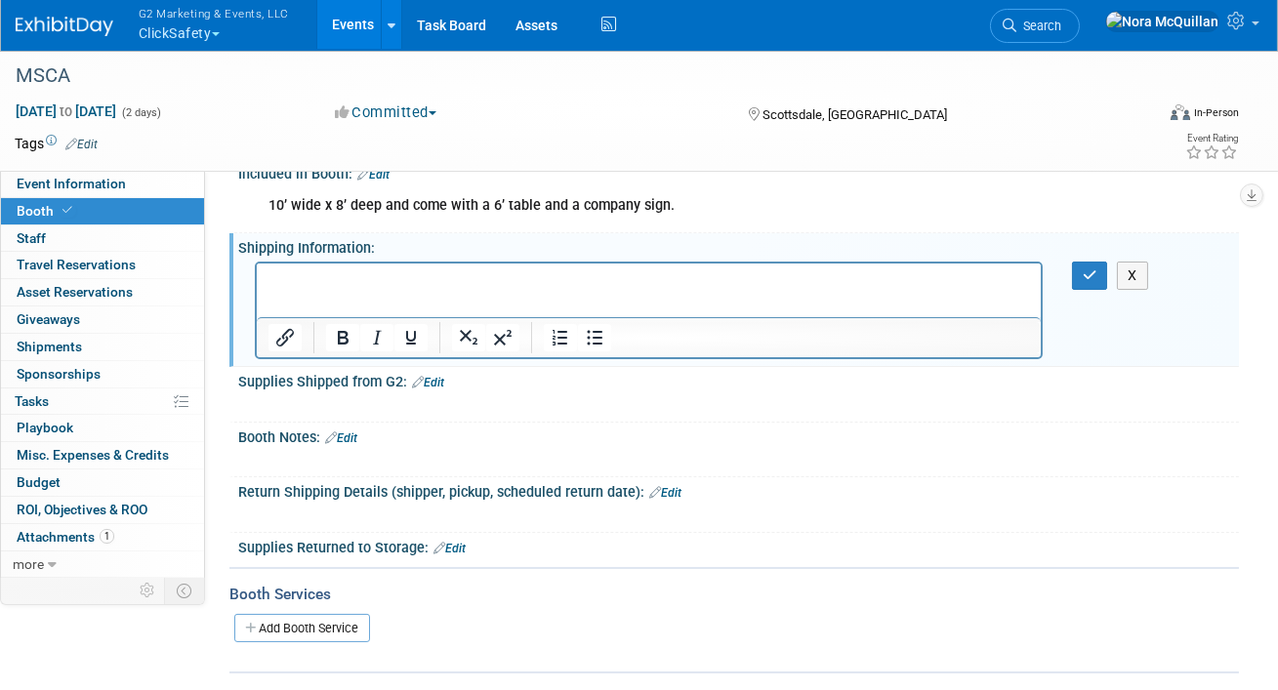
scroll to position [0, 0]
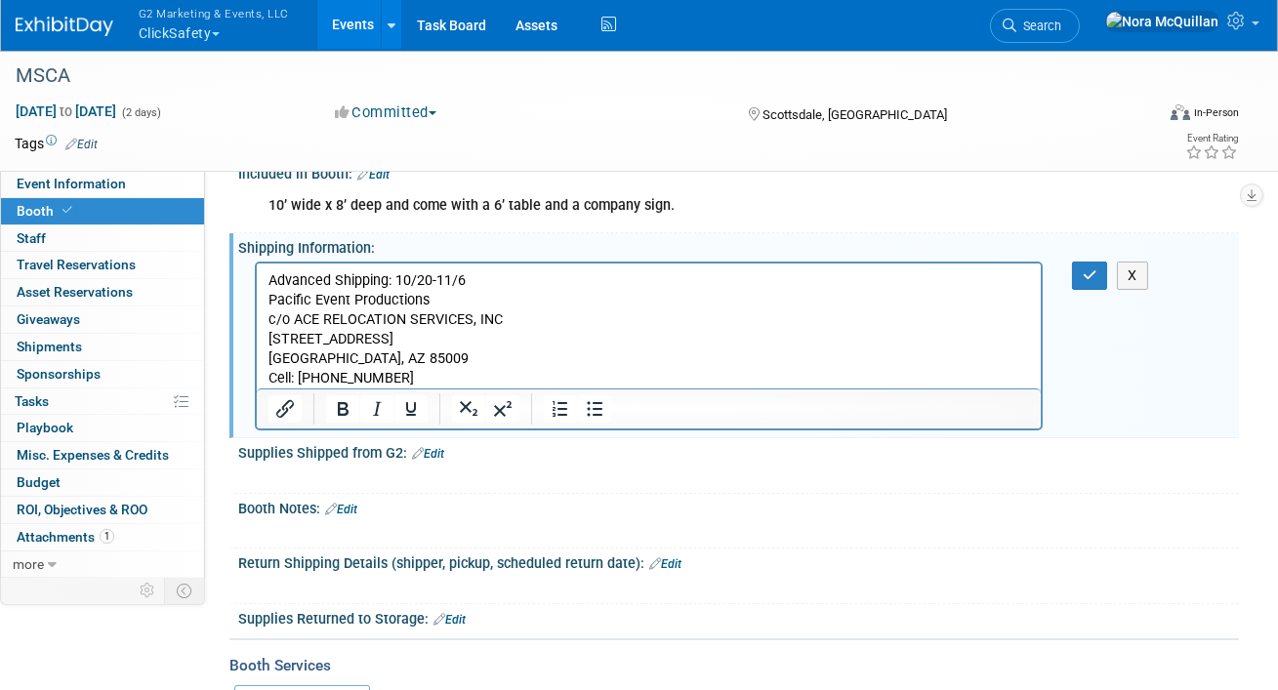
click at [513, 318] on p "Pacific Event Productions c/o ACE RELOCATION SERVICES, INC 1740 S. 40th Ave., S…" at bounding box center [649, 339] width 762 height 98
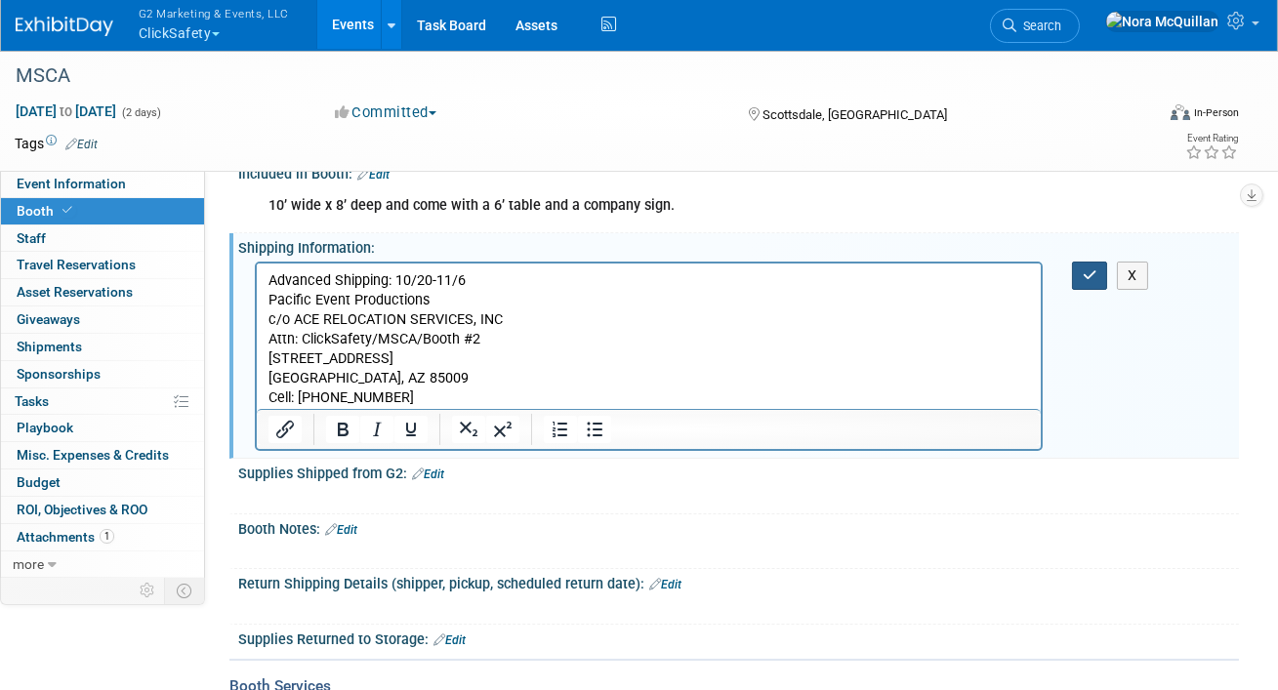
click at [1089, 278] on icon "button" at bounding box center [1090, 276] width 15 height 14
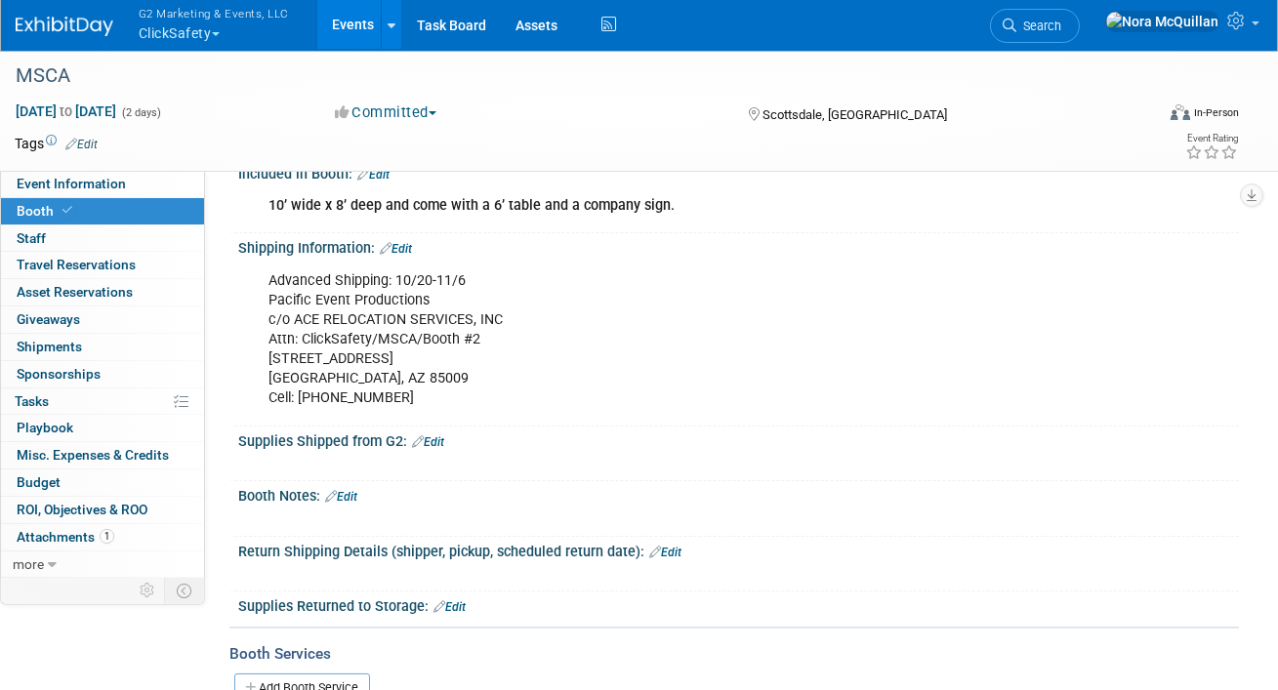
click at [183, 37] on button "G2 Marketing & Events, LLC ClickSafety" at bounding box center [225, 25] width 177 height 51
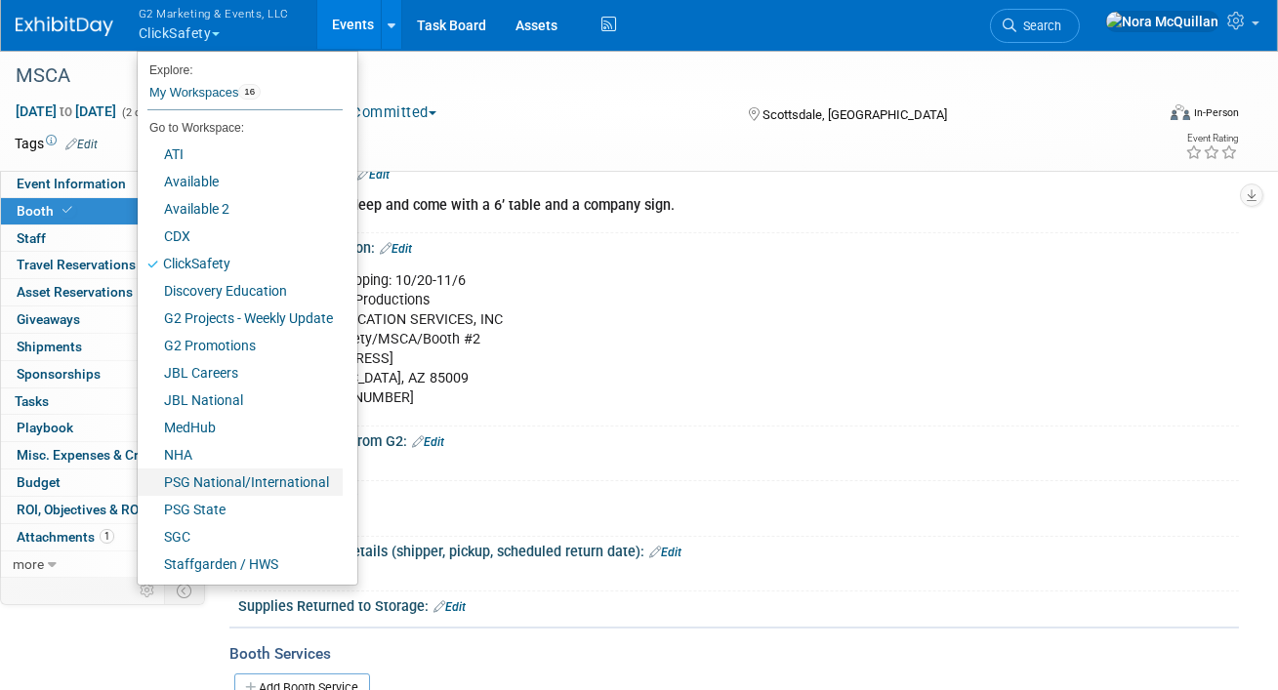
click at [193, 479] on link "PSG National/International" at bounding box center [240, 482] width 205 height 27
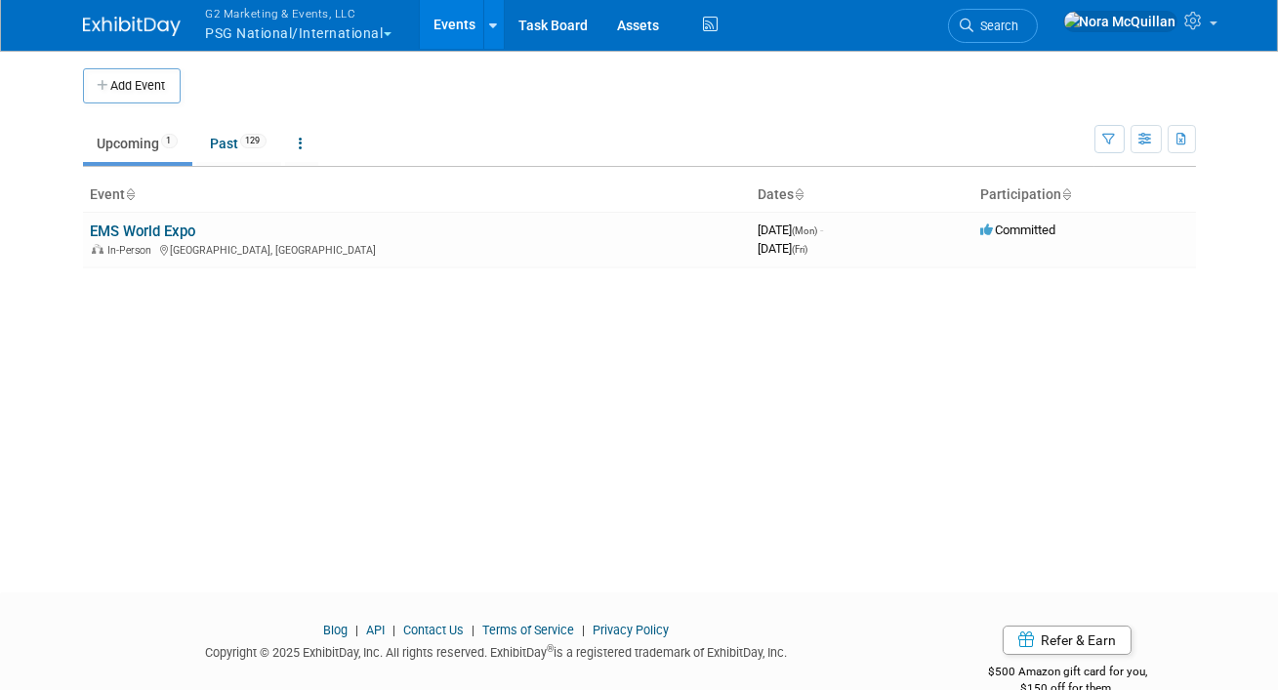
click at [259, 31] on button "G2 Marketing & Events, LLC PSG National/International" at bounding box center [310, 25] width 212 height 51
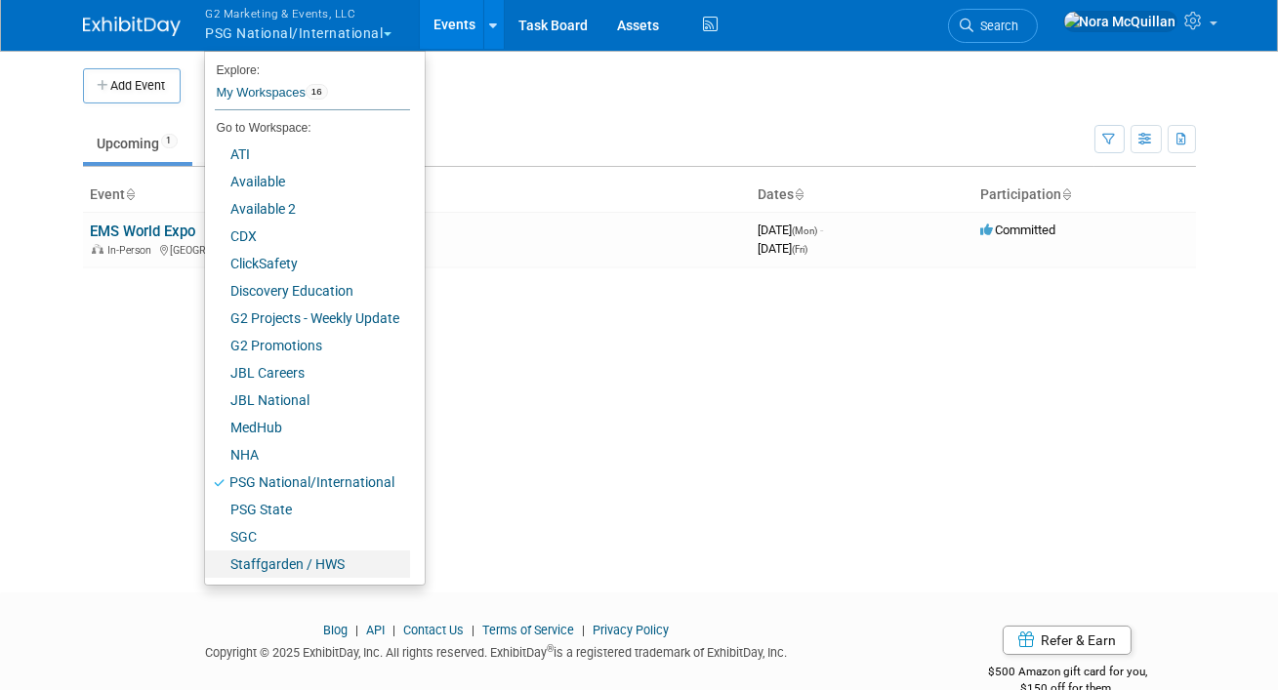
click at [256, 562] on link "Staffgarden / HWS" at bounding box center [307, 564] width 205 height 27
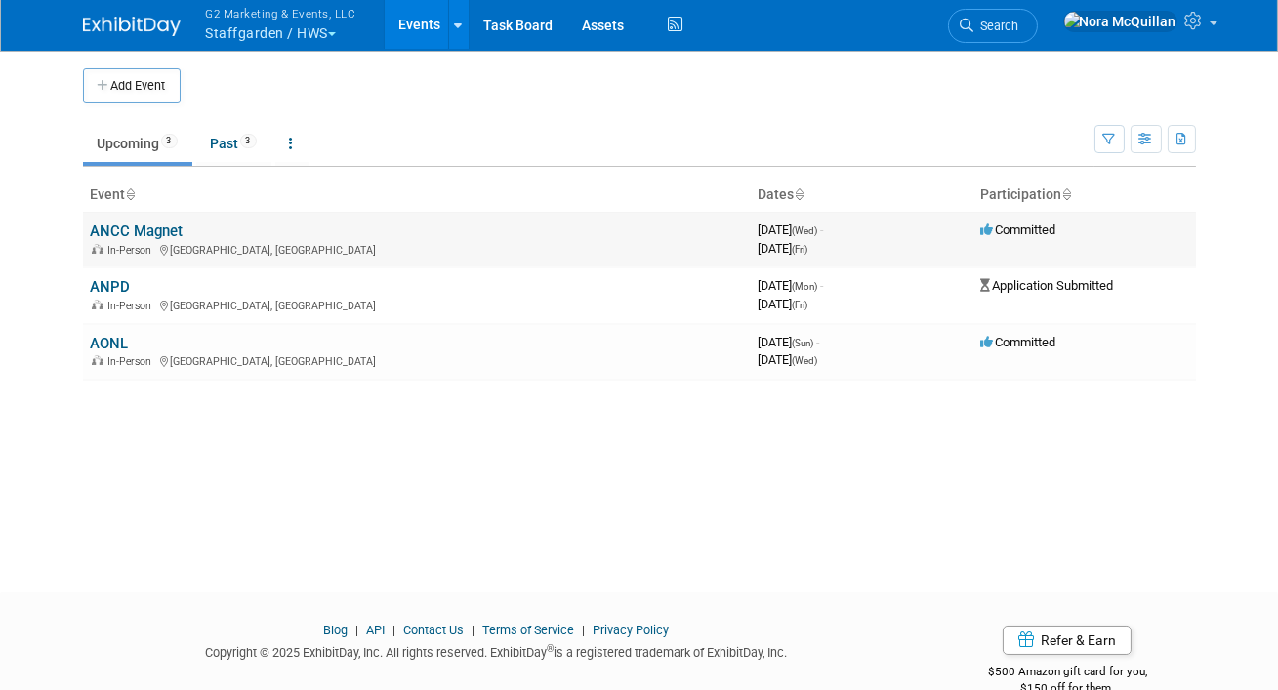
click at [127, 229] on link "ANCC Magnet" at bounding box center [137, 232] width 93 height 18
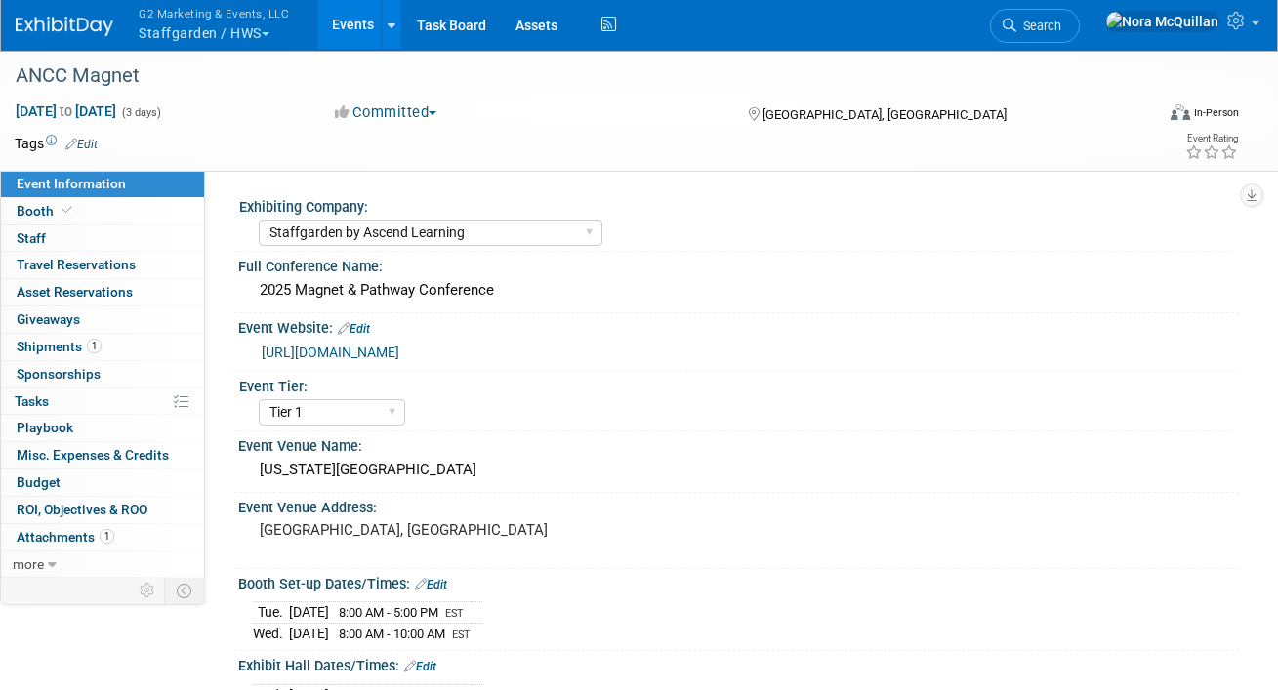
select select "Staffgarden by Ascend Learning"
select select "Tier 1"
select select "No"
click at [80, 215] on link "Booth" at bounding box center [102, 211] width 203 height 26
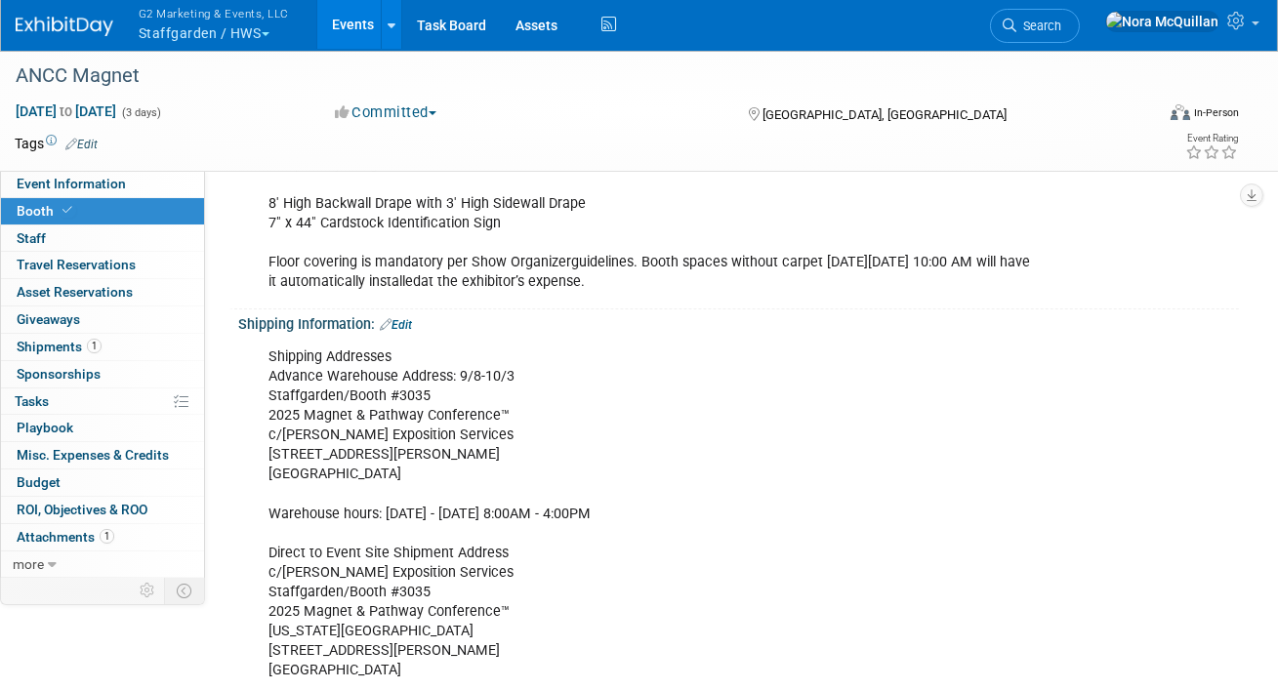
scroll to position [354, 0]
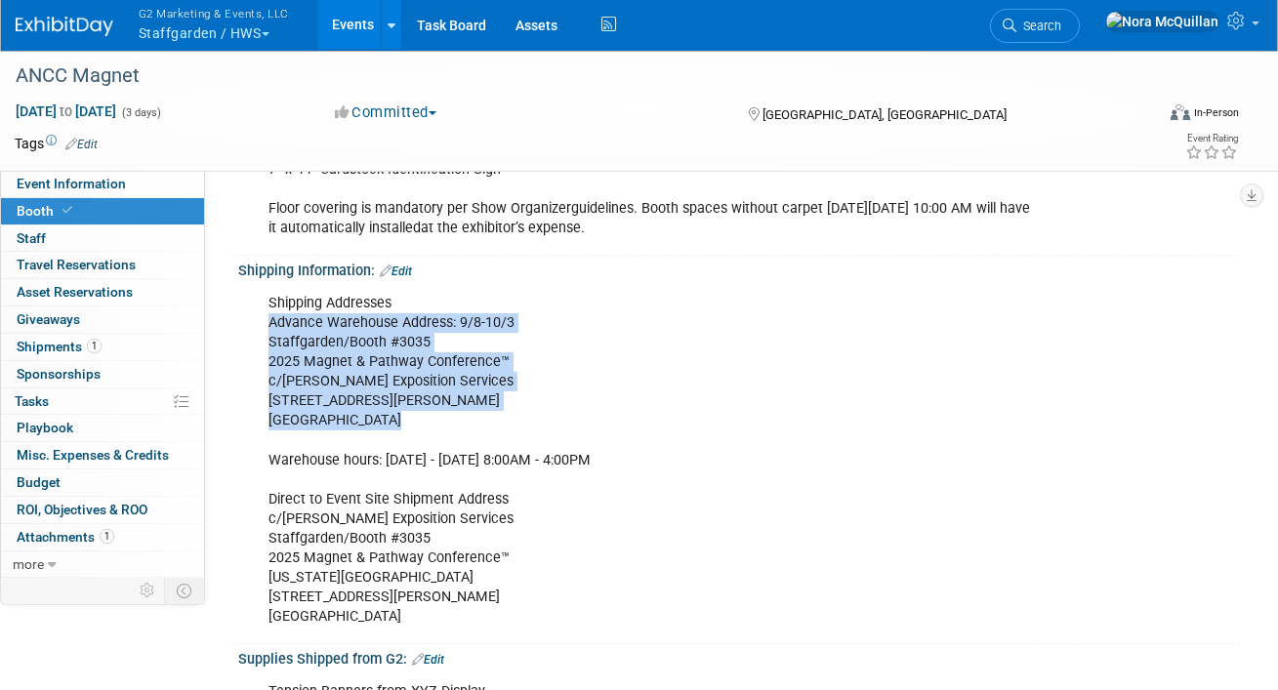
drag, startPoint x: 382, startPoint y: 419, endPoint x: 270, endPoint y: 315, distance: 152.7
click at [270, 315] on div "Shipping Addresses Advance Warehouse Address: 9/8-10/3 Staffgarden/Booth #3035 …" at bounding box center [649, 460] width 788 height 353
copy div "Advance Warehouse Address: 9/8-10/3 Staffgarden/Booth #3035 2025 Magnet & Pathw…"
click at [225, 29] on button "G2 Marketing & Events, LLC Staffgarden / HWS" at bounding box center [225, 25] width 177 height 51
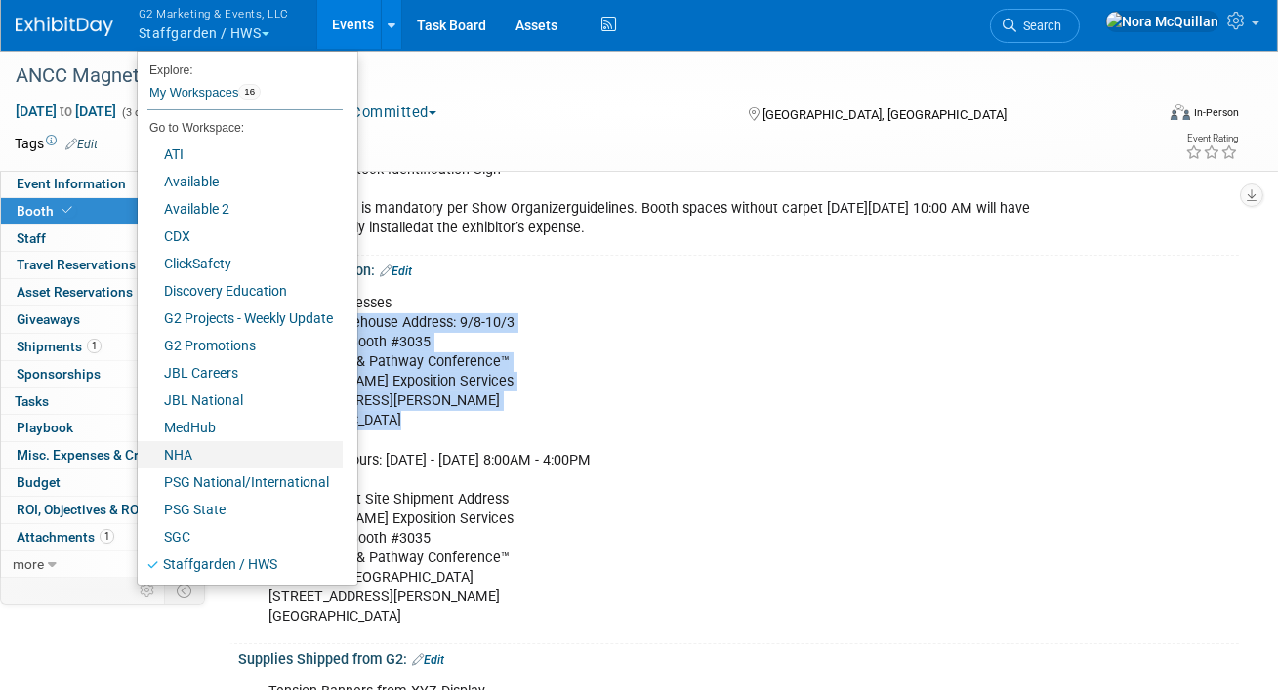
click at [189, 442] on link "NHA" at bounding box center [240, 454] width 205 height 27
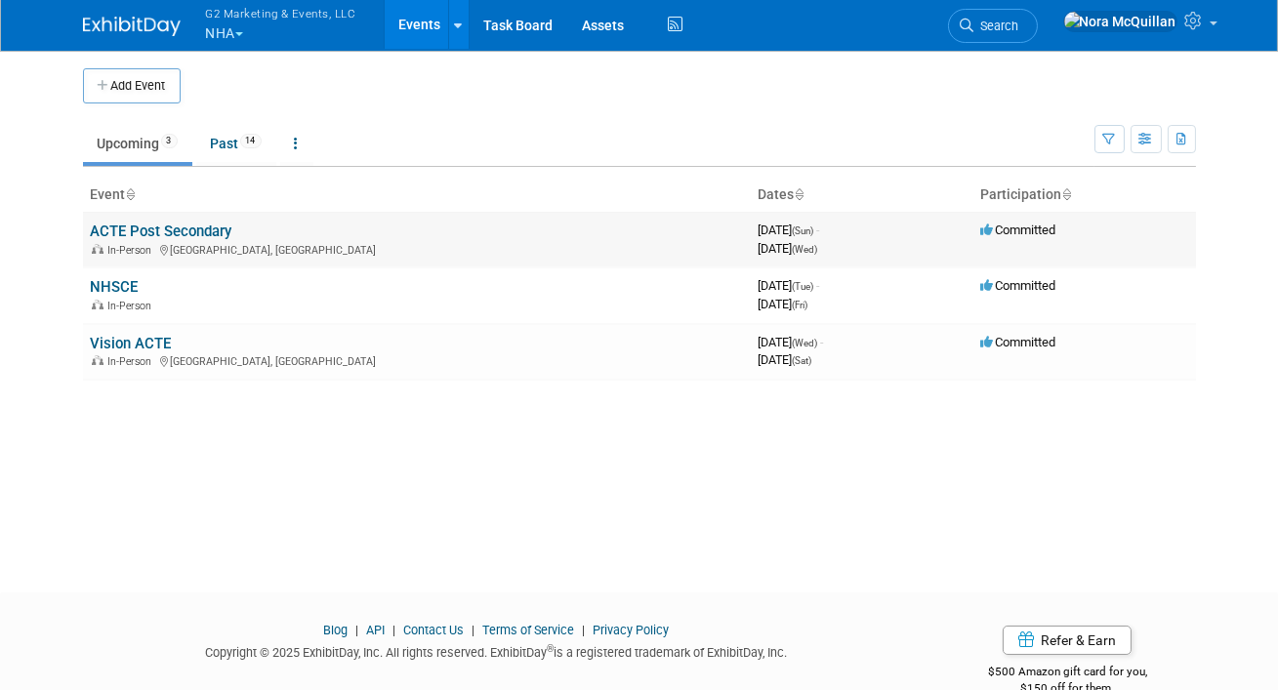
click at [158, 229] on link "ACTE Post Secondary" at bounding box center [162, 232] width 142 height 18
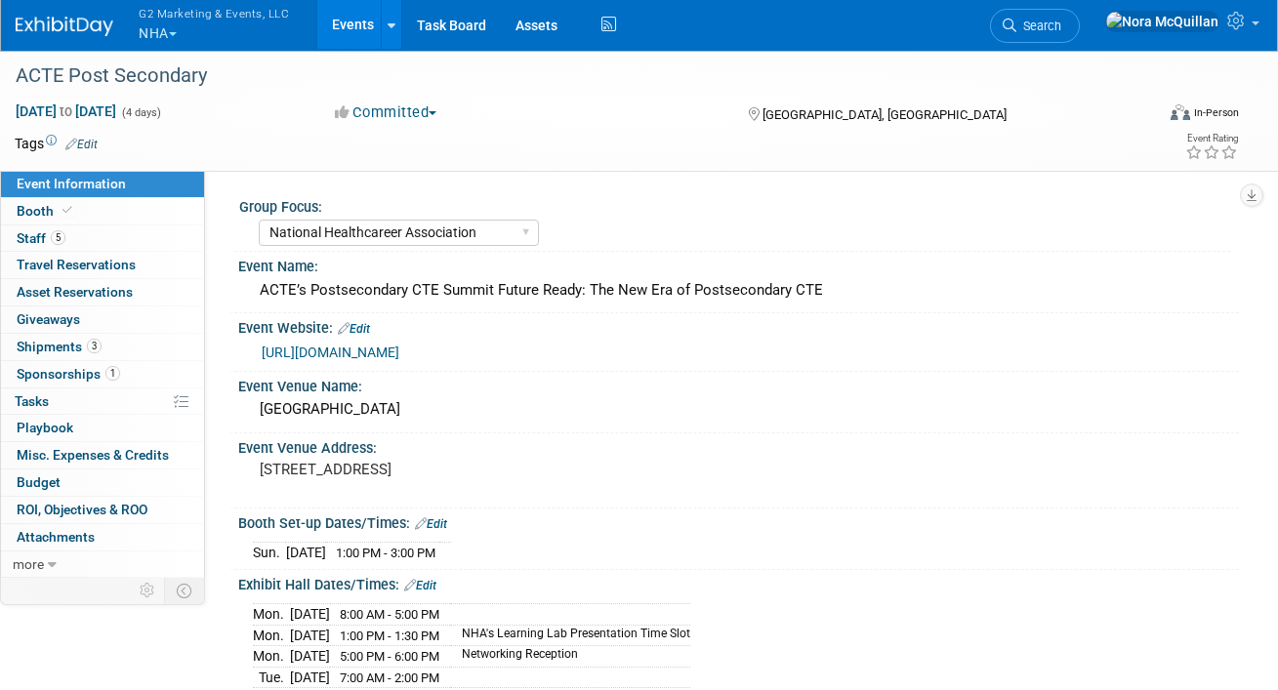
select select "National Healthcareer Association"
select select "In-house Created Form w/ Link"
click at [54, 212] on span "Booth" at bounding box center [47, 211] width 60 height 16
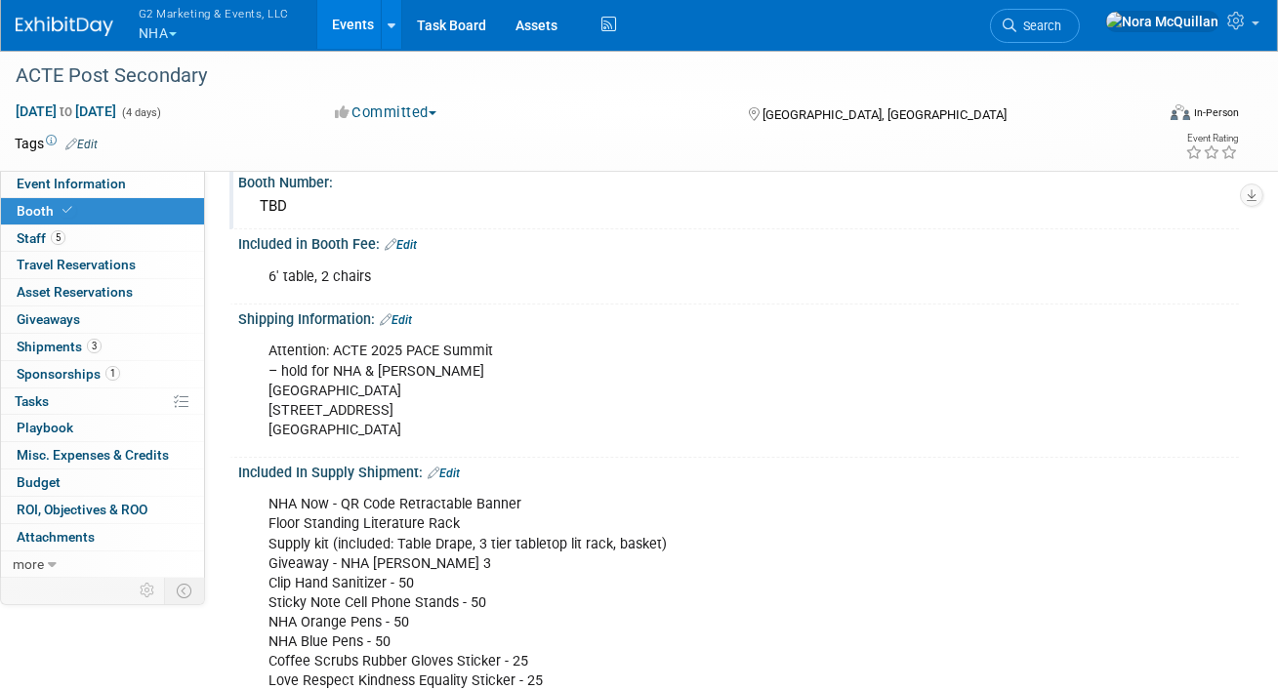
scroll to position [212, 0]
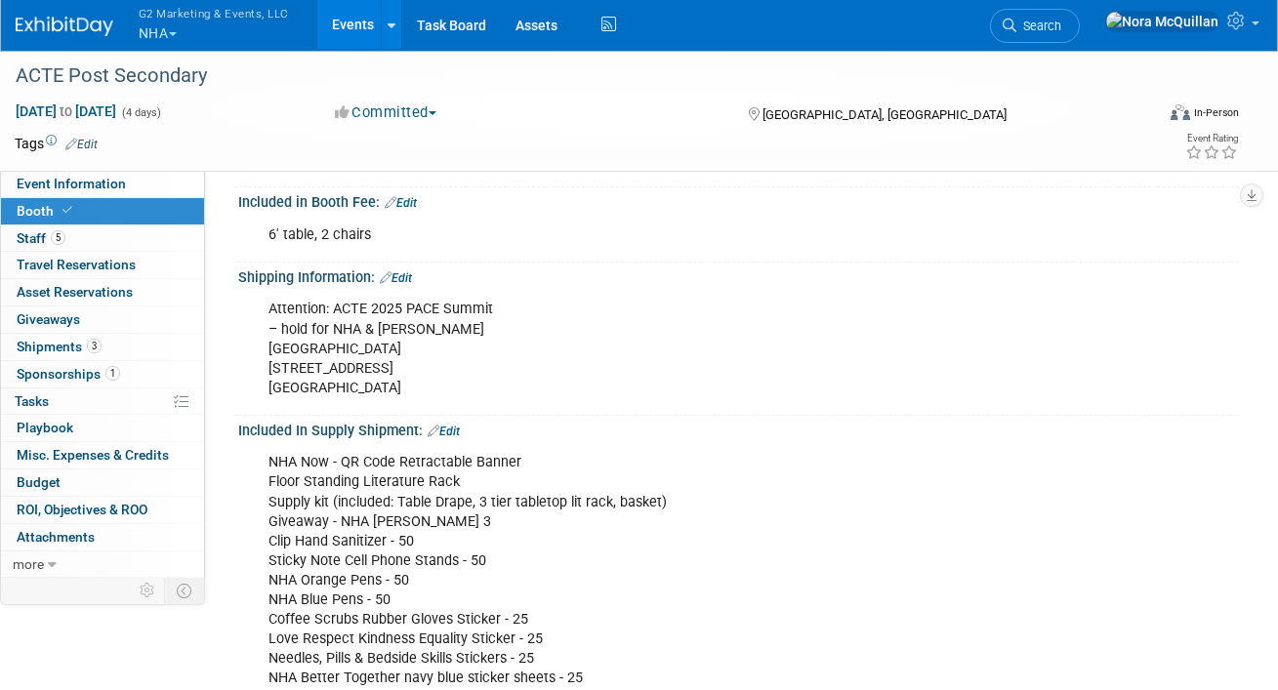
click at [385, 392] on div "Attention: ACTE 2025 PACE Summit – hold for NHA & [PERSON_NAME][GEOGRAPHIC_DATA…" at bounding box center [649, 348] width 788 height 117
click at [156, 32] on button "G2 Marketing & Events, LLC NHA" at bounding box center [225, 25] width 177 height 51
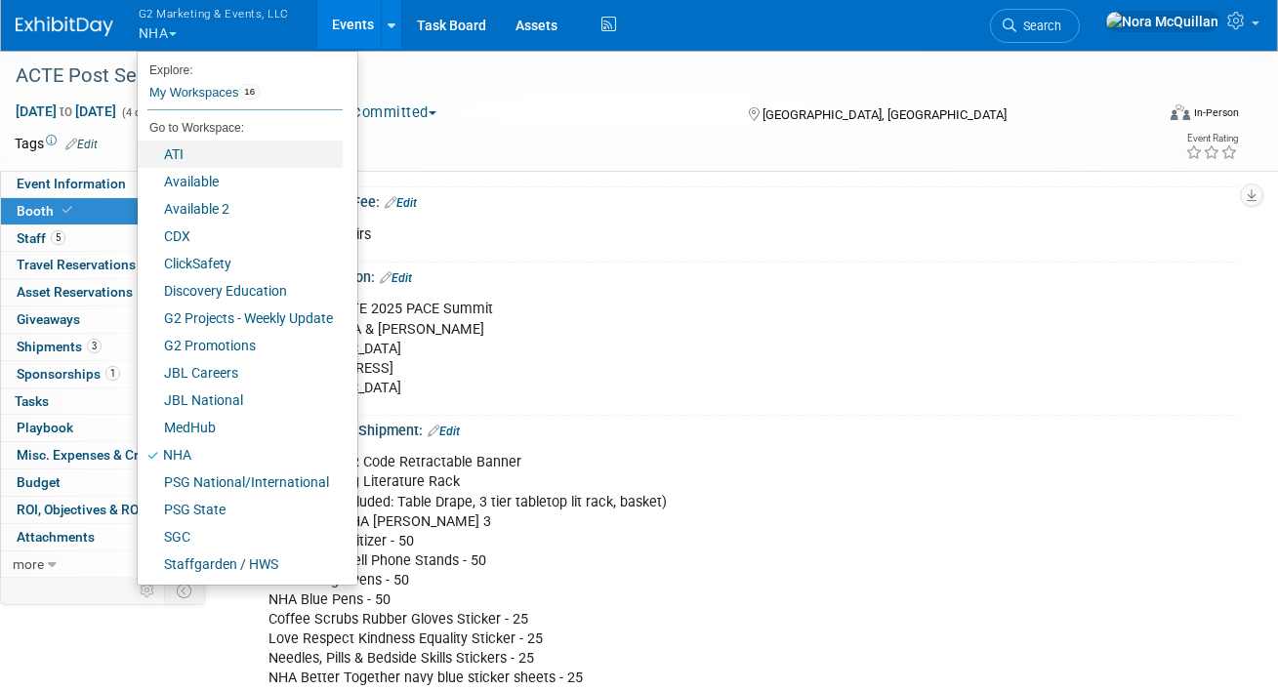
click at [198, 147] on link "ATI" at bounding box center [240, 154] width 205 height 27
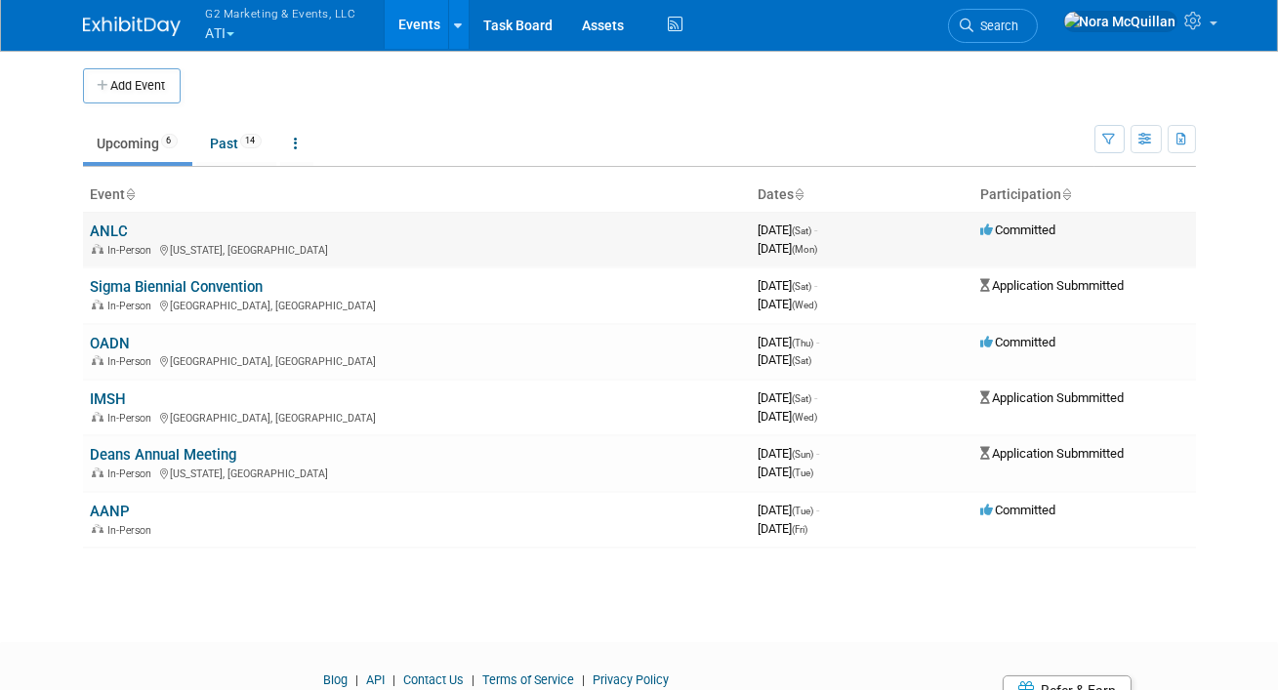
click at [110, 229] on link "ANLC" at bounding box center [110, 232] width 38 height 18
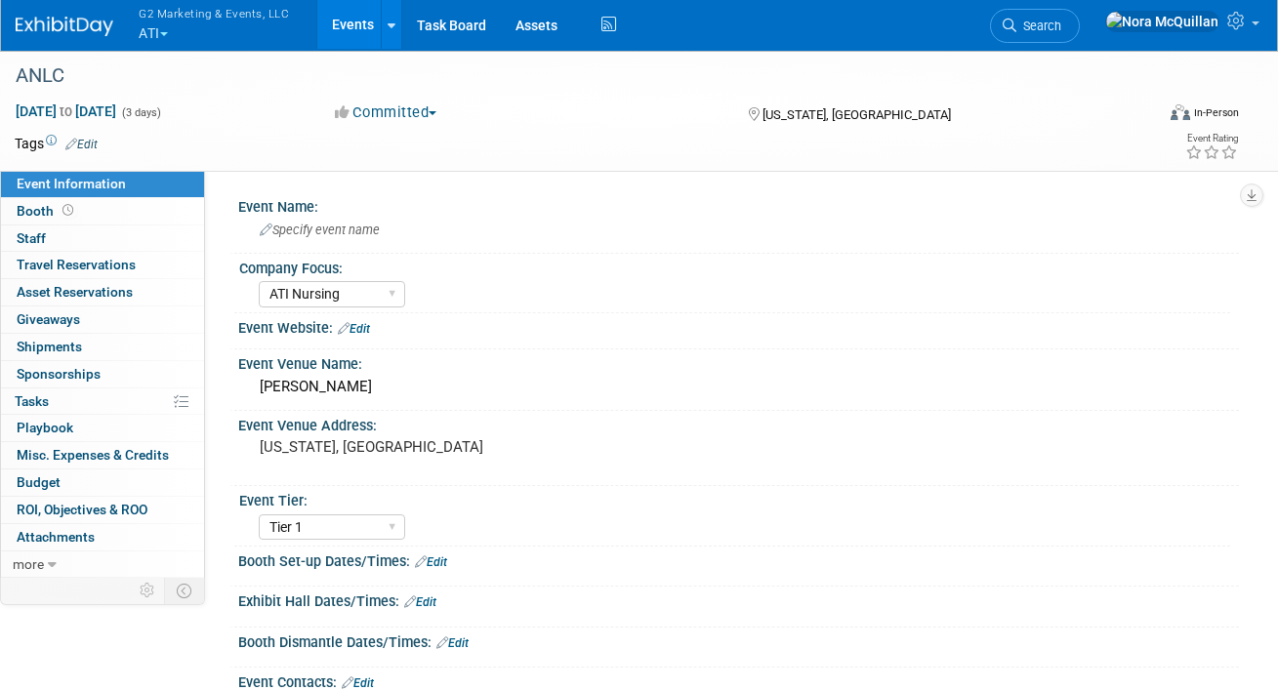
select select "ATI Nursing"
select select "Tier 1"
click at [130, 209] on link "Booth" at bounding box center [102, 211] width 203 height 26
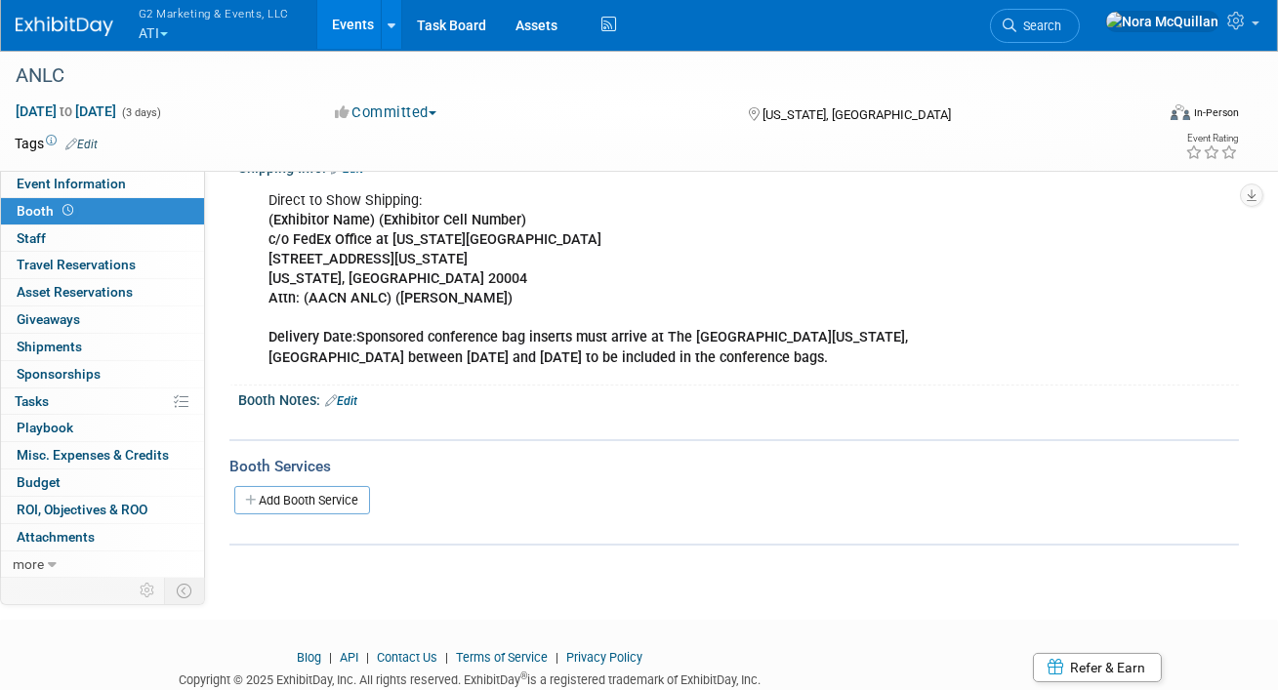
scroll to position [238, 0]
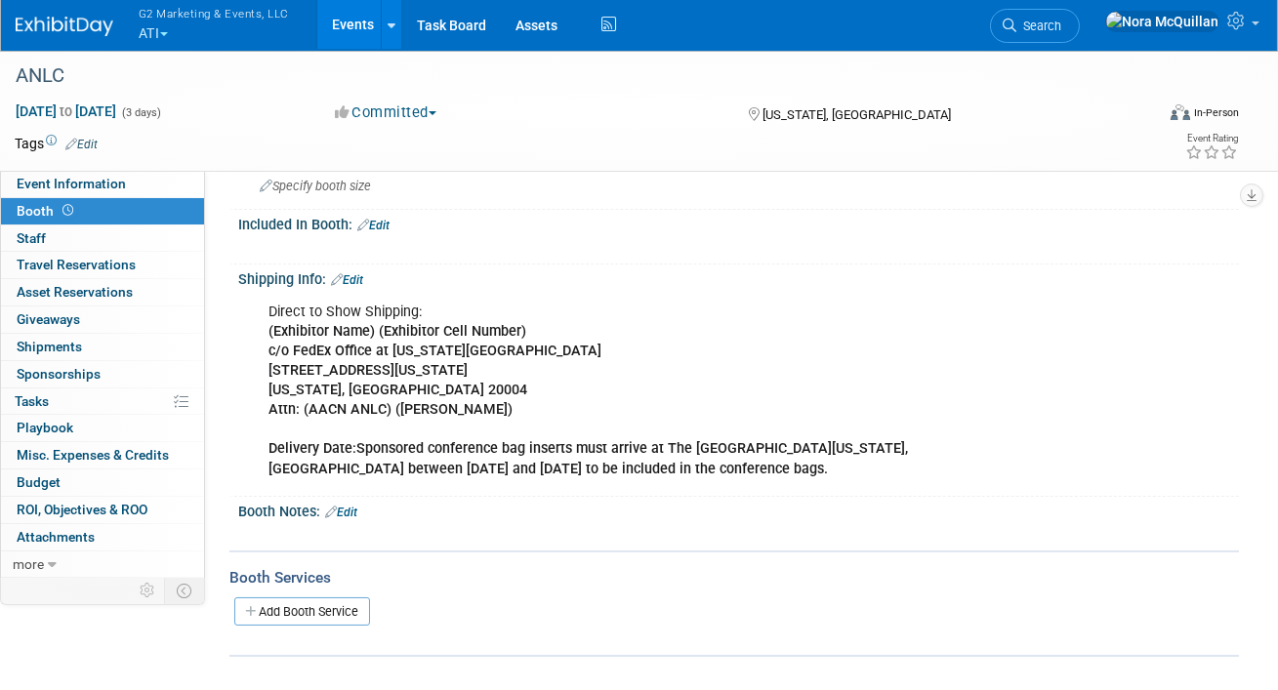
click at [359, 275] on link "Edit" at bounding box center [347, 280] width 32 height 14
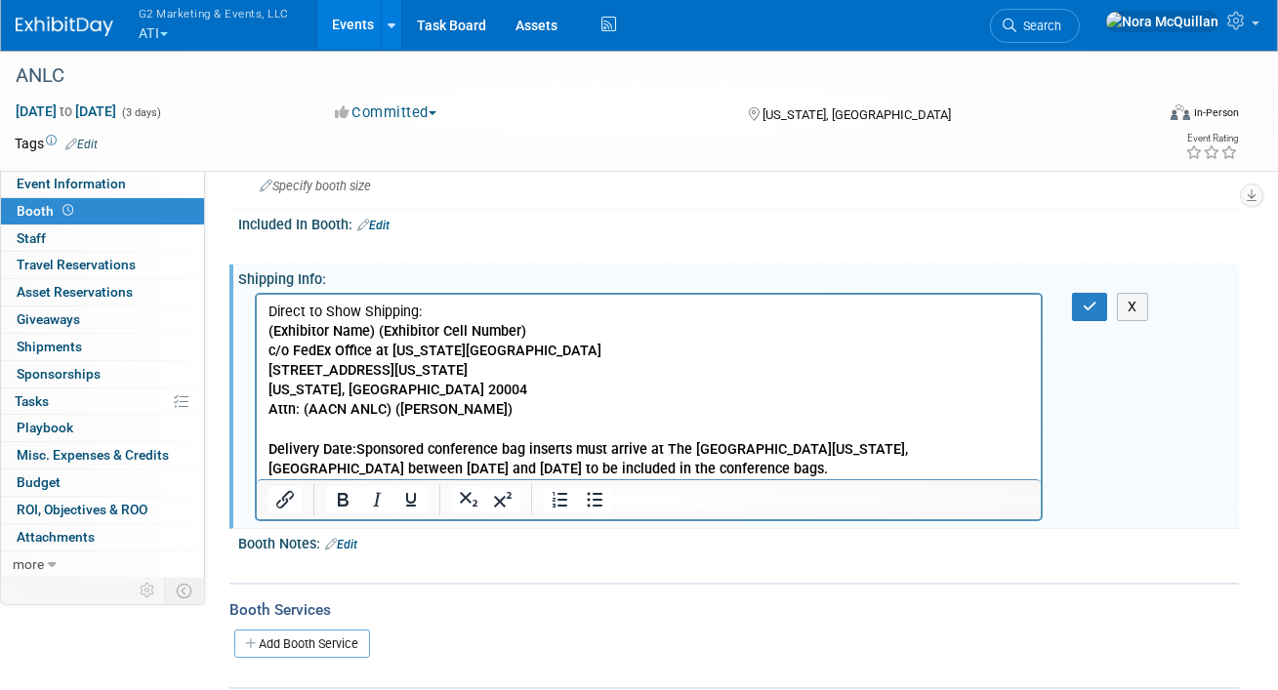
scroll to position [0, 0]
click at [589, 466] on p "Direct to Show Shipping: (Exhibitor Name) (Exhibitor Cell Number) c/o FedEx Off…" at bounding box center [649, 390] width 762 height 177
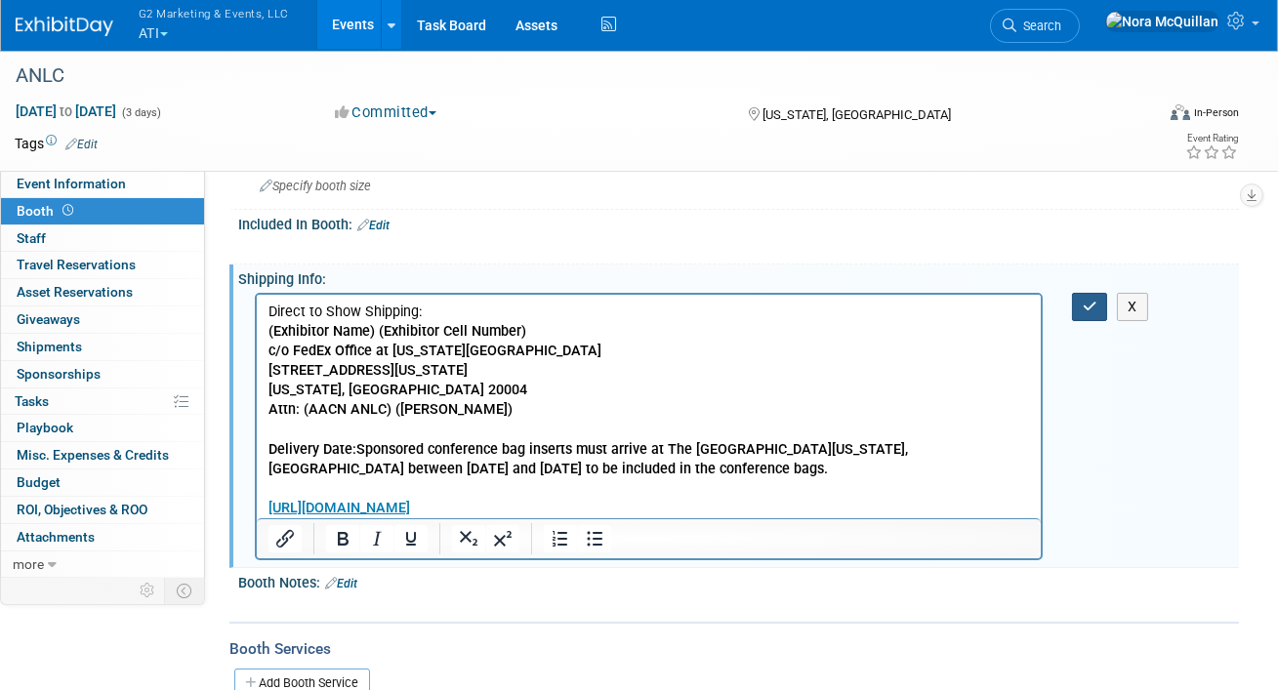
click at [1086, 302] on icon "button" at bounding box center [1090, 307] width 15 height 14
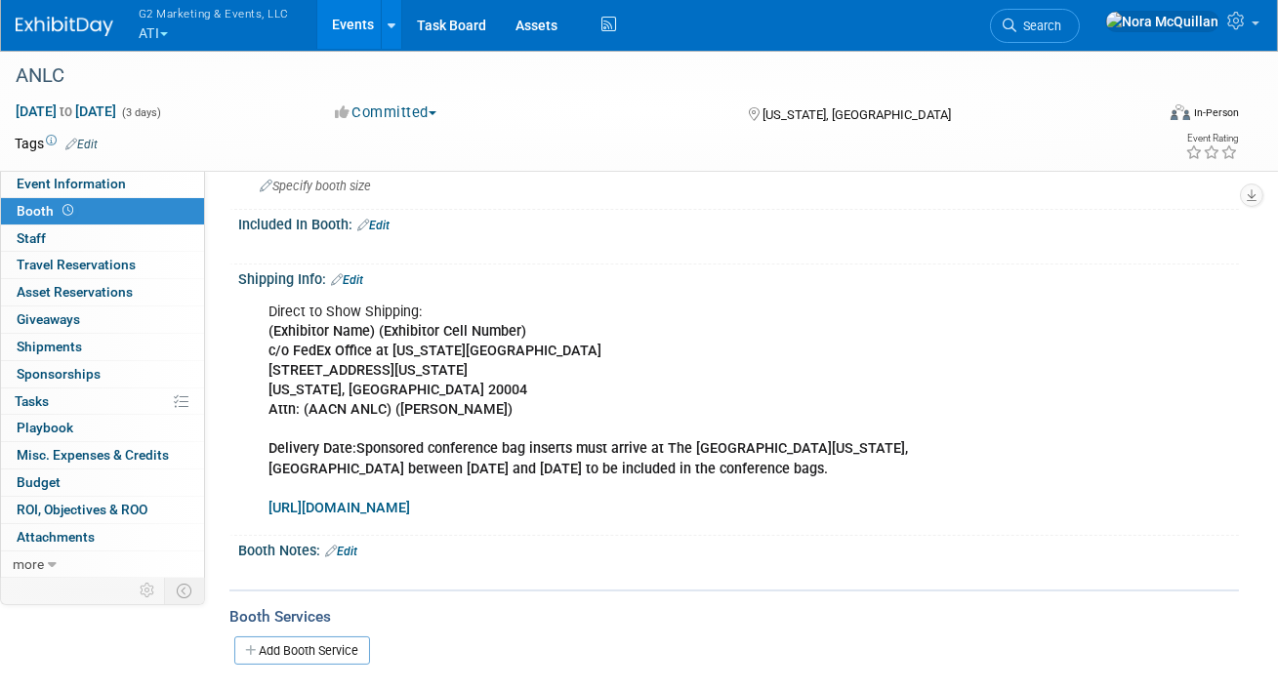
click at [359, 281] on link "Edit" at bounding box center [347, 280] width 32 height 14
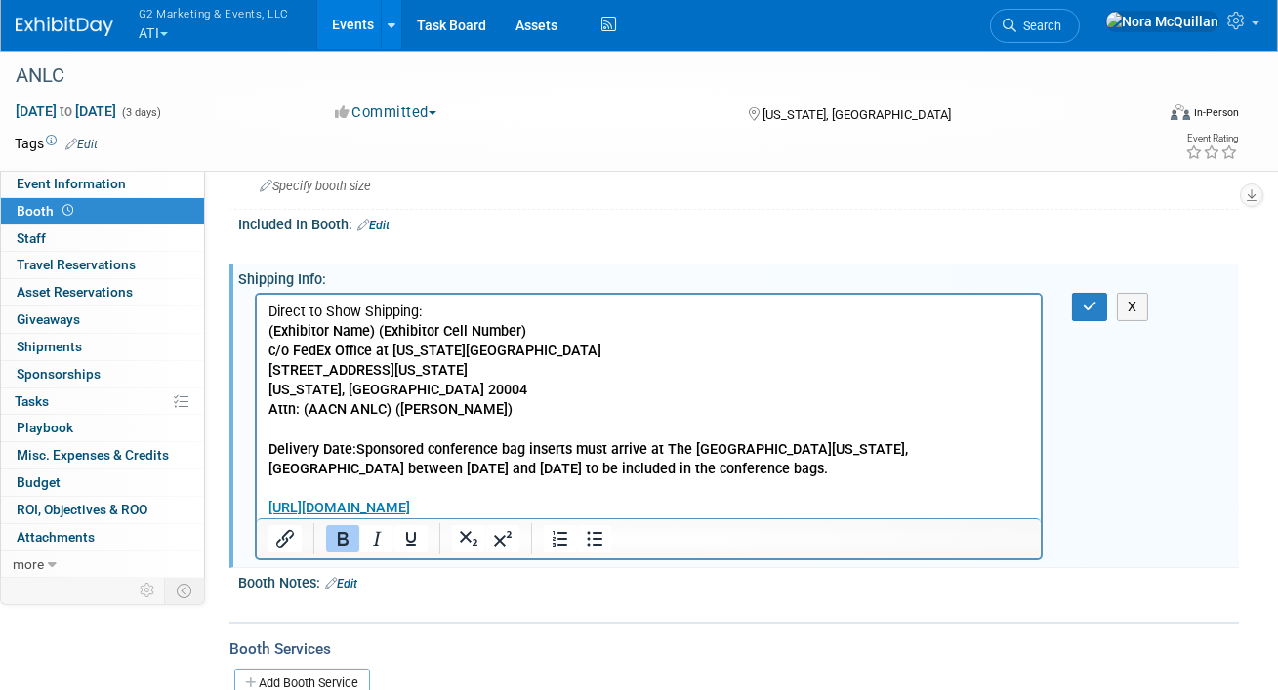
click at [614, 506] on p "Direct to Show Shipping: (Exhibitor Name) (Exhibitor Cell Number) c/o FedEx Off…" at bounding box center [649, 410] width 762 height 216
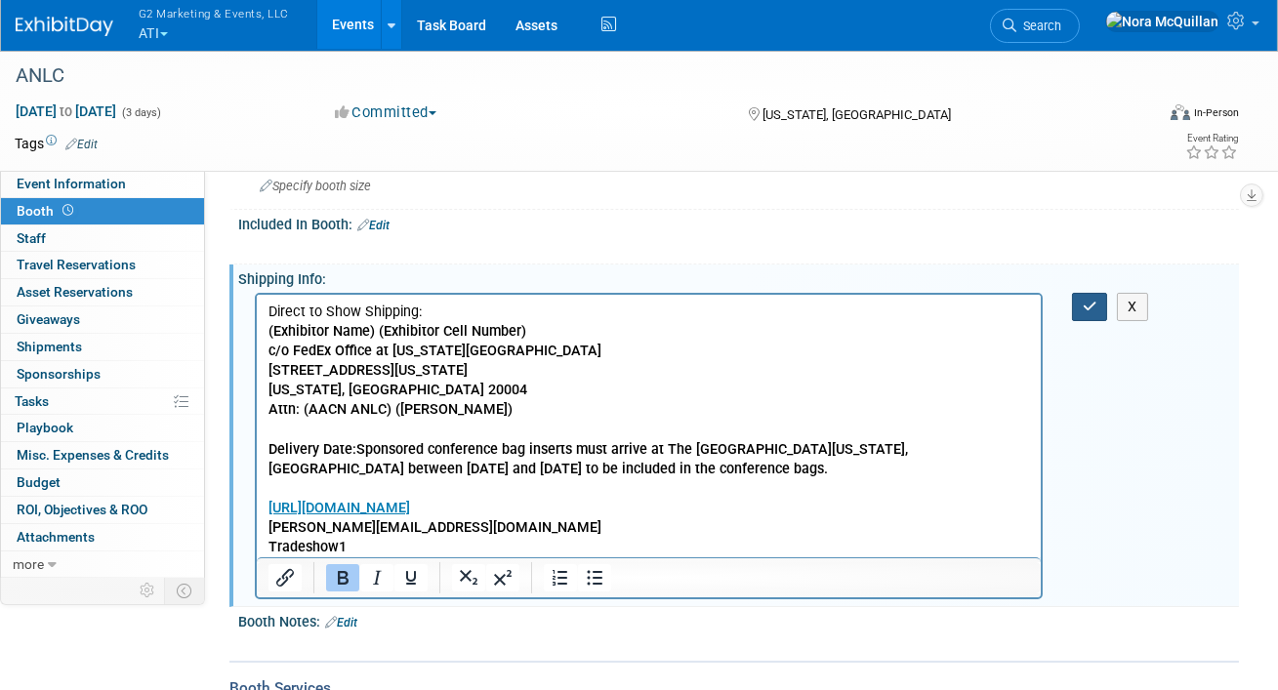
click at [1086, 303] on icon "button" at bounding box center [1090, 307] width 15 height 14
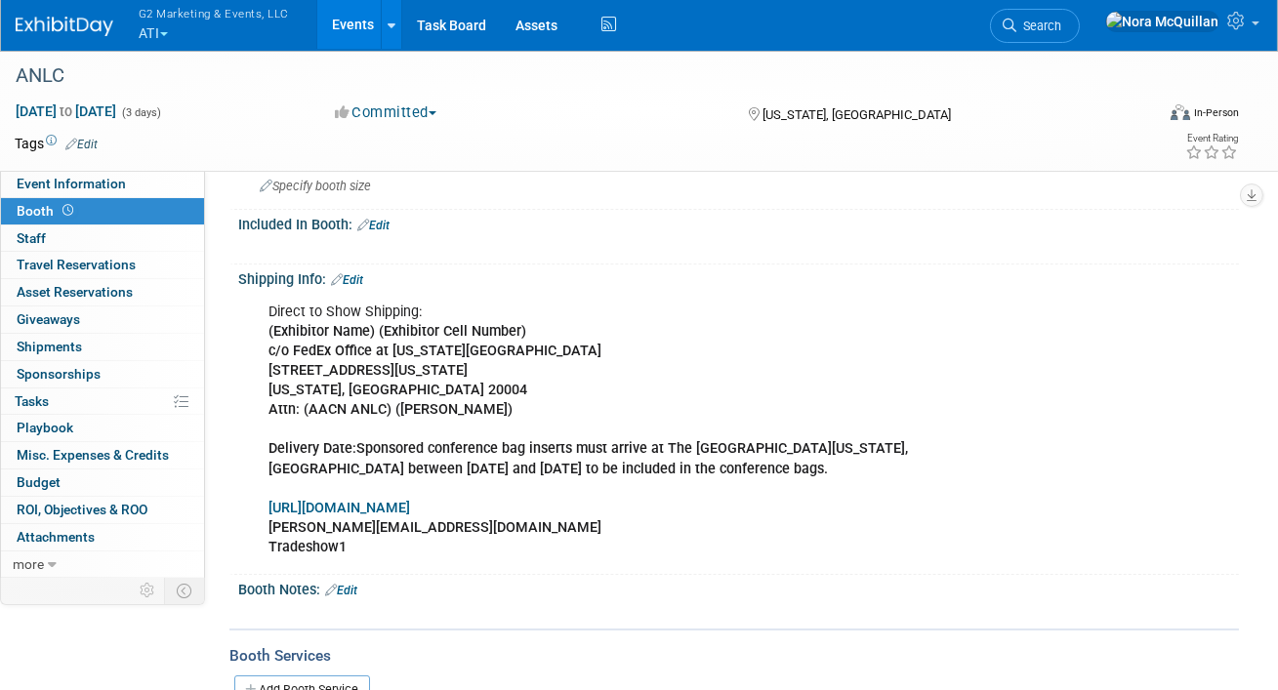
click at [163, 32] on span "button" at bounding box center [164, 34] width 8 height 4
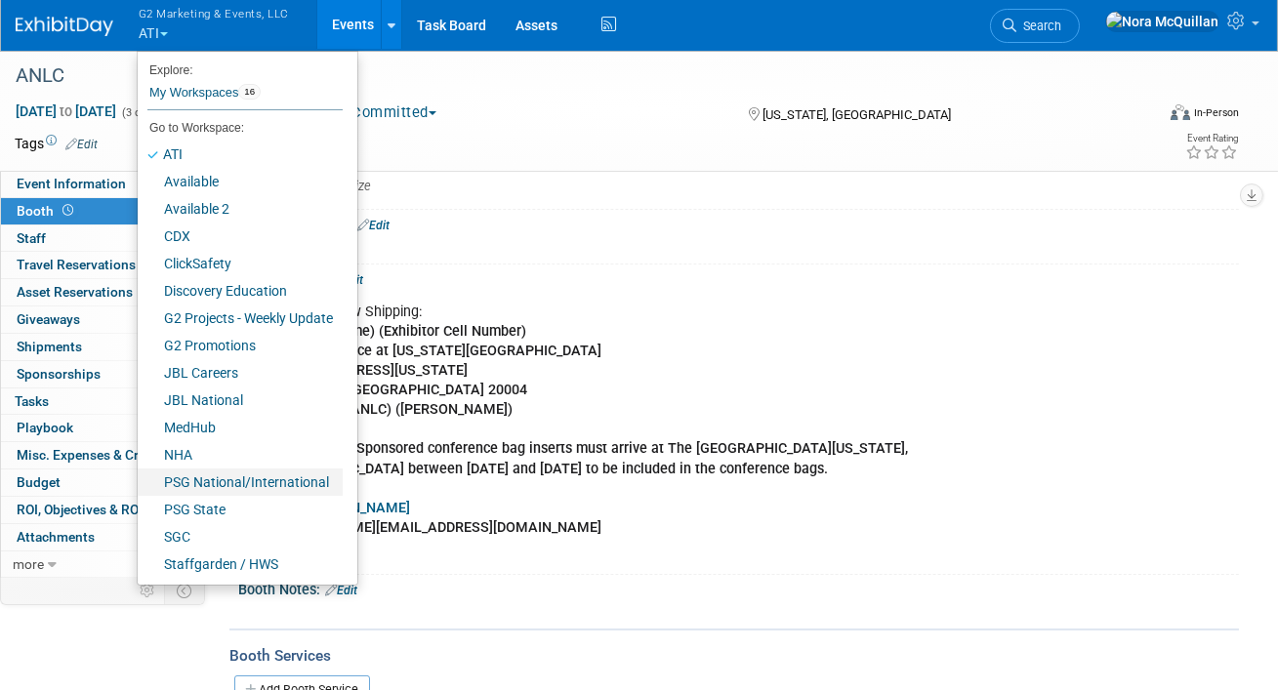
click at [203, 483] on link "PSG National/International" at bounding box center [240, 482] width 205 height 27
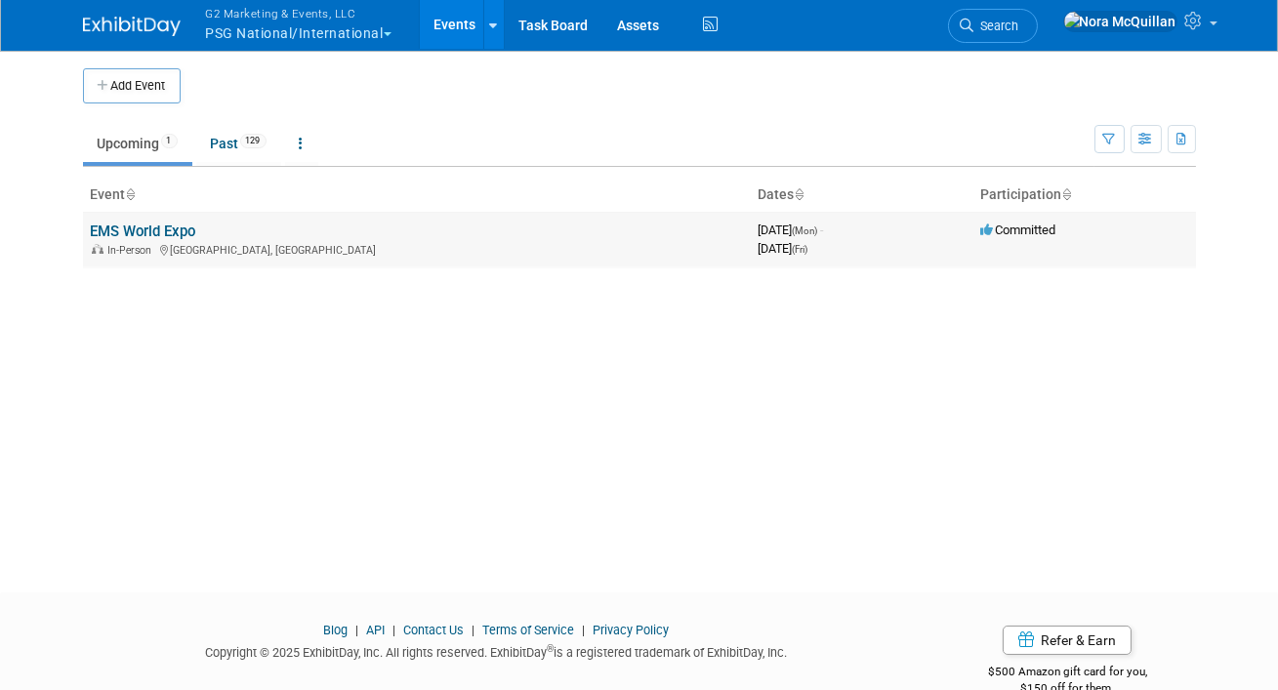
click at [121, 229] on link "EMS World Expo" at bounding box center [143, 232] width 105 height 18
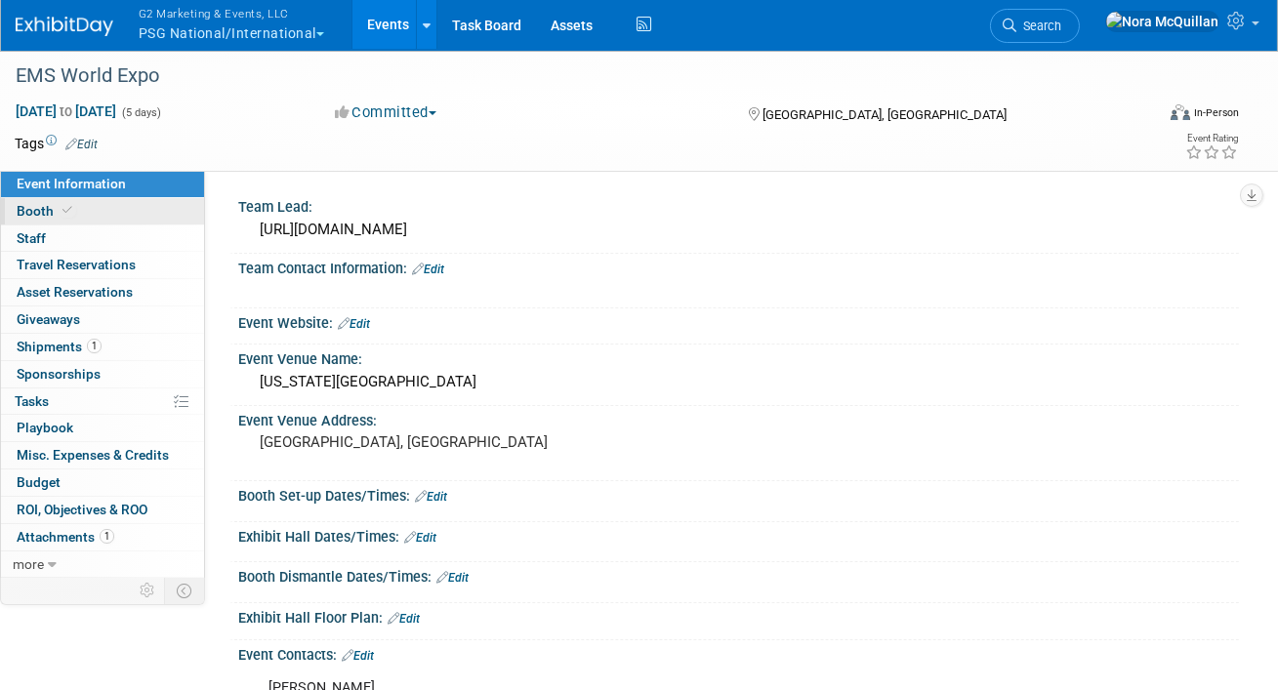
click at [80, 202] on link "Booth" at bounding box center [102, 211] width 203 height 26
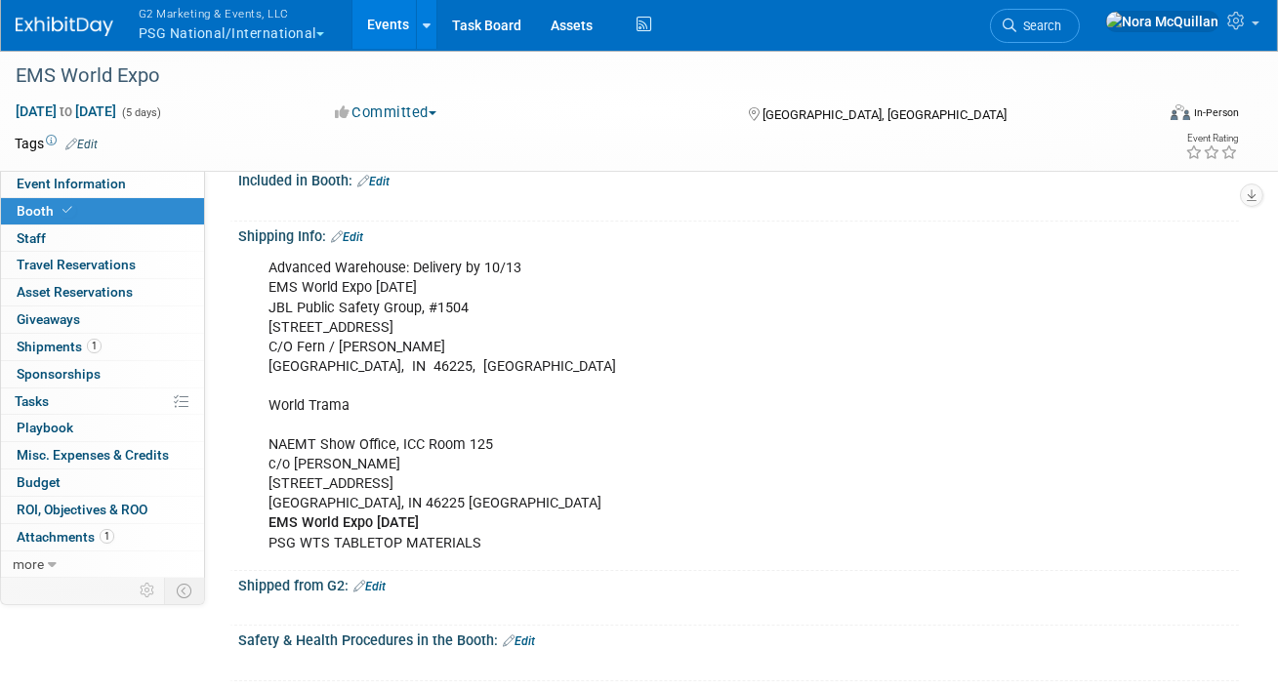
scroll to position [230, 0]
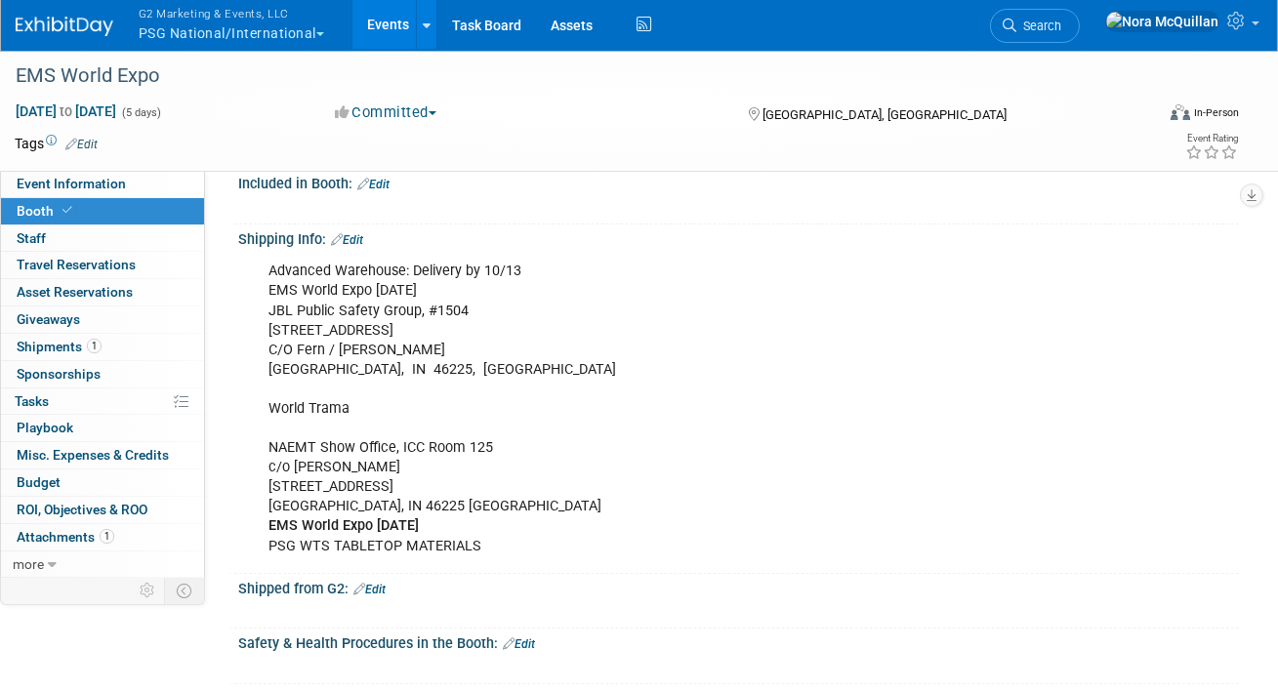
click at [456, 367] on div "Advanced Warehouse: Delivery by 10/13 EMS World Expo [DATE] JBL Public Safety G…" at bounding box center [649, 408] width 788 height 313
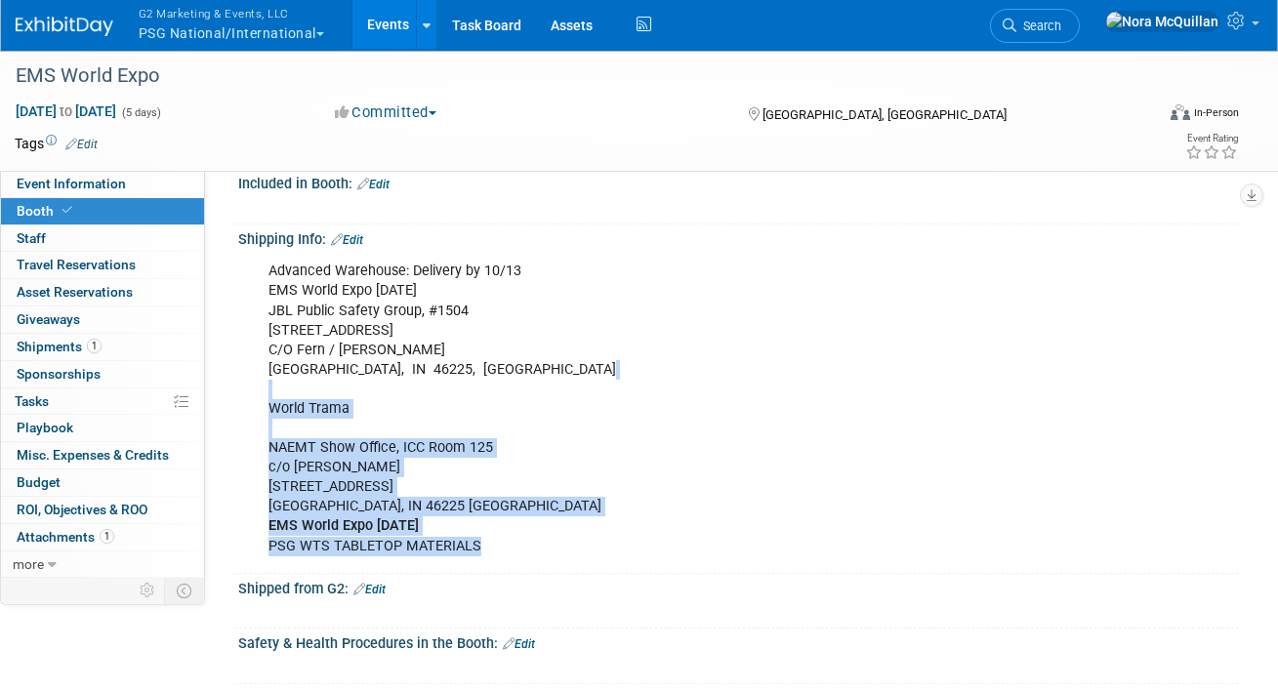
drag, startPoint x: 483, startPoint y: 548, endPoint x: 312, endPoint y: 385, distance: 236.9
click at [312, 386] on div "Advanced Warehouse: Delivery by 10/13 EMS World Expo [DATE] JBL Public Safety G…" at bounding box center [649, 408] width 788 height 313
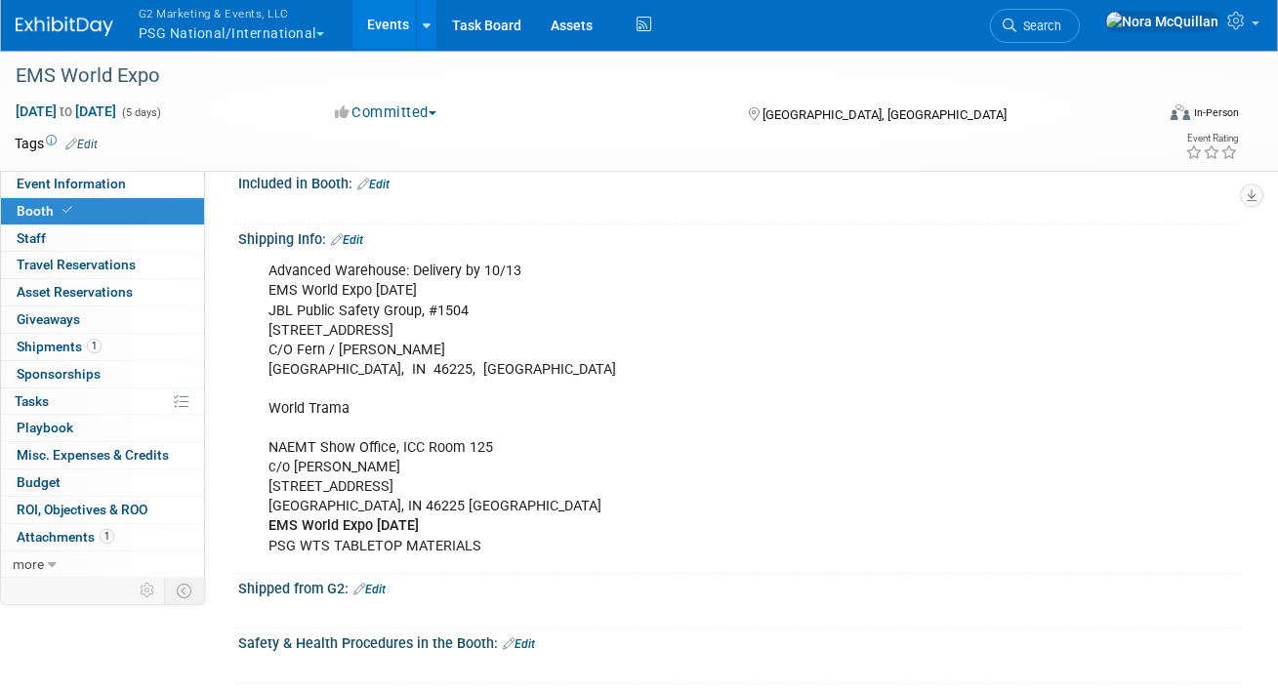
click at [345, 328] on div "Advanced Warehouse: Delivery by 10/13 EMS World Expo [DATE] JBL Public Safety G…" at bounding box center [649, 408] width 788 height 313
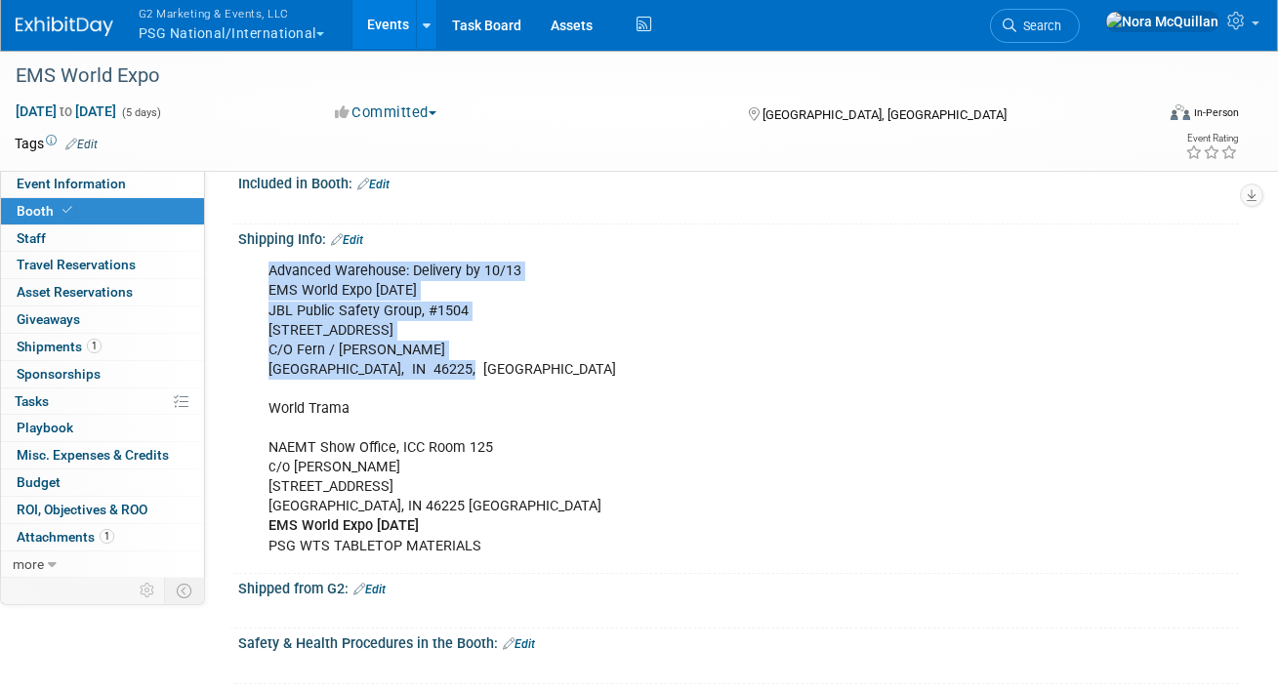
drag, startPoint x: 452, startPoint y: 366, endPoint x: 266, endPoint y: 273, distance: 208.3
click at [266, 273] on div "Advanced Warehouse: Delivery by 10/13 EMS World Expo [DATE] JBL Public Safety G…" at bounding box center [649, 408] width 788 height 313
copy div "Advanced Warehouse: Delivery by 10/13 EMS World Expo [DATE] JBL Public Safety G…"
click at [82, 190] on span "Event Information" at bounding box center [71, 184] width 109 height 16
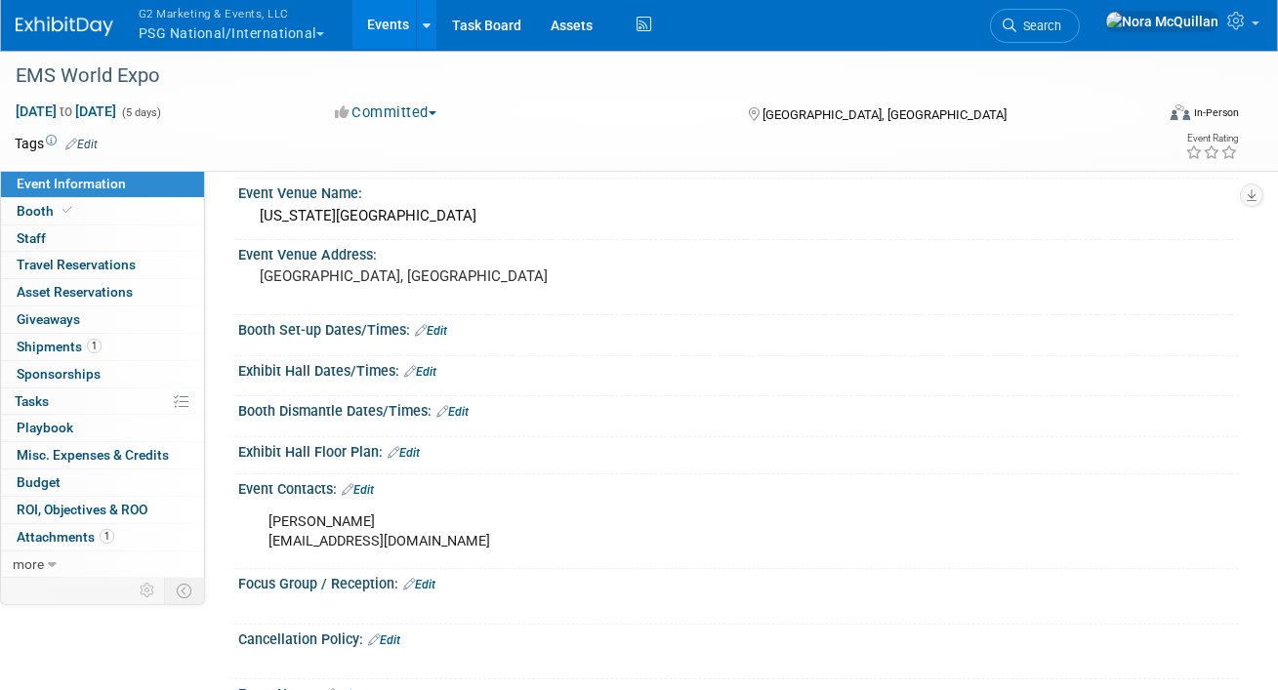
scroll to position [129, 0]
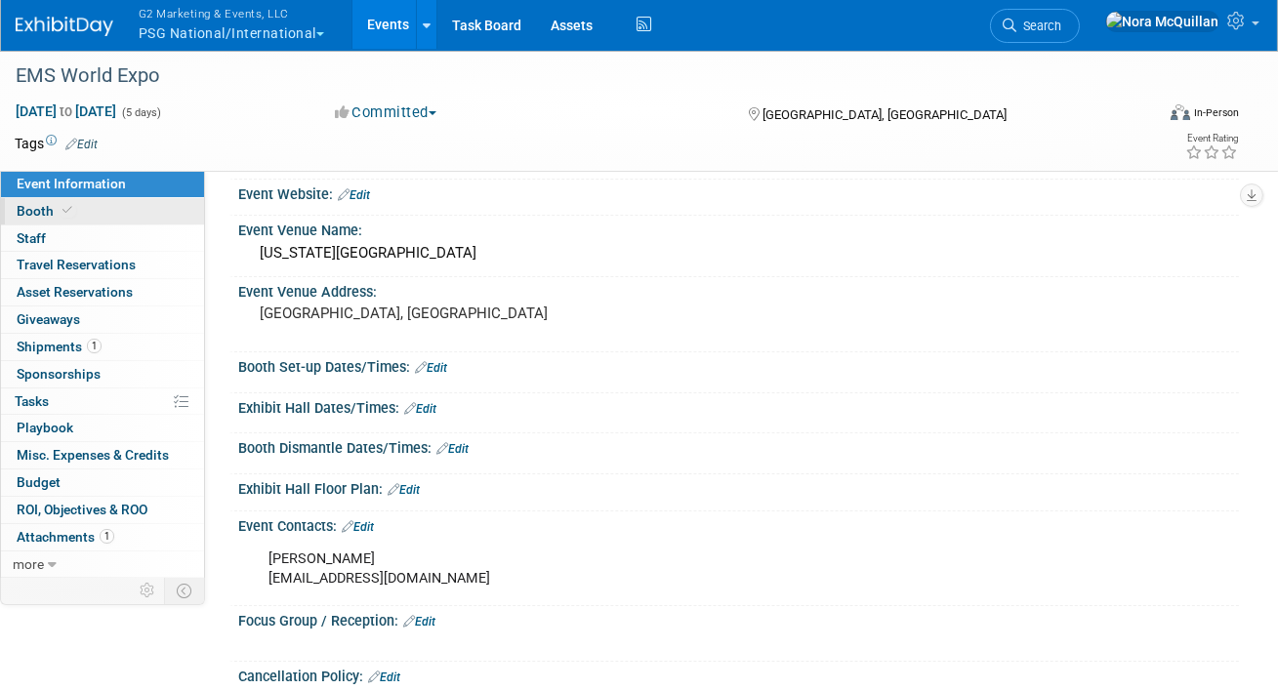
click at [164, 206] on link "Booth" at bounding box center [102, 211] width 203 height 26
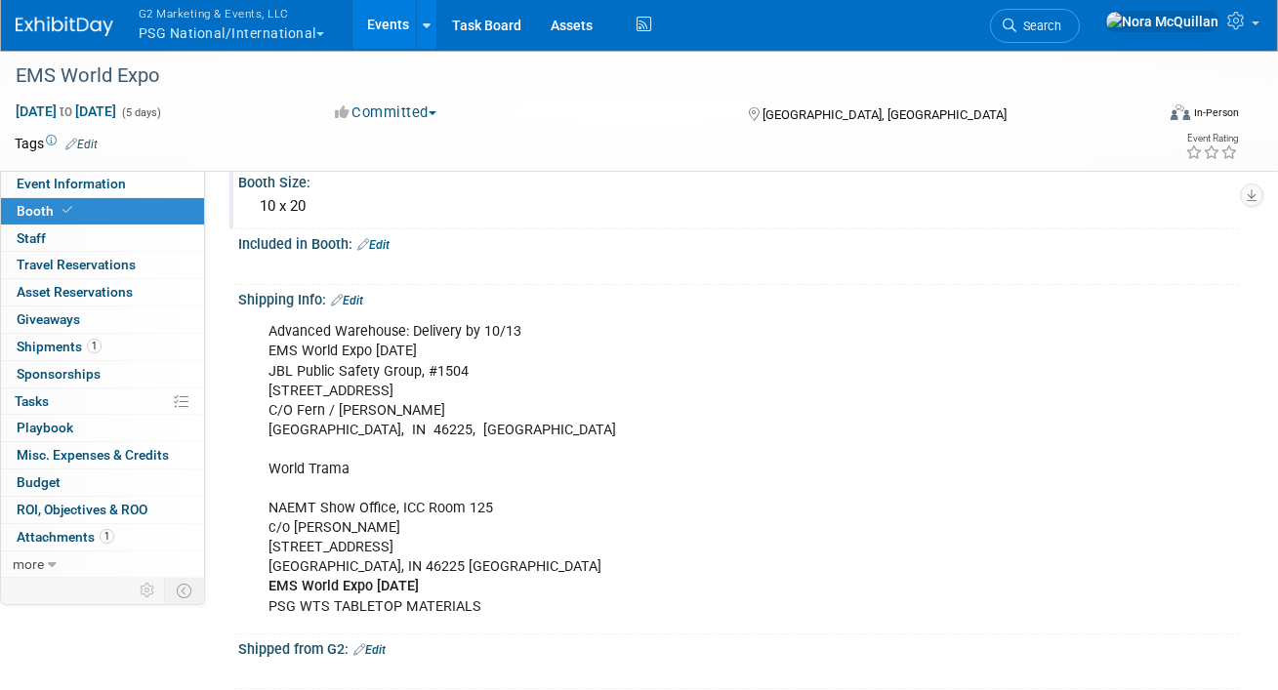
scroll to position [228, 0]
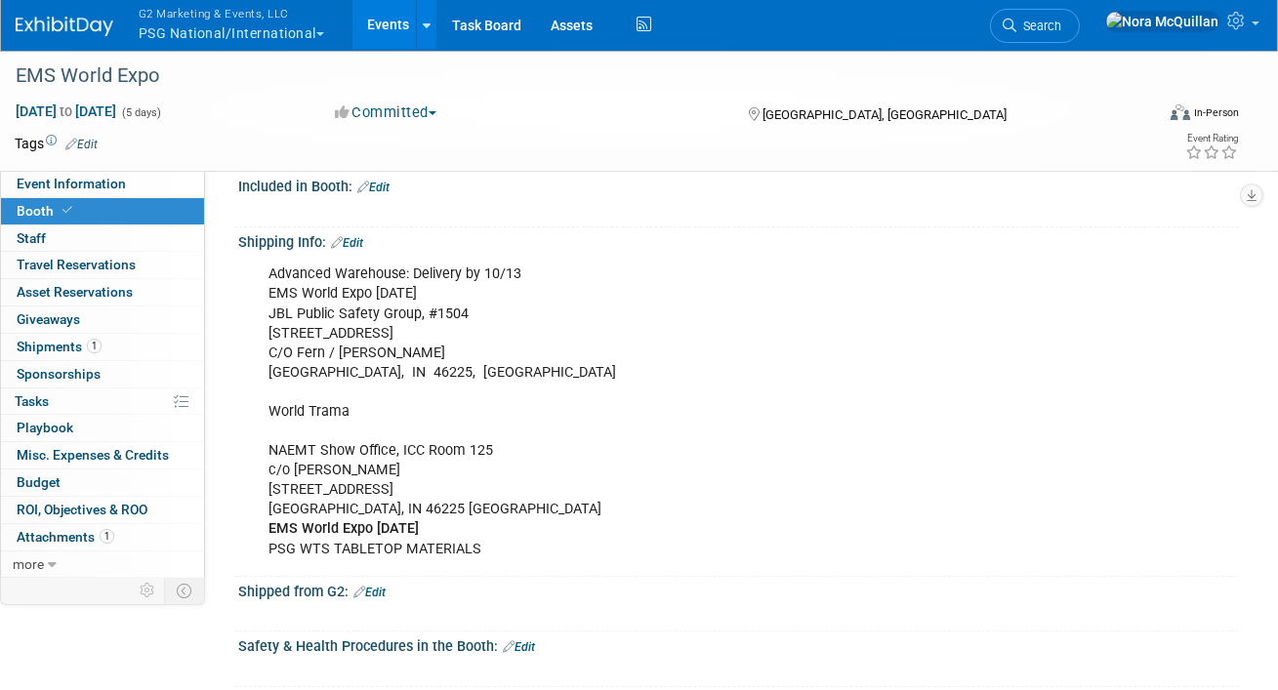
click at [363, 241] on link "Edit" at bounding box center [347, 243] width 32 height 14
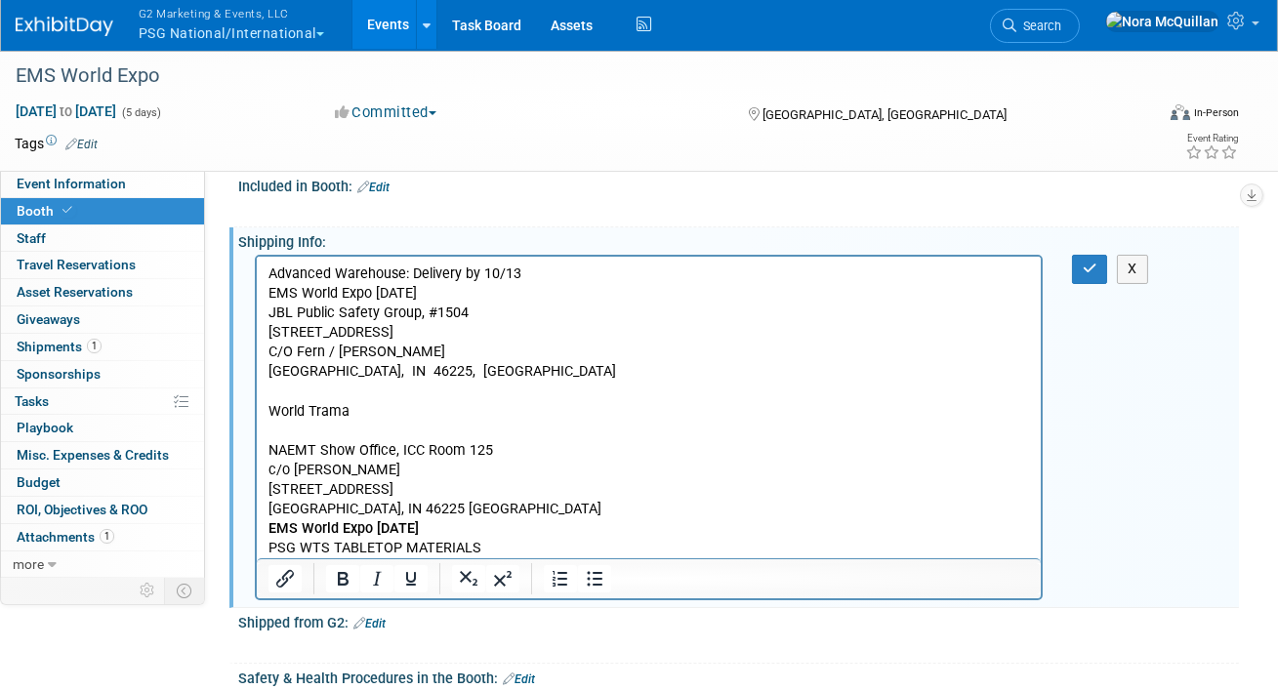
scroll to position [0, 0]
click at [506, 375] on p "Advanced Warehouse: Delivery by 10/13 EMS World Expo [DATE] JBL Public Safety G…" at bounding box center [649, 412] width 762 height 294
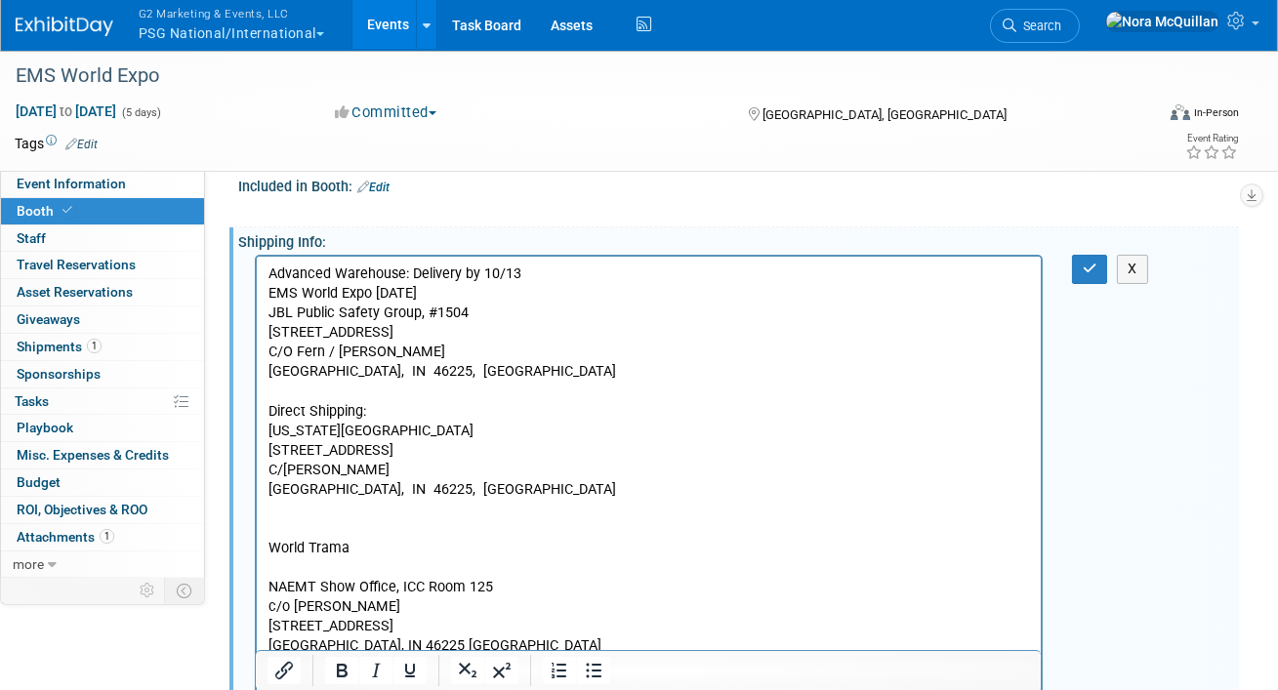
click at [404, 320] on p "Advanced Warehouse: Delivery by 10/13 EMS World Expo [DATE] JBL Public Safety G…" at bounding box center [649, 323] width 762 height 117
copy p "JBL Public Safety Group, #1504"
click at [465, 426] on p "[US_STATE][GEOGRAPHIC_DATA]" at bounding box center [649, 432] width 762 height 20
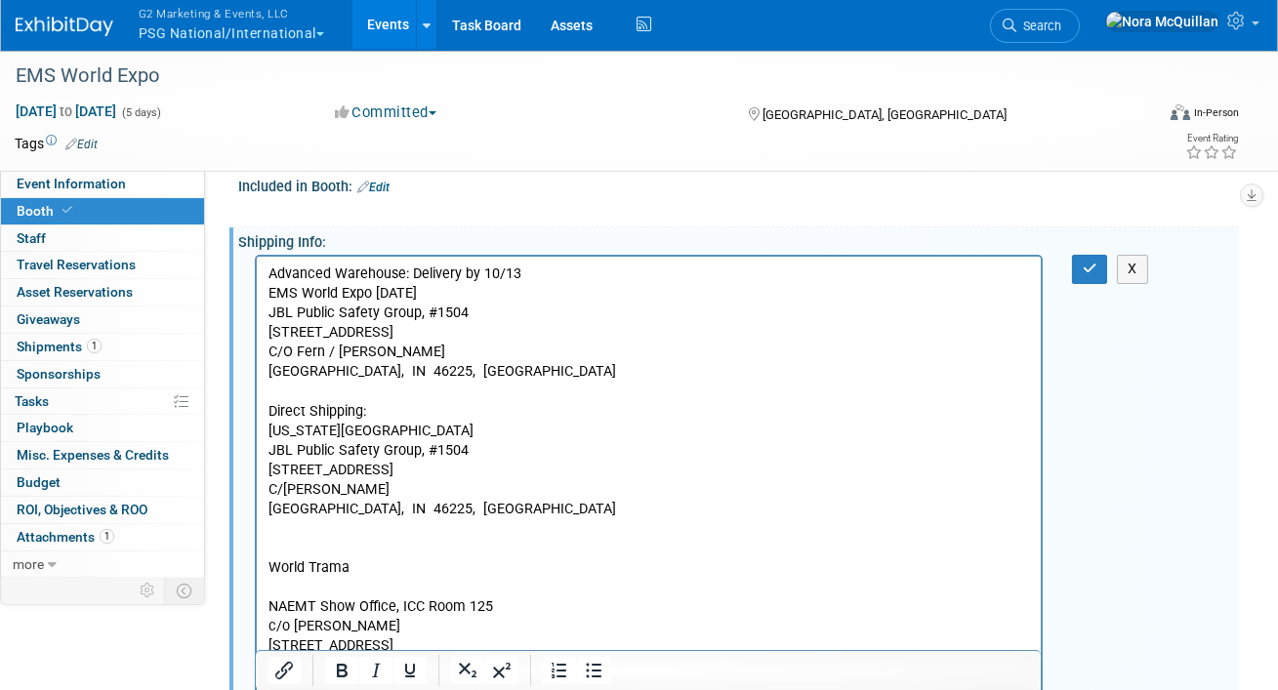
click at [435, 407] on p "Direct Shipping:" at bounding box center [649, 412] width 762 height 20
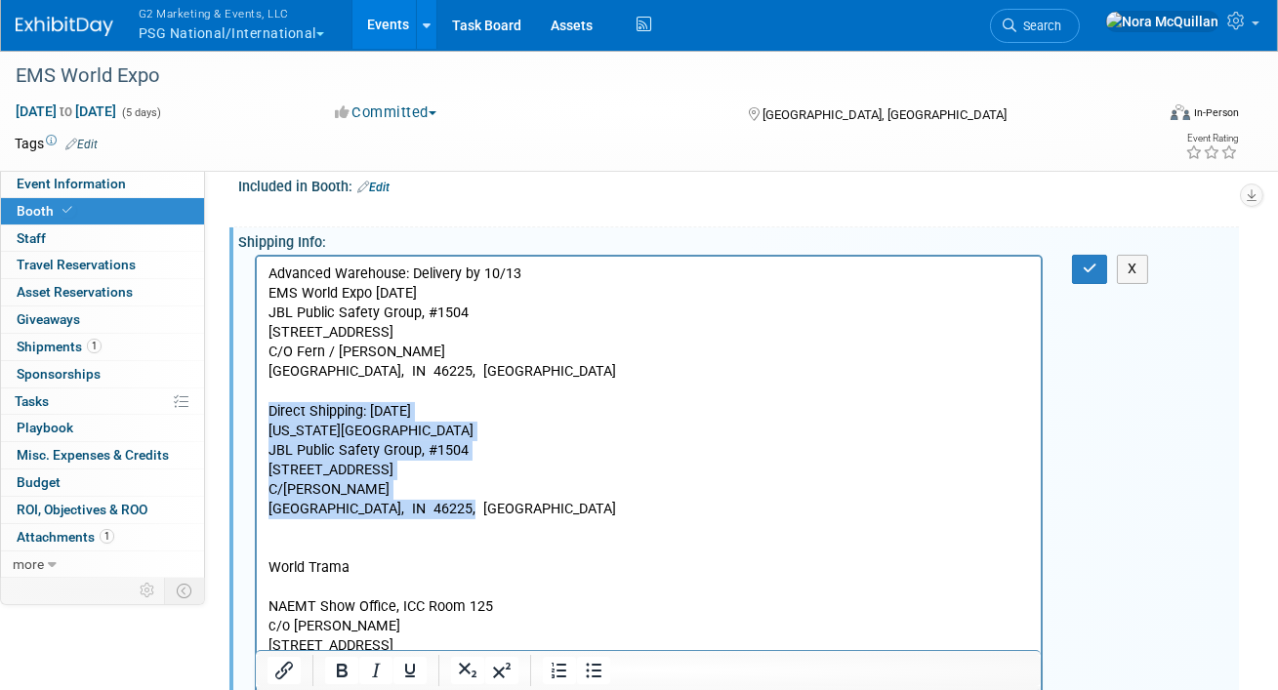
drag, startPoint x: 468, startPoint y: 508, endPoint x: 248, endPoint y: 413, distance: 239.3
click at [256, 413] on html "Advanced Warehouse: Delivery by 10/13 EMS World Expo [DATE] JBL Public Safety G…" at bounding box center [648, 486] width 784 height 459
copy body "Direct Shipping: [DATE] [US_STATE][GEOGRAPHIC_DATA] JBL Public Safety Group, [S…"
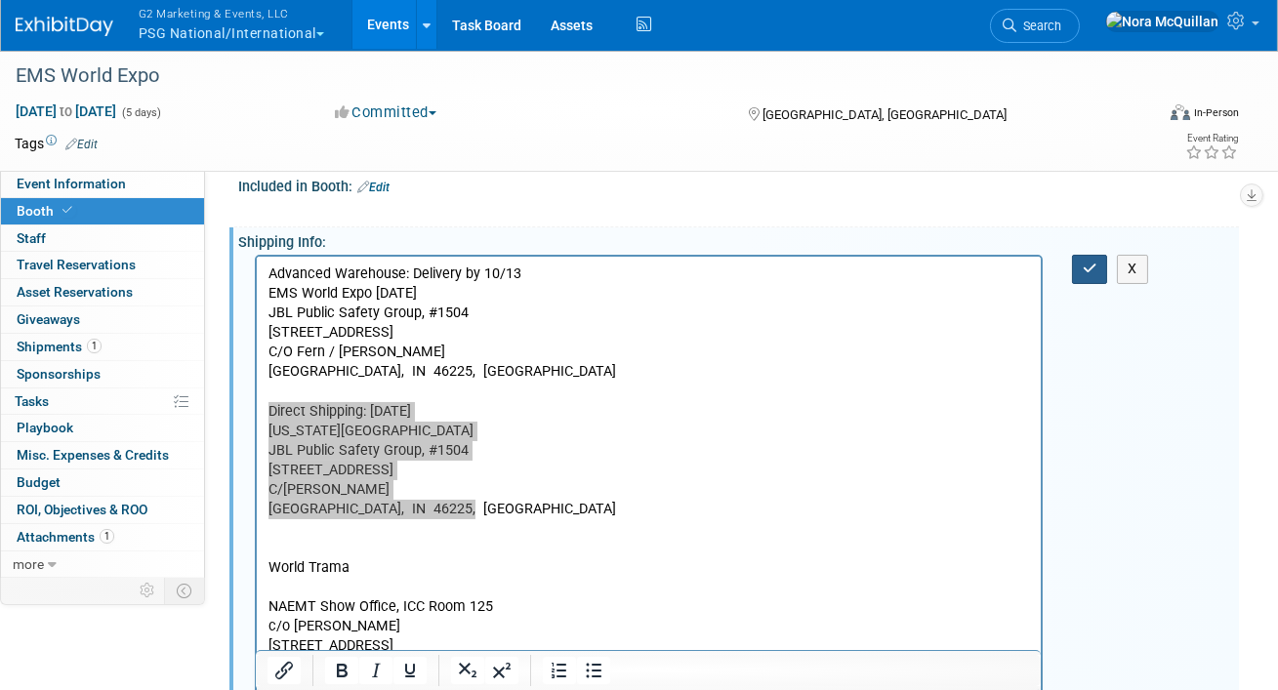
click at [1092, 262] on icon "button" at bounding box center [1090, 269] width 15 height 14
